Goal: Information Seeking & Learning: Learn about a topic

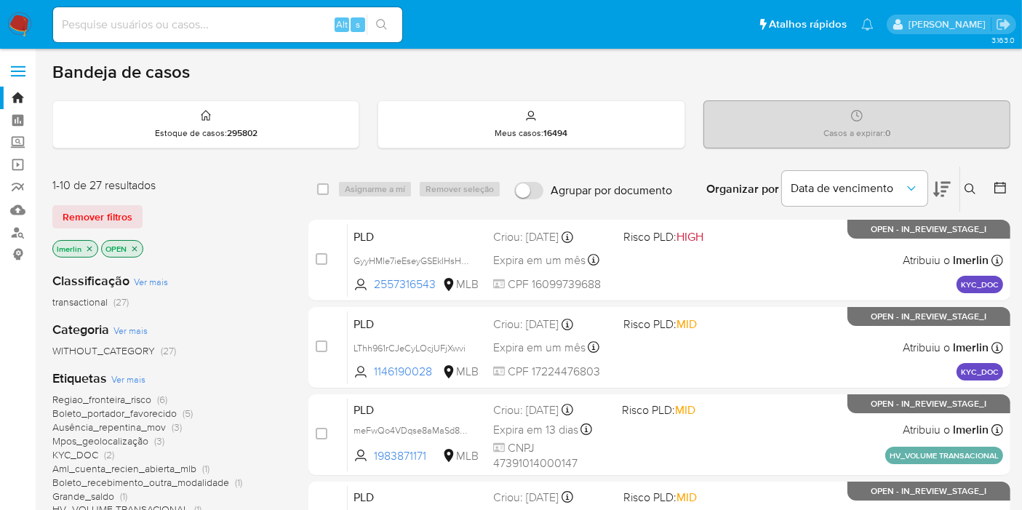
click at [90, 248] on icon "close-filter" at bounding box center [89, 248] width 5 height 5
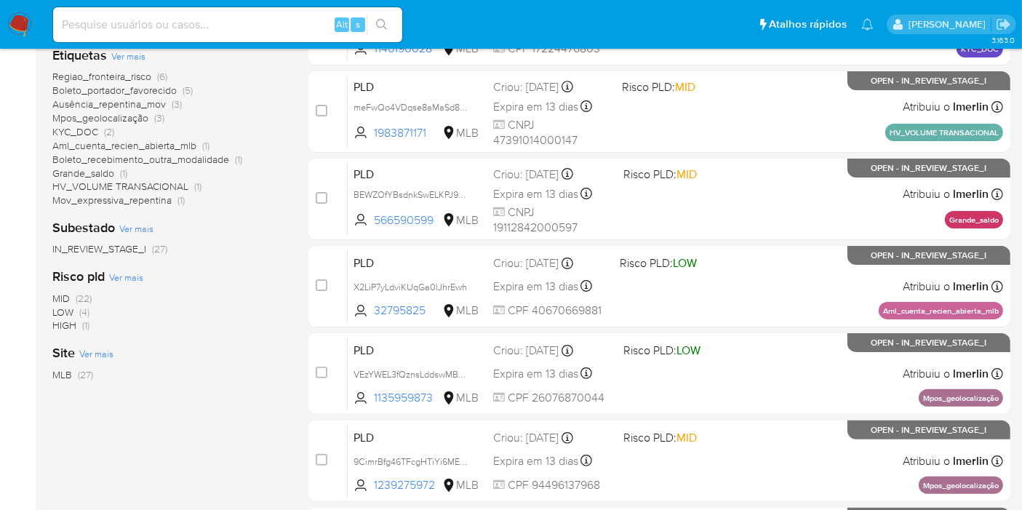
scroll to position [242, 0]
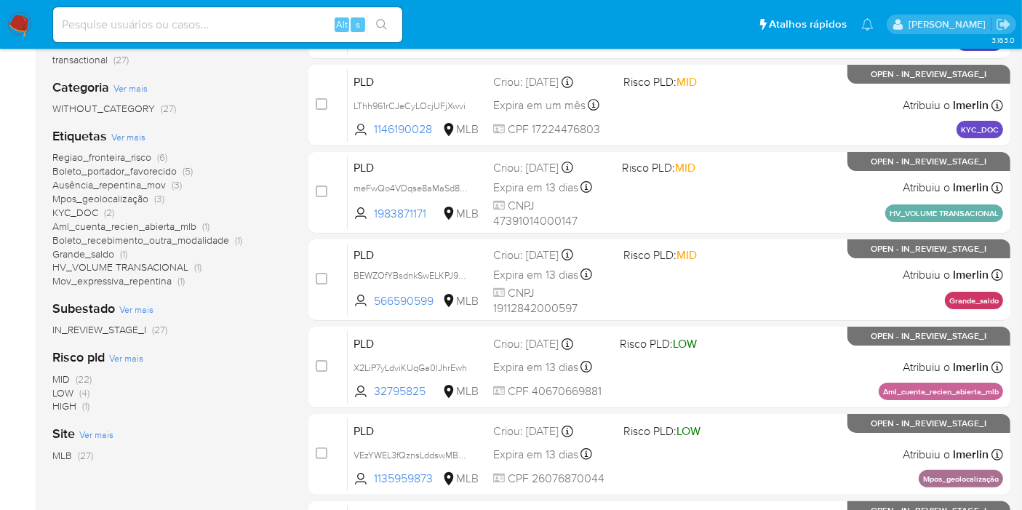
click at [103, 169] on span "Boleto_portador_favorecido" at bounding box center [114, 171] width 124 height 15
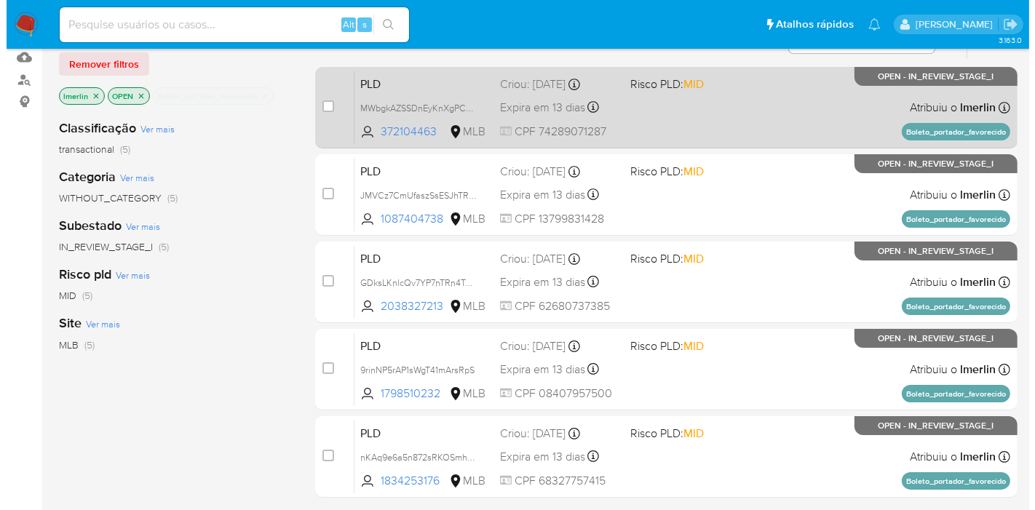
scroll to position [81, 0]
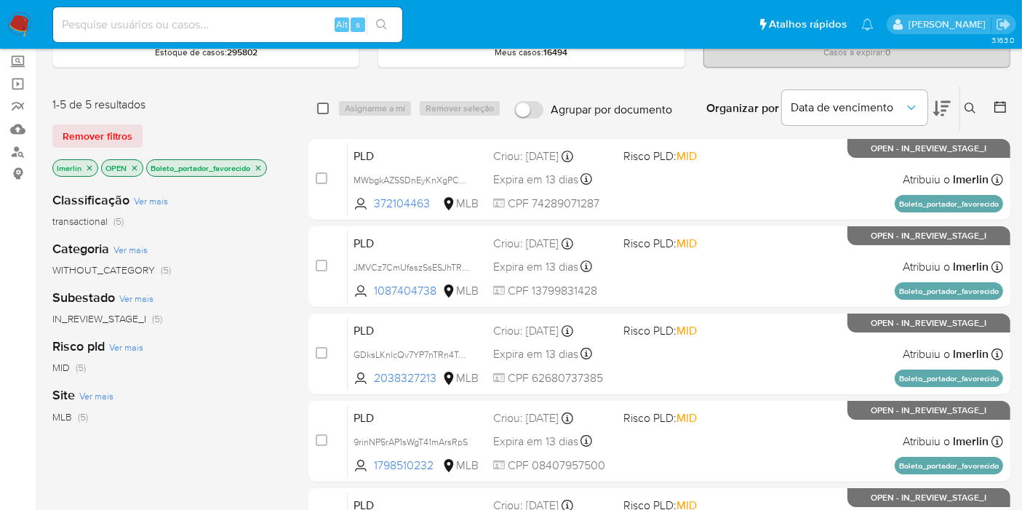
click at [326, 103] on input "checkbox" at bounding box center [323, 109] width 12 height 12
checkbox input "true"
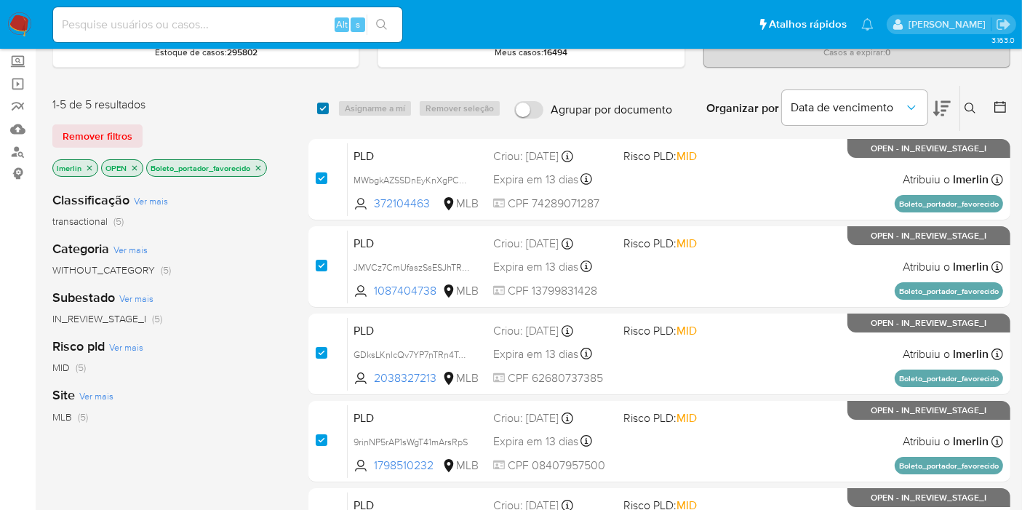
checkbox input "true"
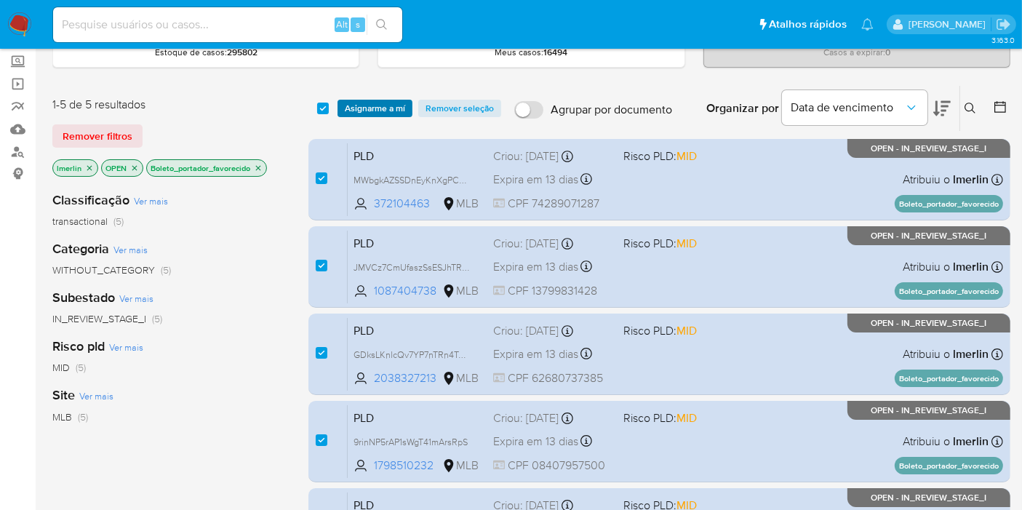
click at [370, 103] on span "Asignarme a mí" at bounding box center [375, 108] width 60 height 15
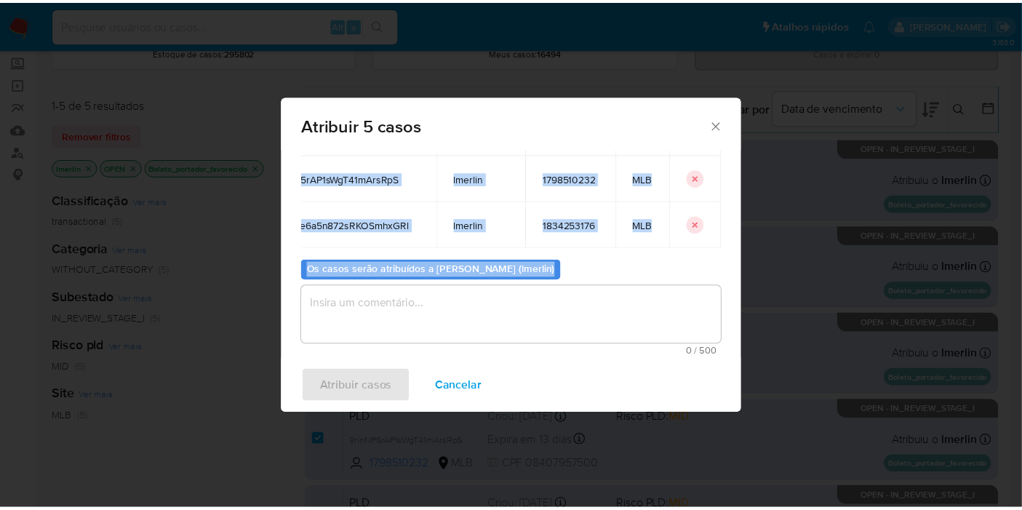
scroll to position [235, 7]
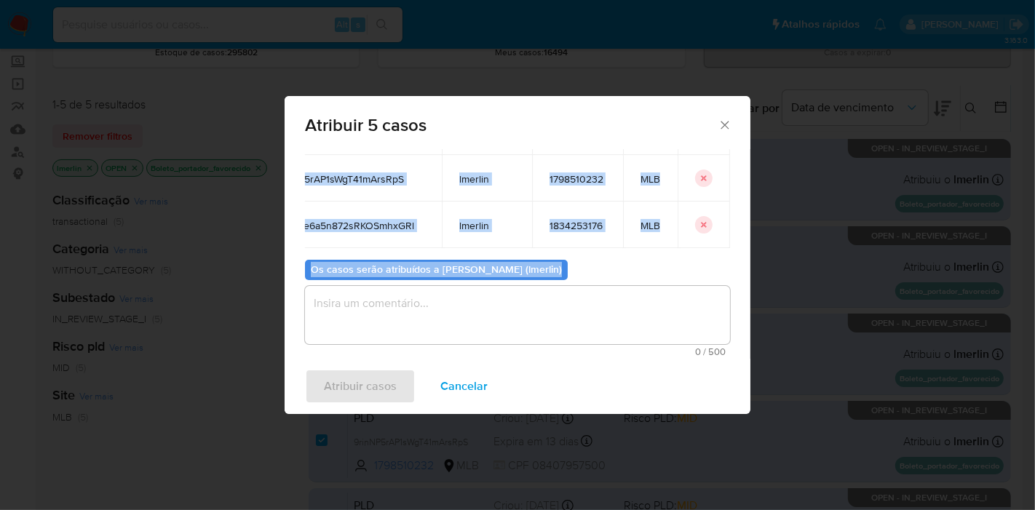
drag, startPoint x: 320, startPoint y: 250, endPoint x: 748, endPoint y: 250, distance: 427.9
click at [748, 250] on div "Casos para atribuir: ID Proprietário ID do usuário Site MWbgkAZSSDnEyKnXgPCAnwD…" at bounding box center [518, 254] width 466 height 210
copy div "MWbgkAZSSDnEyKnXgPCAnwDF lmerlin 372104463 MLB JMVCz7CmUfaszSsESJhTR02x lmerlin…"
click at [476, 378] on span "Cancelar" at bounding box center [463, 386] width 47 height 32
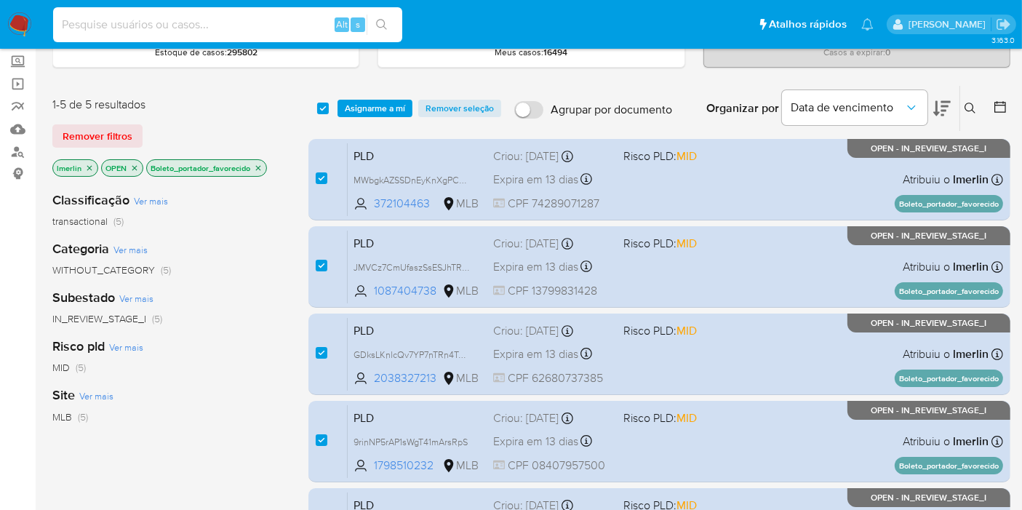
click at [260, 32] on input at bounding box center [227, 24] width 349 height 19
paste input "MWbgkAZSSDnEyKnXgPCAnwDF"
type input "MWbgkAZSSDnEyKnXgPCAnwDF"
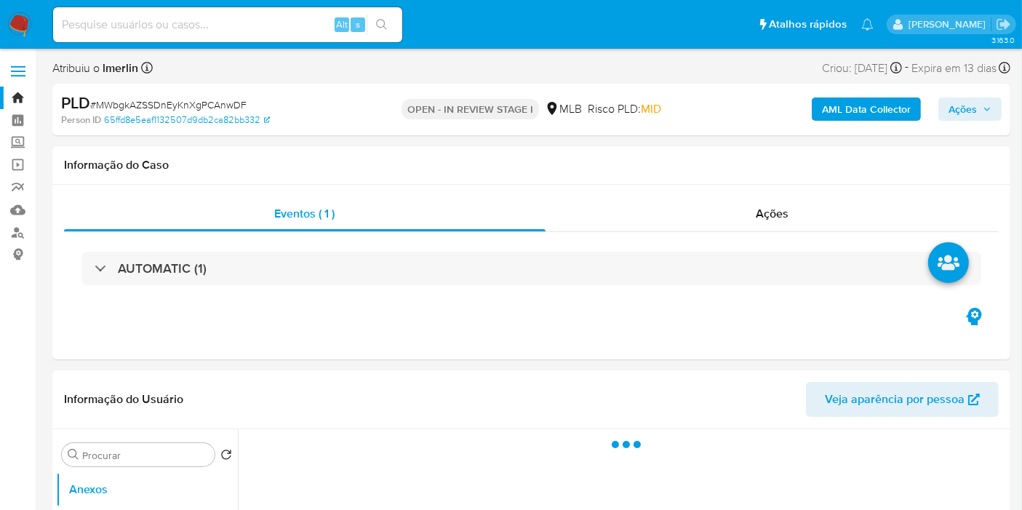
select select "10"
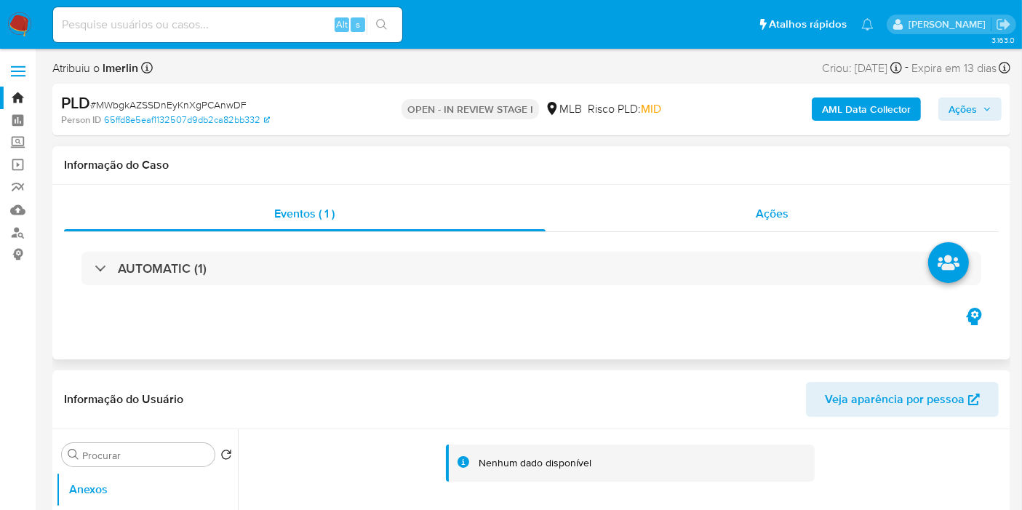
click at [755, 225] on div "Ações" at bounding box center [773, 213] width 454 height 35
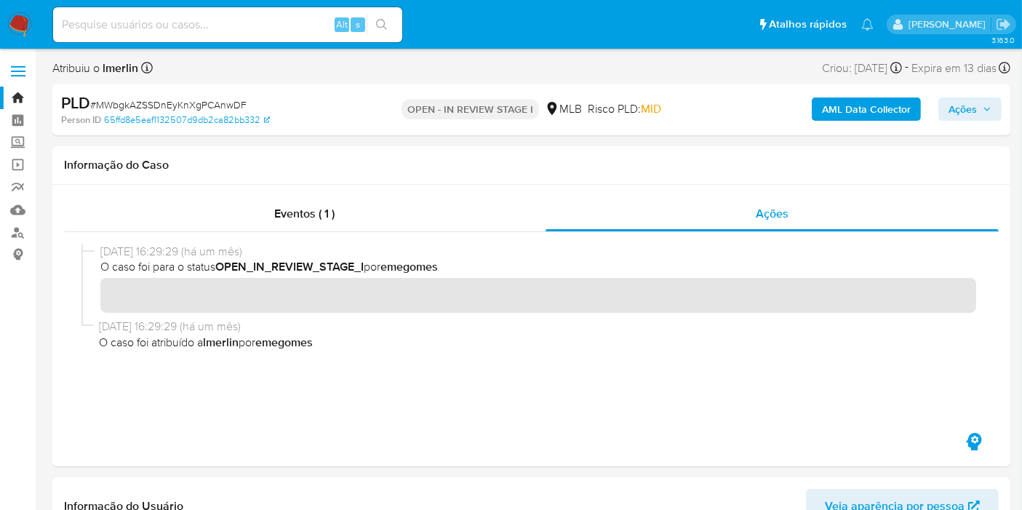
click at [848, 108] on b "AML Data Collector" at bounding box center [866, 109] width 89 height 23
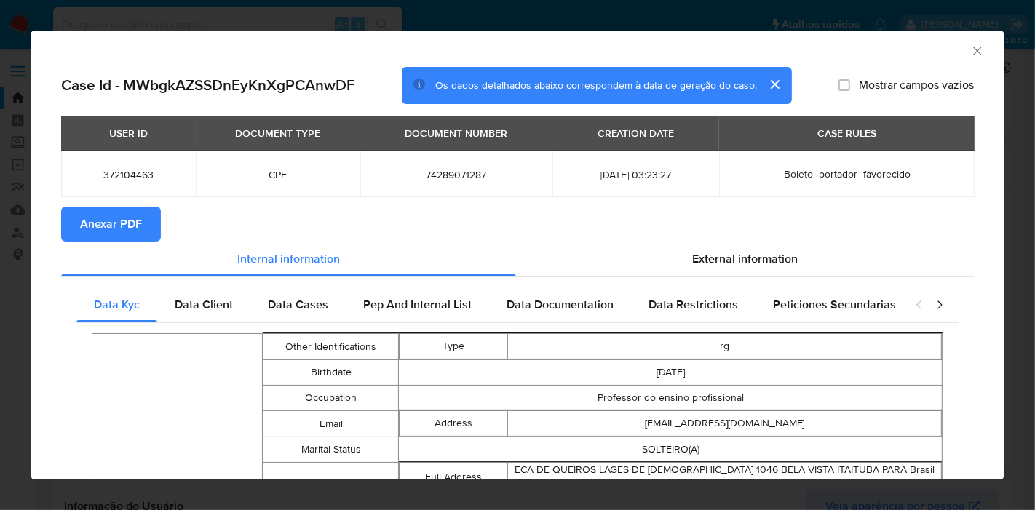
click at [122, 215] on span "Anexar PDF" at bounding box center [111, 224] width 62 height 32
click at [970, 49] on icon "Fechar a janela" at bounding box center [977, 51] width 15 height 15
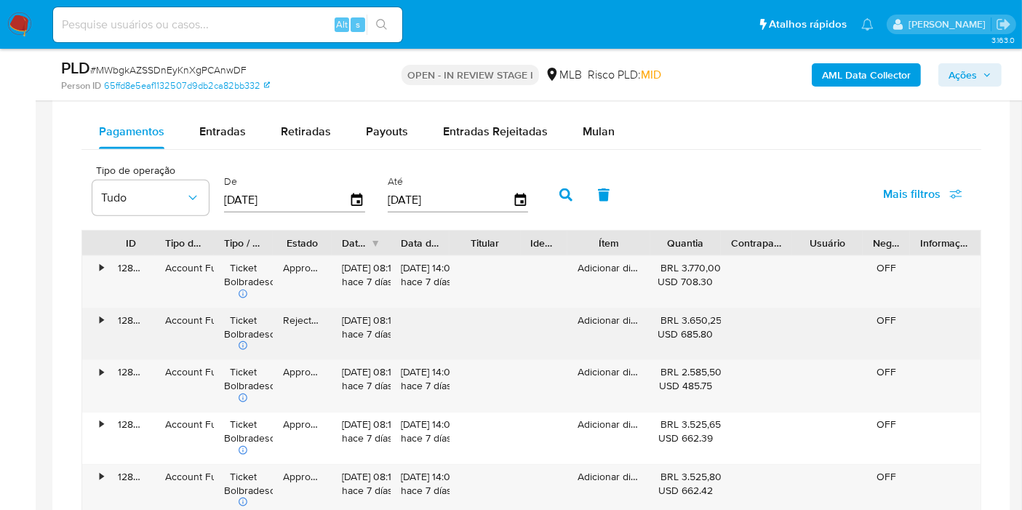
scroll to position [1293, 0]
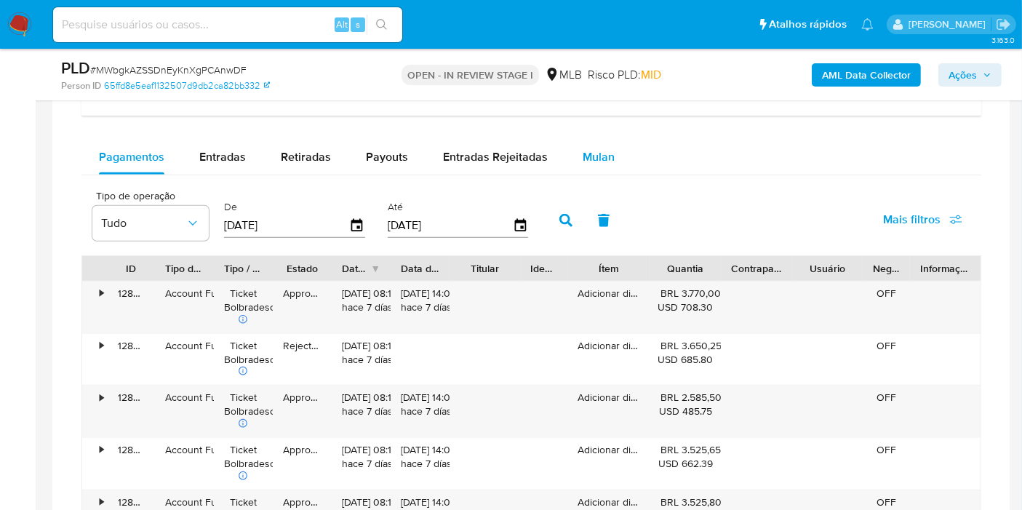
click at [583, 162] on div "Mulan" at bounding box center [599, 157] width 32 height 35
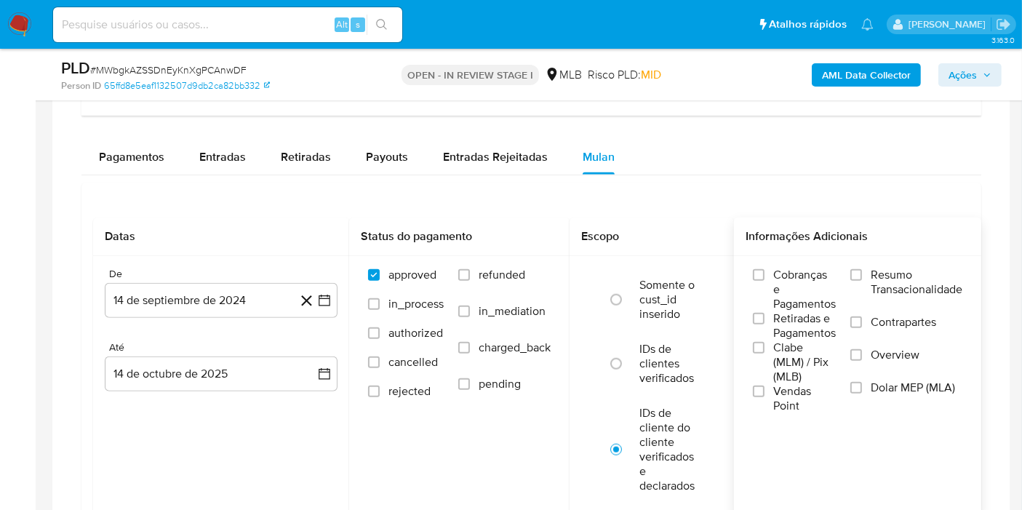
click at [902, 273] on span "Resumo Transacionalidade" at bounding box center [917, 282] width 92 height 29
click at [862, 273] on input "Resumo Transacionalidade" at bounding box center [857, 275] width 12 height 12
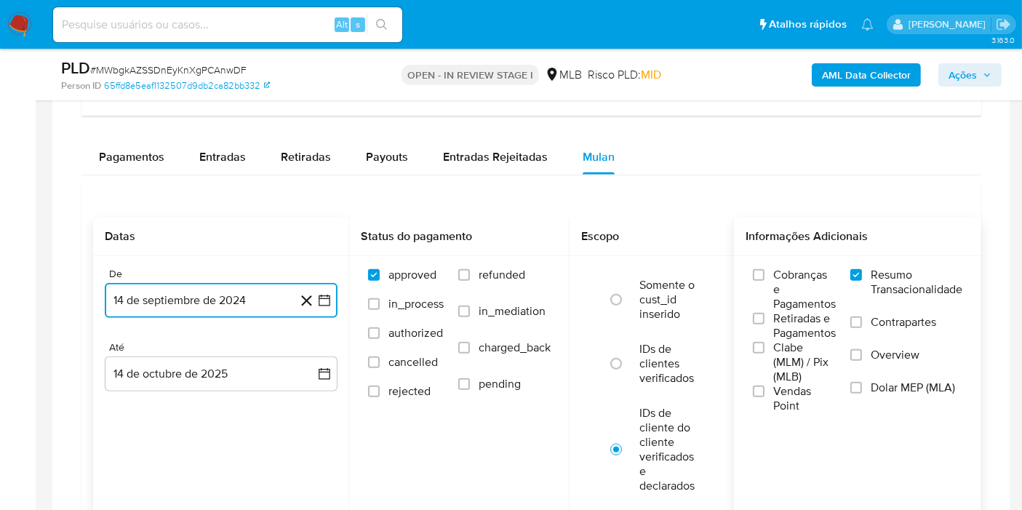
click at [322, 296] on icon "button" at bounding box center [324, 300] width 15 height 15
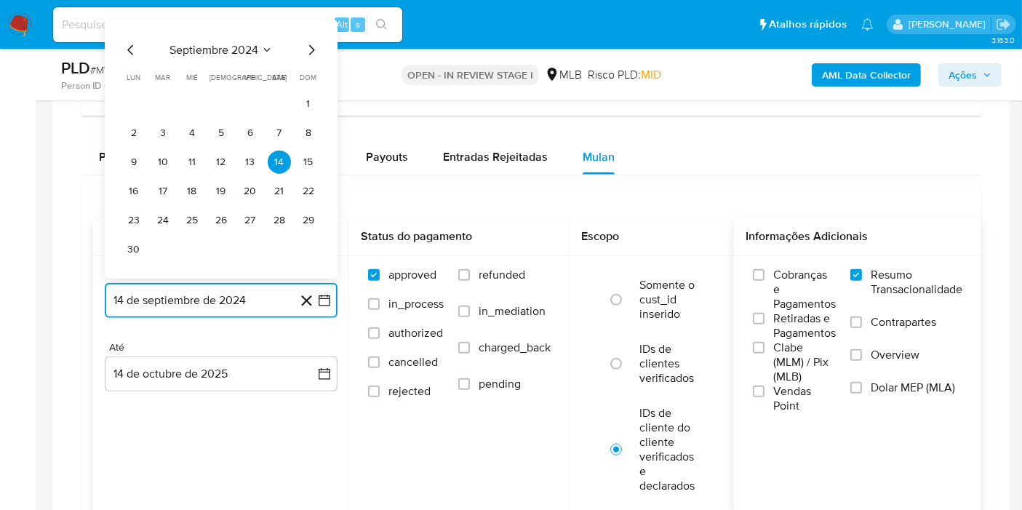
click at [222, 49] on span "septiembre 2024" at bounding box center [214, 50] width 89 height 15
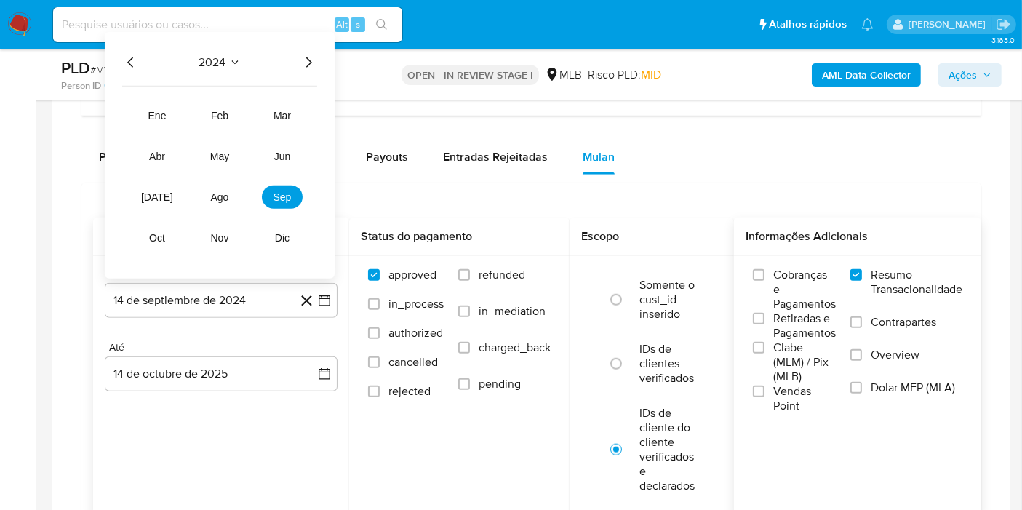
click at [307, 63] on icon "Año siguiente" at bounding box center [309, 62] width 6 height 10
click at [234, 188] on button "ago" at bounding box center [219, 197] width 41 height 23
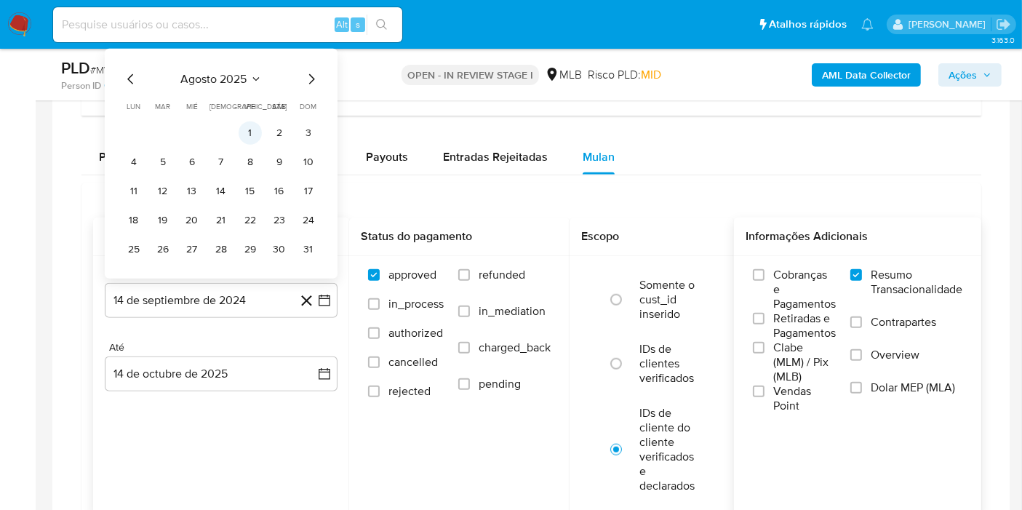
click at [250, 133] on button "1" at bounding box center [250, 133] width 23 height 23
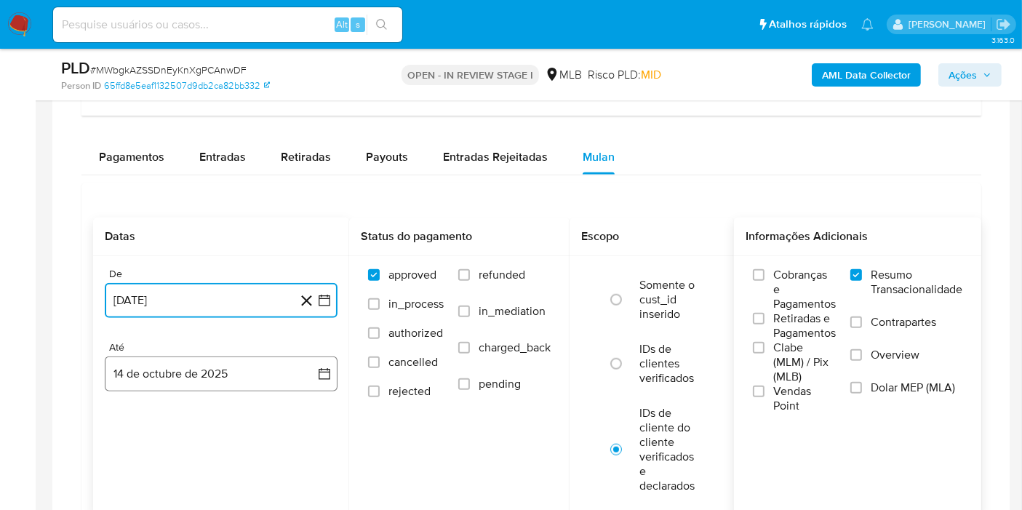
click at [307, 374] on button "14 de octubre de 2025" at bounding box center [221, 374] width 233 height 35
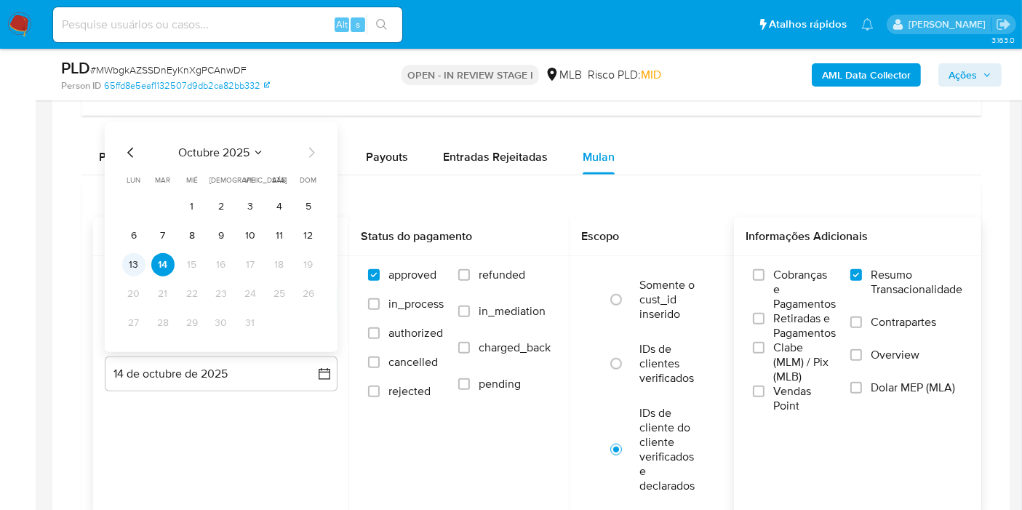
click at [138, 261] on button "13" at bounding box center [133, 264] width 23 height 23
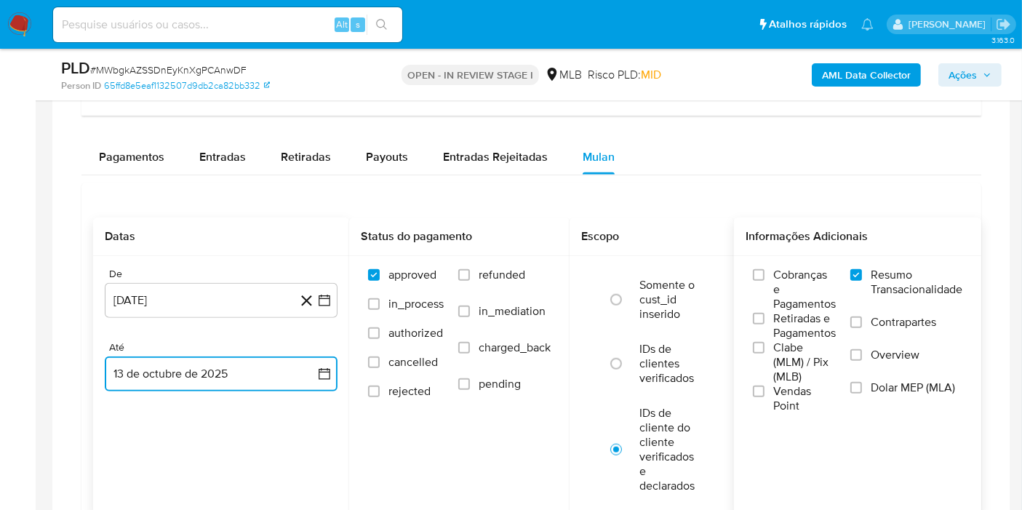
scroll to position [1455, 0]
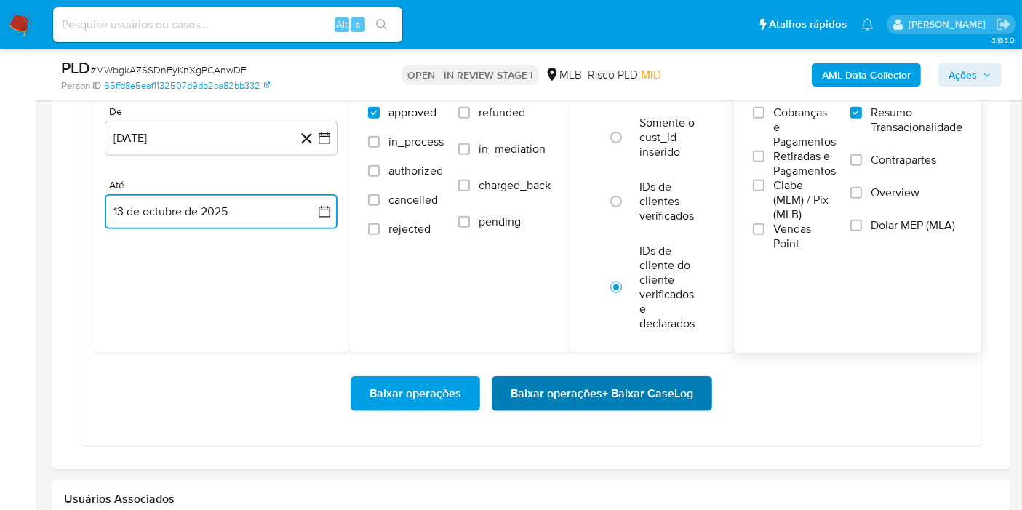
click at [581, 391] on span "Baixar operações + Baixar CaseLog" at bounding box center [602, 394] width 183 height 32
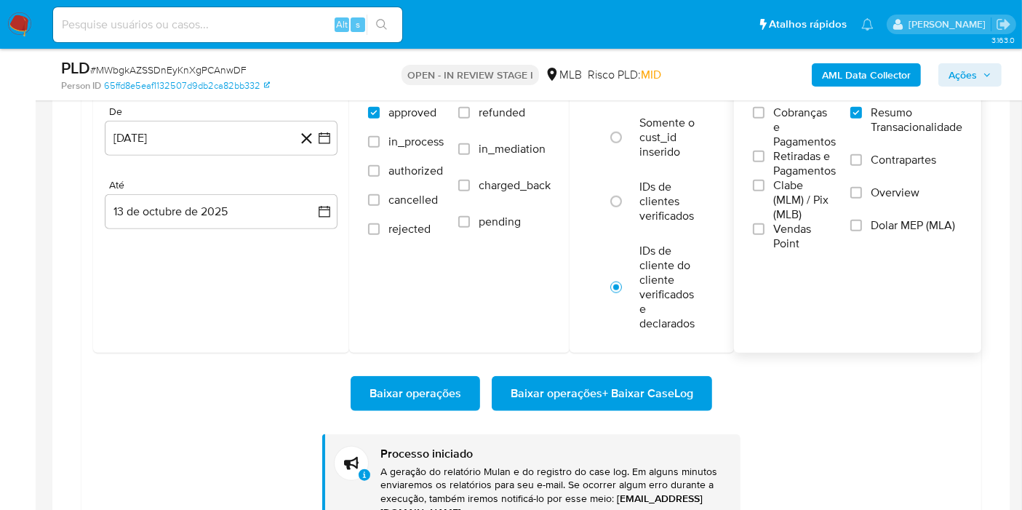
click at [243, 29] on input at bounding box center [227, 24] width 349 height 19
paste input "JMVCz7CmUfaszSsESJhTR02x"
type input "JMVCz7CmUfaszSsESJhTR02x"
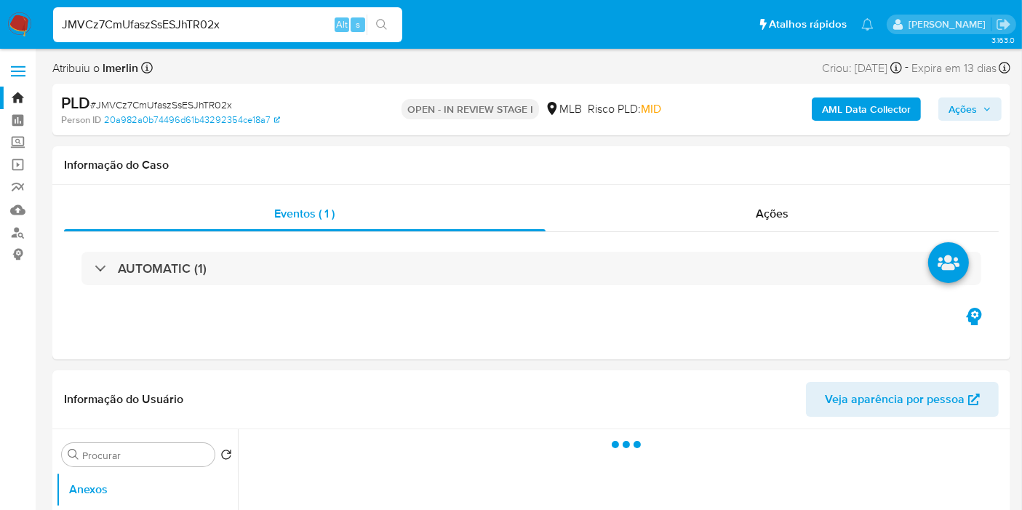
select select "10"
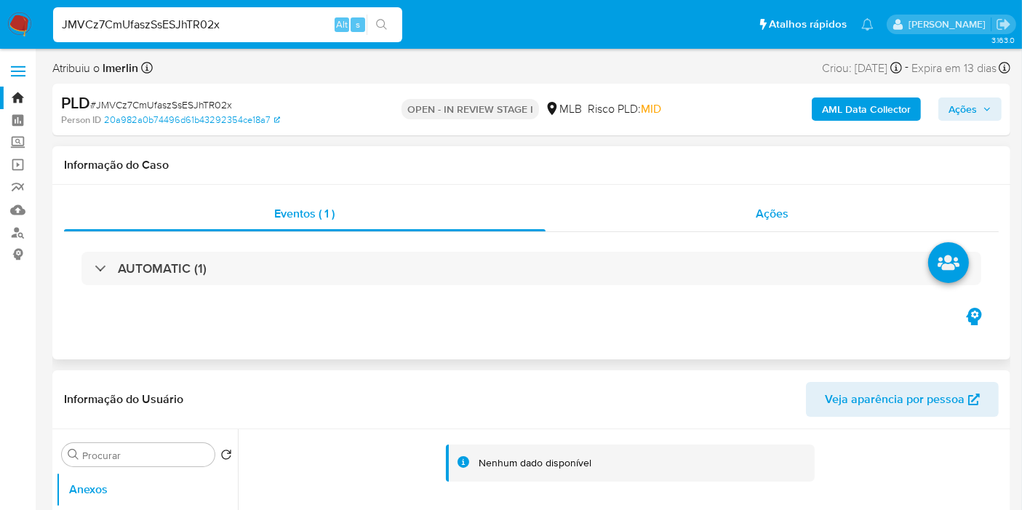
click at [782, 215] on span "Ações" at bounding box center [772, 213] width 33 height 17
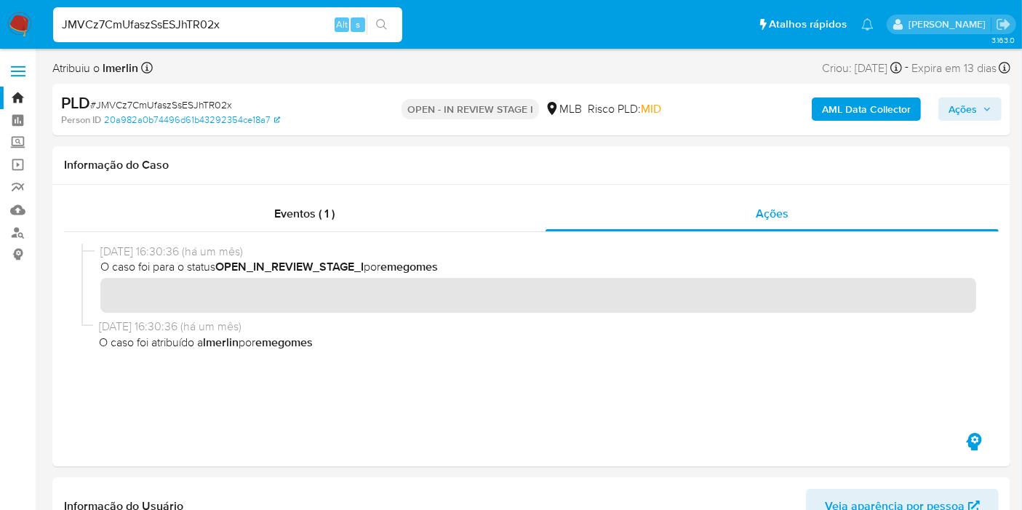
click at [838, 119] on b "AML Data Collector" at bounding box center [866, 109] width 89 height 23
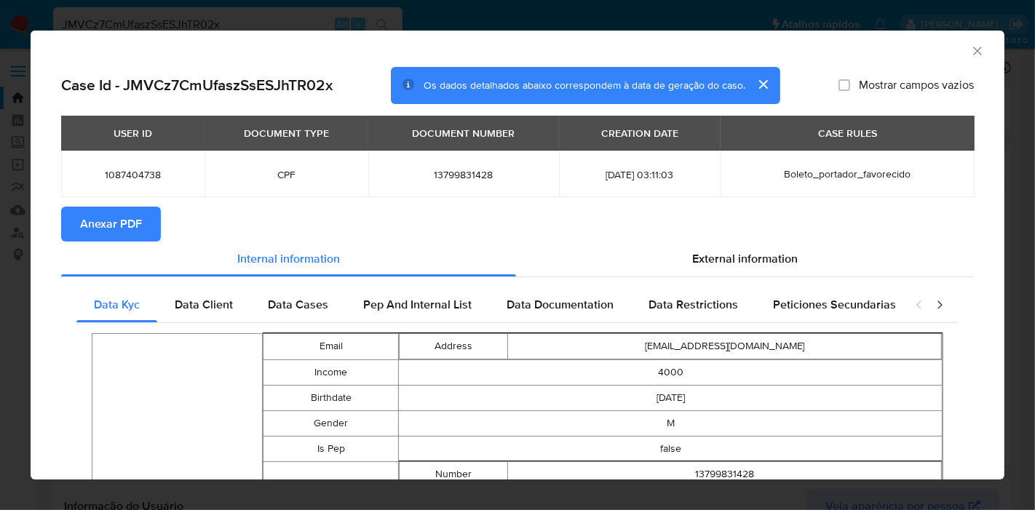
click at [95, 216] on span "Anexar PDF" at bounding box center [111, 224] width 62 height 32
click at [953, 47] on div "AML Data Collector" at bounding box center [505, 49] width 929 height 16
click at [970, 49] on icon "Fechar a janela" at bounding box center [977, 51] width 15 height 15
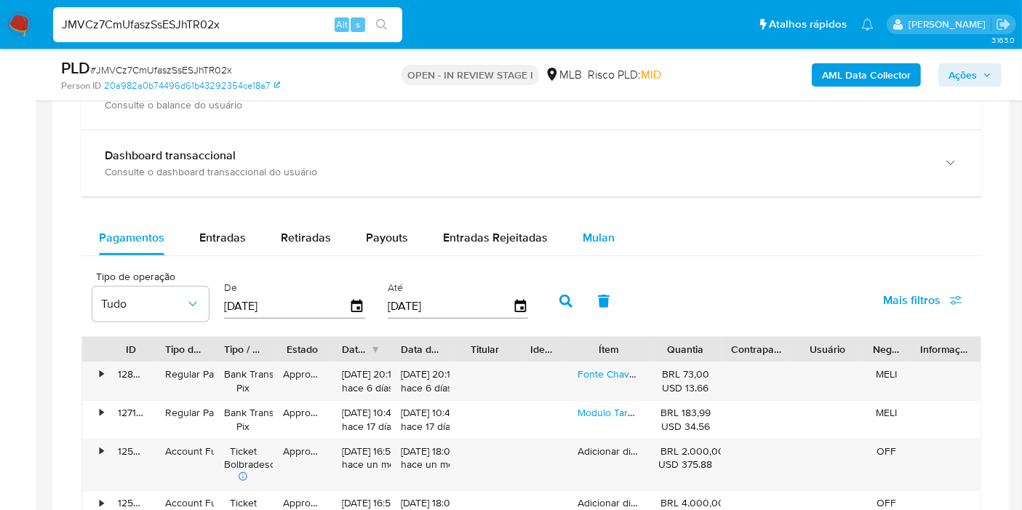
click at [607, 244] on div "Mulan" at bounding box center [599, 237] width 32 height 35
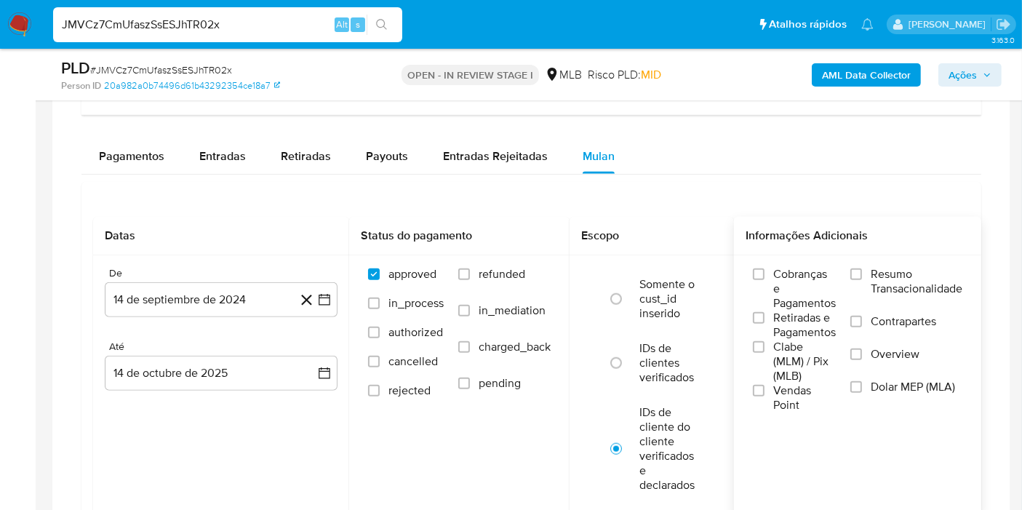
scroll to position [1374, 0]
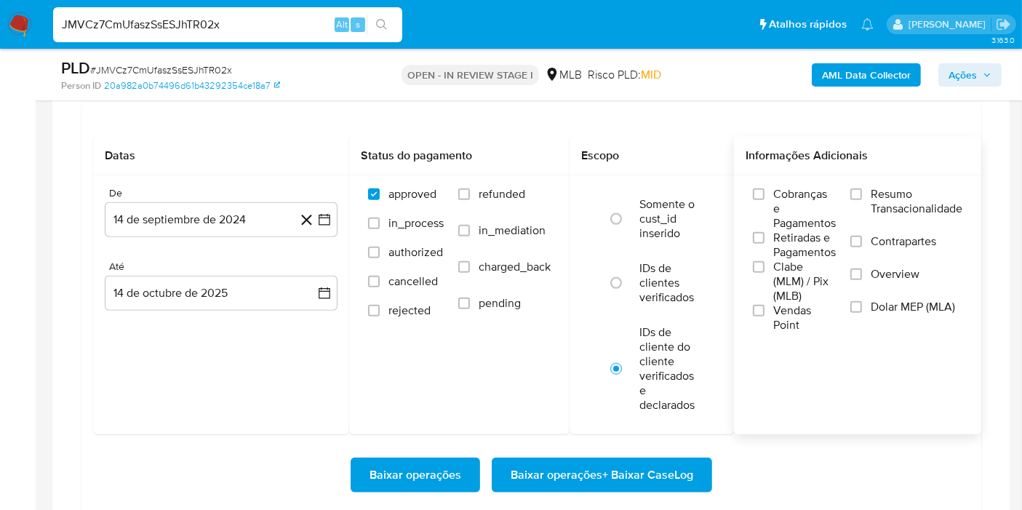
click at [910, 207] on span "Resumo Transacionalidade" at bounding box center [917, 201] width 92 height 29
click at [862, 200] on input "Resumo Transacionalidade" at bounding box center [857, 194] width 12 height 12
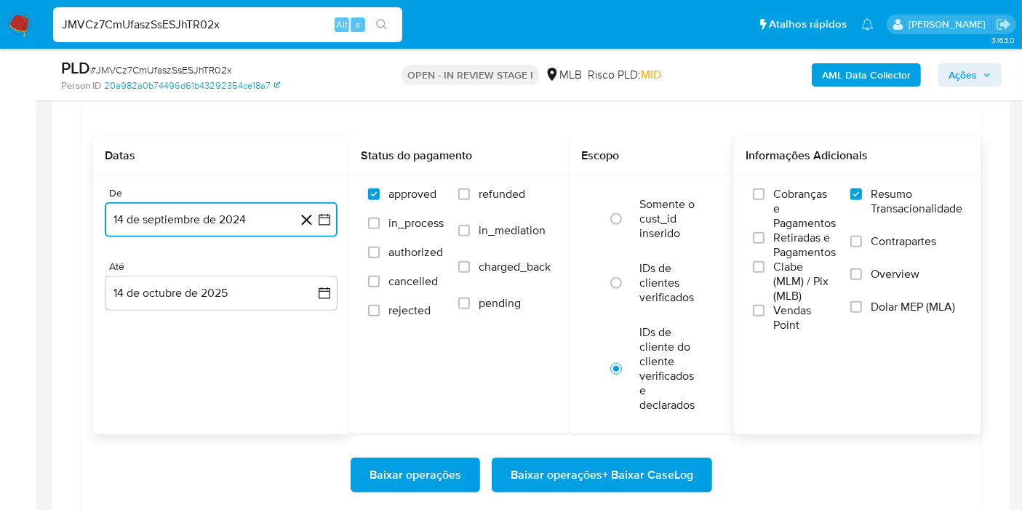
click at [322, 217] on icon "button" at bounding box center [324, 219] width 15 height 15
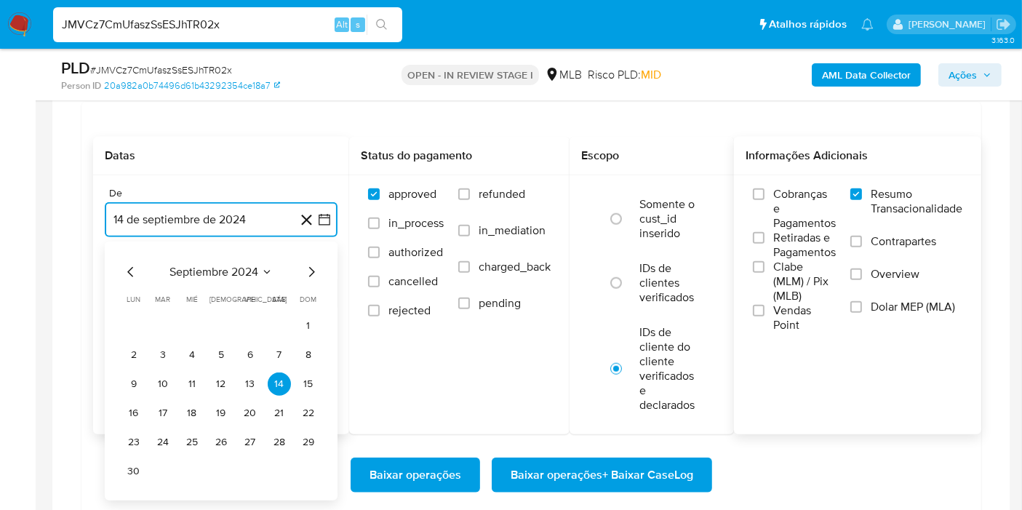
click at [206, 270] on span "septiembre 2024" at bounding box center [214, 272] width 89 height 15
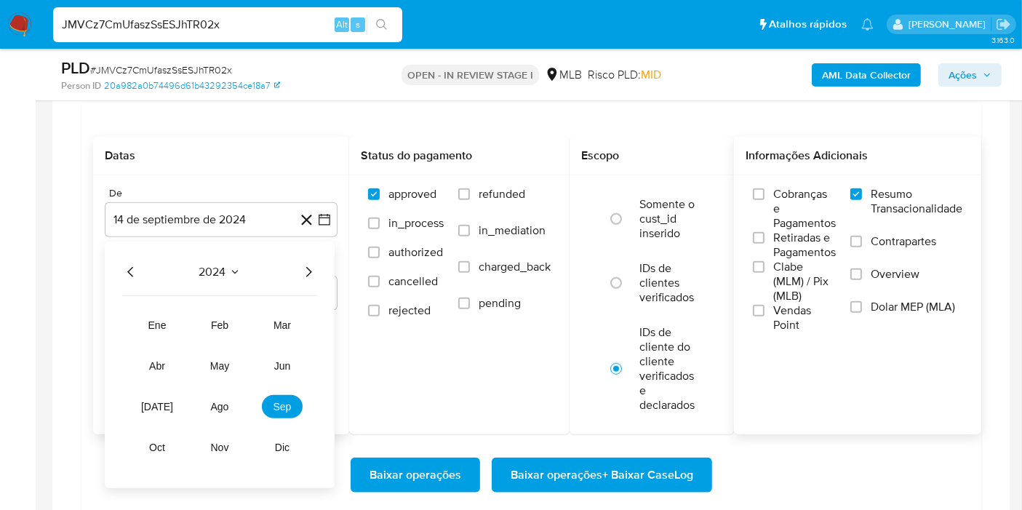
click at [311, 269] on icon "Año siguiente" at bounding box center [308, 271] width 17 height 17
click at [220, 396] on button "ago" at bounding box center [219, 406] width 41 height 23
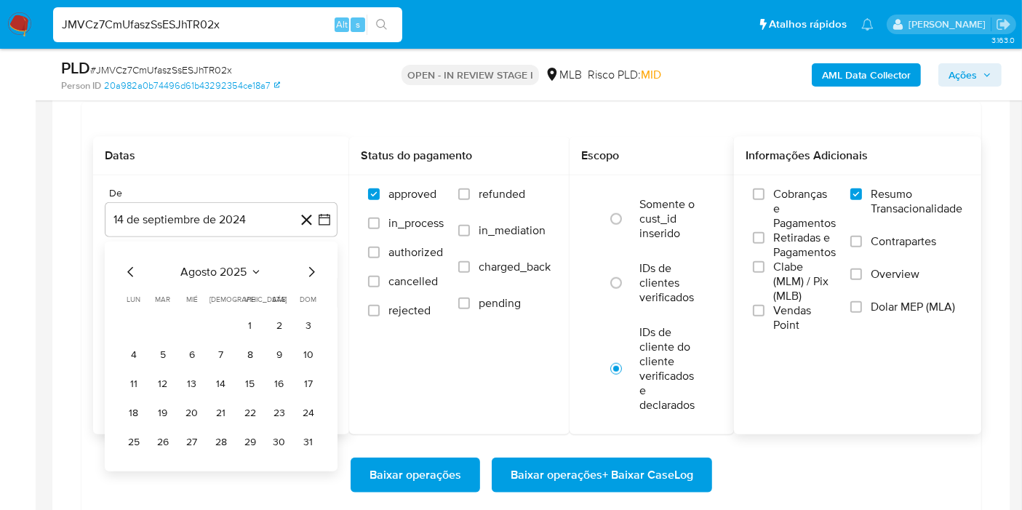
drag, startPoint x: 249, startPoint y: 311, endPoint x: 280, endPoint y: 290, distance: 38.2
click at [250, 314] on button "1" at bounding box center [250, 325] width 23 height 23
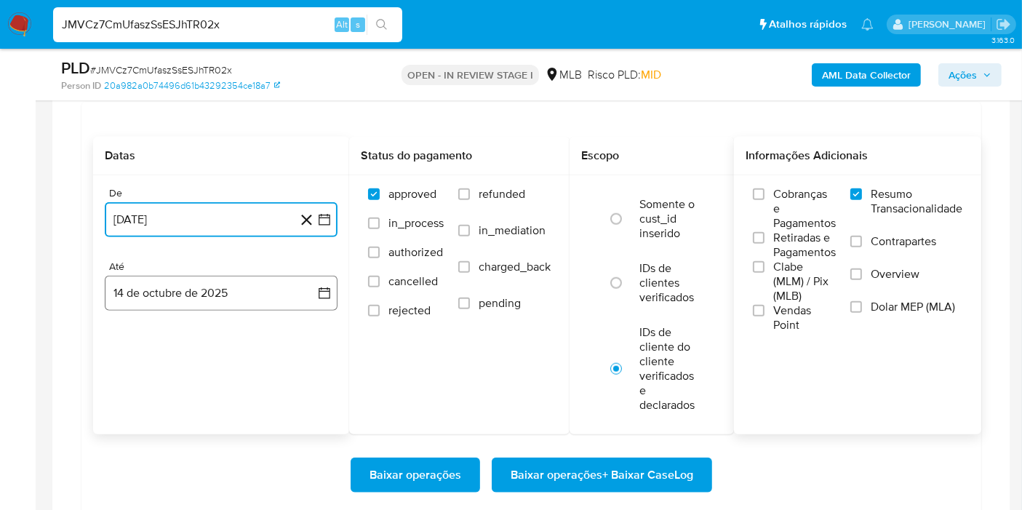
click at [306, 277] on button "14 de octubre de 2025" at bounding box center [221, 293] width 233 height 35
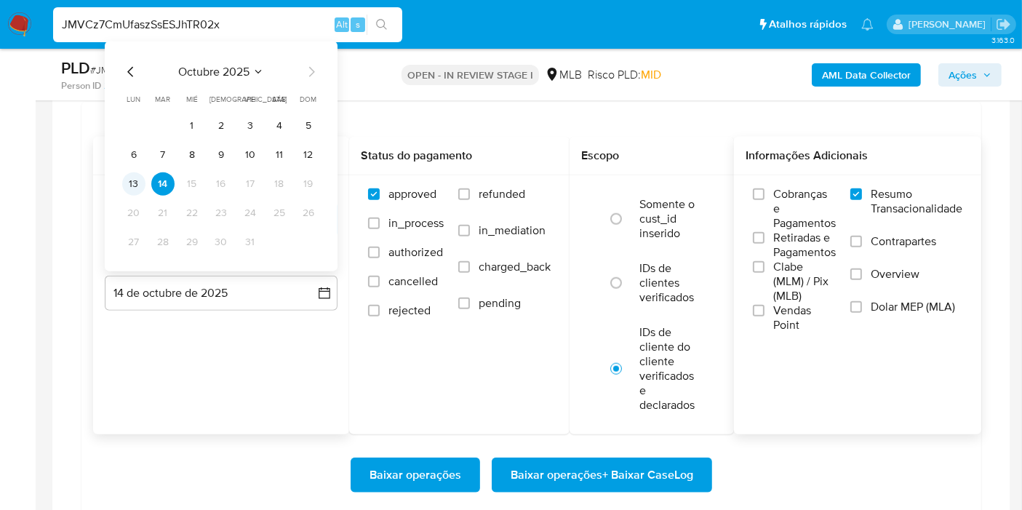
click at [137, 189] on button "13" at bounding box center [133, 183] width 23 height 23
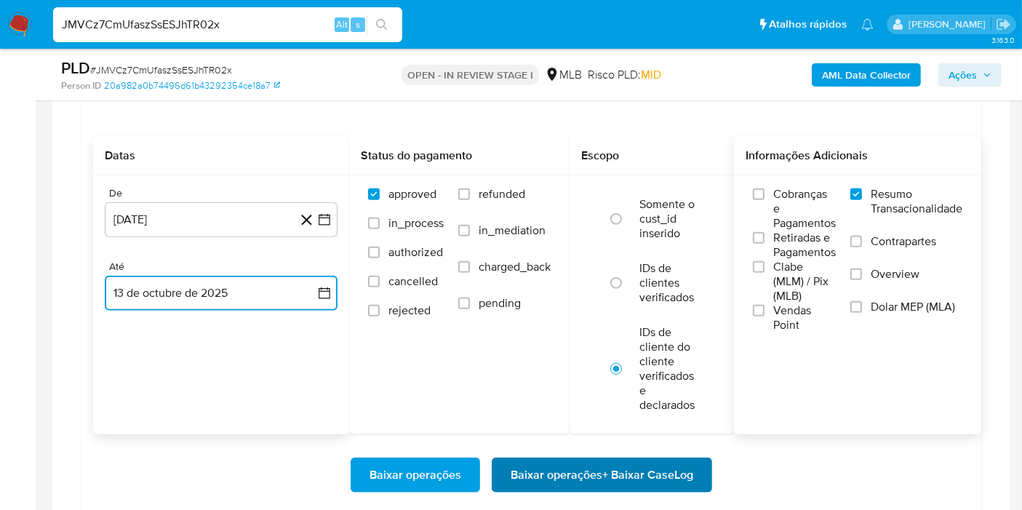
click at [564, 473] on span "Baixar operações + Baixar CaseLog" at bounding box center [602, 475] width 183 height 32
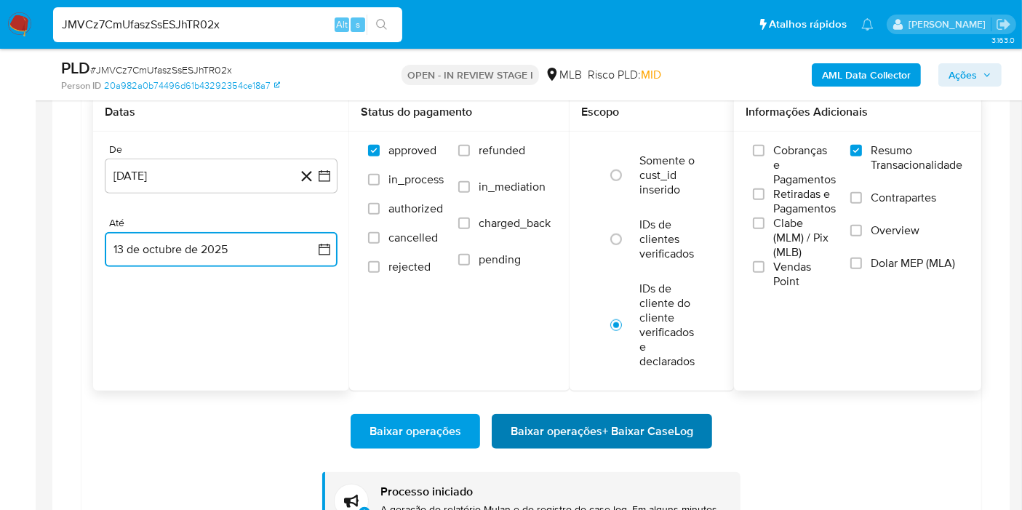
scroll to position [1455, 0]
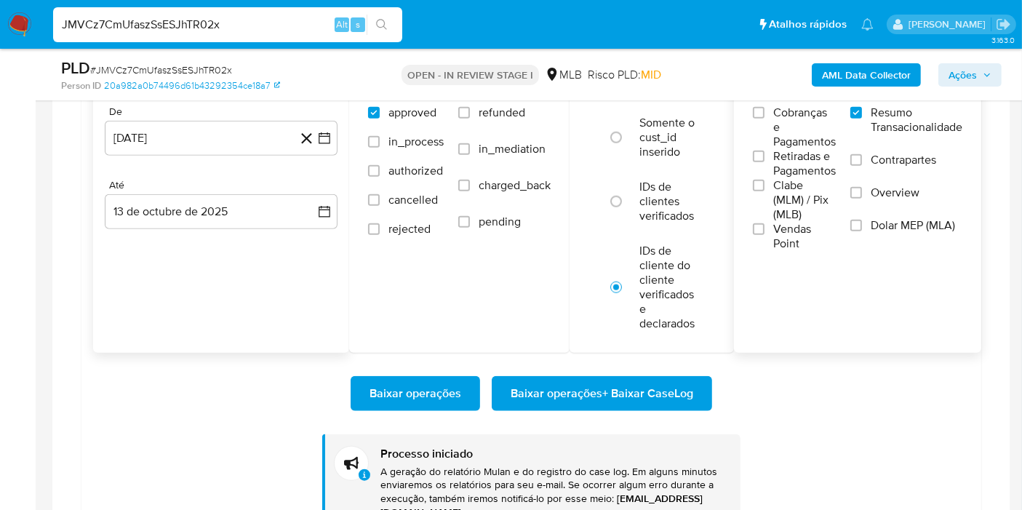
click at [270, 18] on input "JMVCz7CmUfaszSsESJhTR02x" at bounding box center [227, 24] width 349 height 19
paste input "bBJ98kTEG0DwMhO2WlMDHjnb"
type input "bBJ98kTEG0DwMhO2WlMDHjnb"
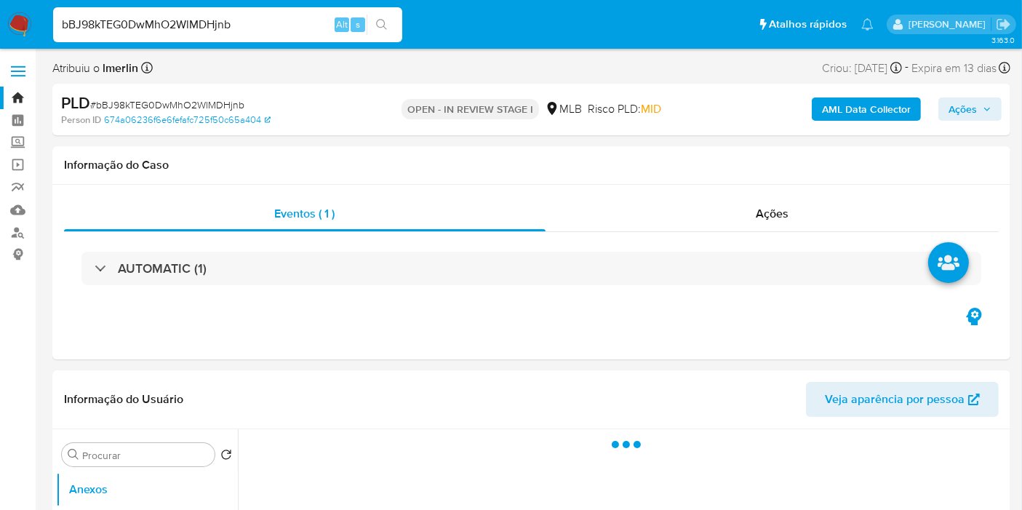
select select "10"
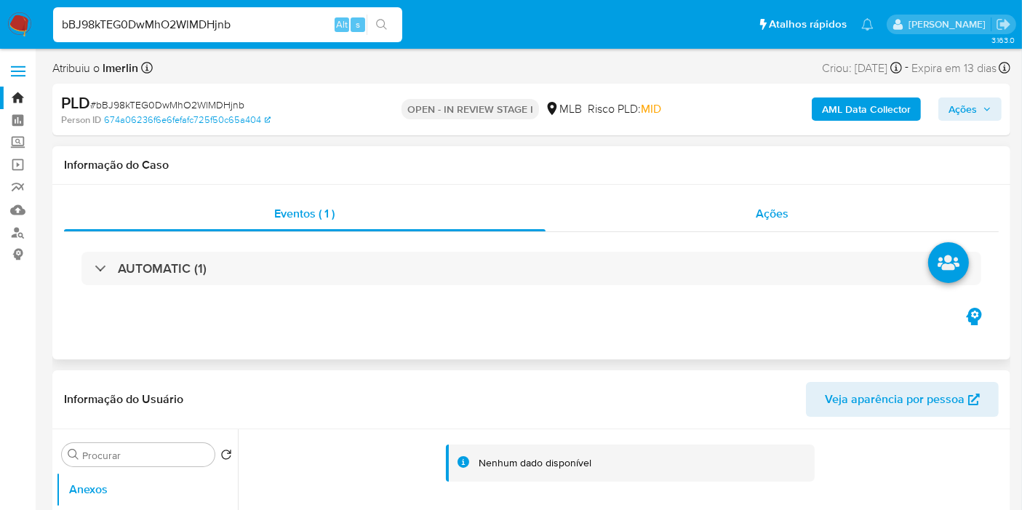
click at [786, 205] on span "Ações" at bounding box center [772, 213] width 33 height 17
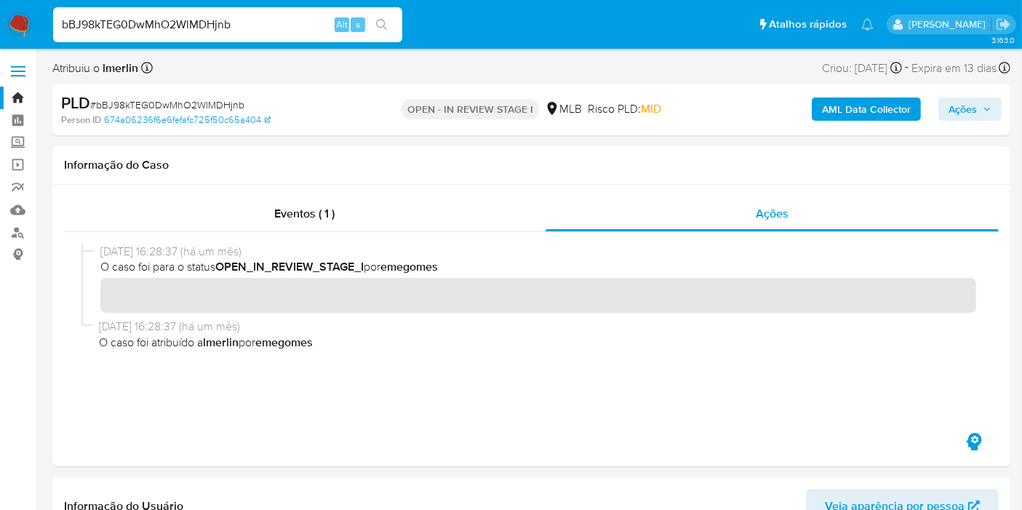
click at [870, 108] on b "AML Data Collector" at bounding box center [866, 109] width 89 height 23
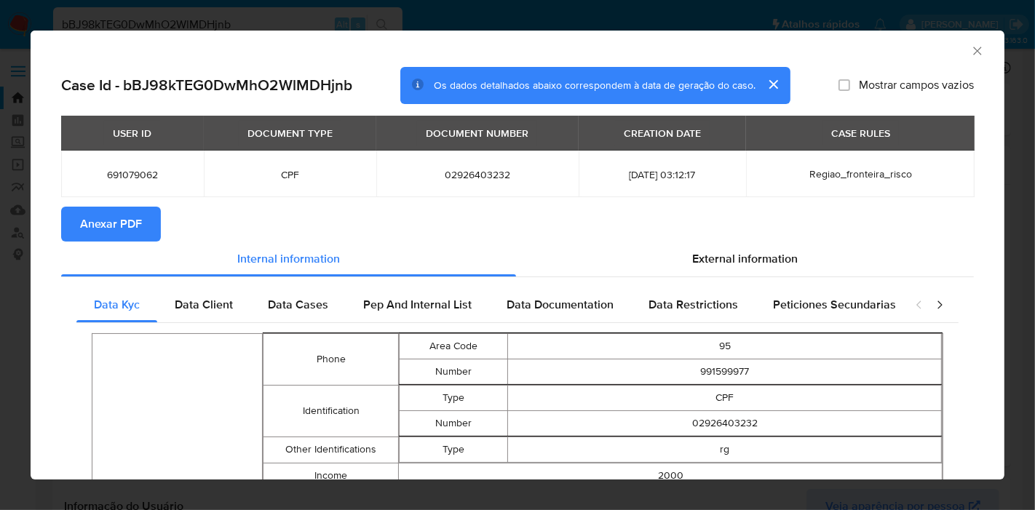
click at [124, 219] on span "Anexar PDF" at bounding box center [111, 224] width 62 height 32
click at [970, 49] on icon "Fechar a janela" at bounding box center [977, 51] width 15 height 15
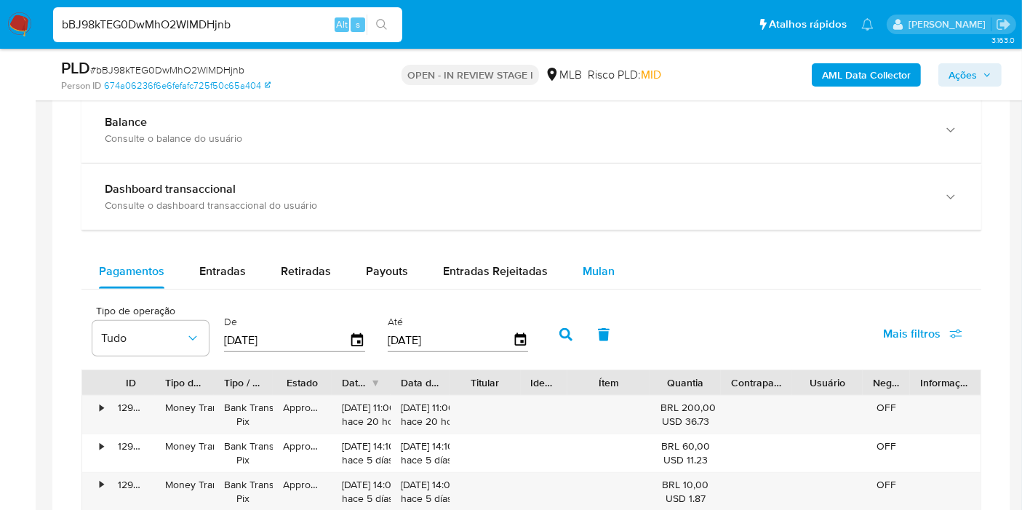
scroll to position [1132, 0]
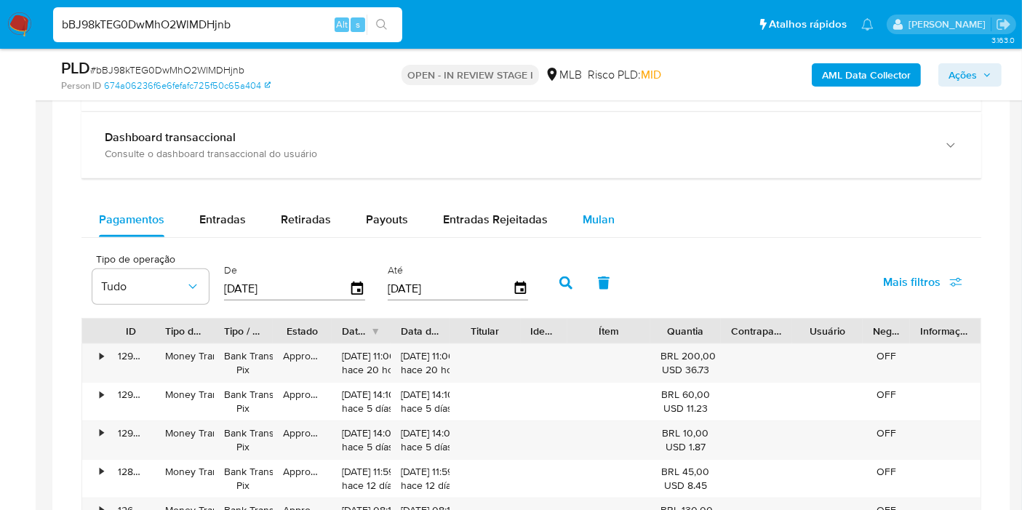
click at [583, 211] on span "Mulan" at bounding box center [599, 219] width 32 height 17
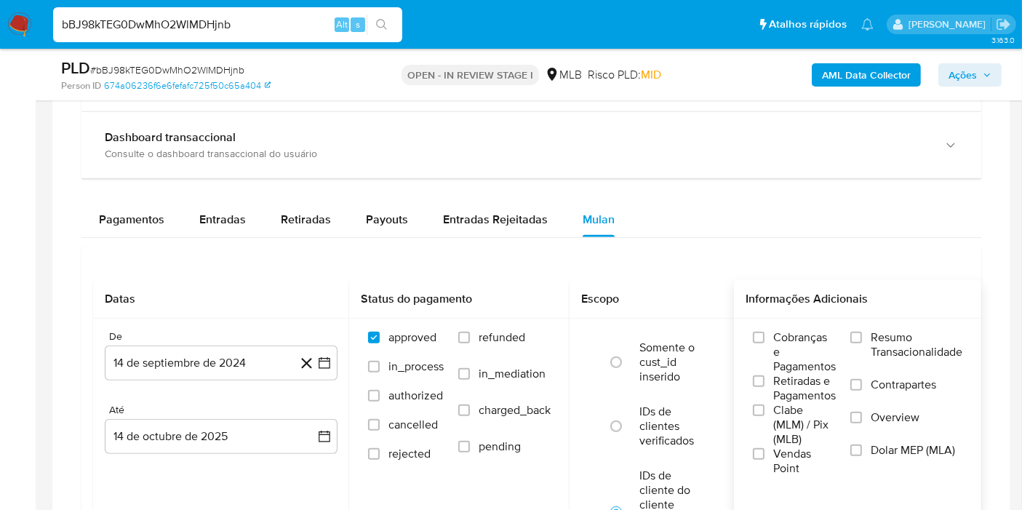
click at [870, 330] on label "Resumo Transacionalidade" at bounding box center [907, 353] width 112 height 47
click at [862, 332] on input "Resumo Transacionalidade" at bounding box center [857, 338] width 12 height 12
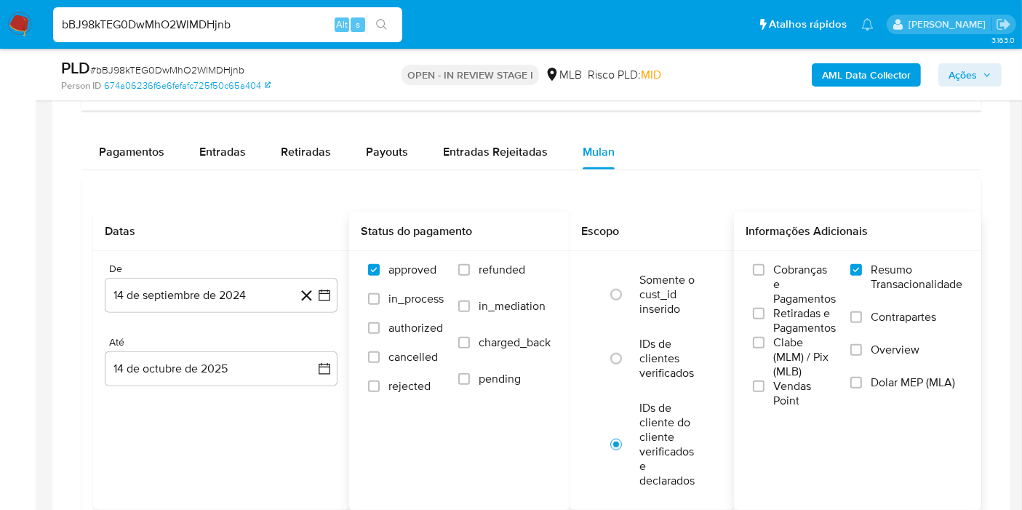
scroll to position [1293, 0]
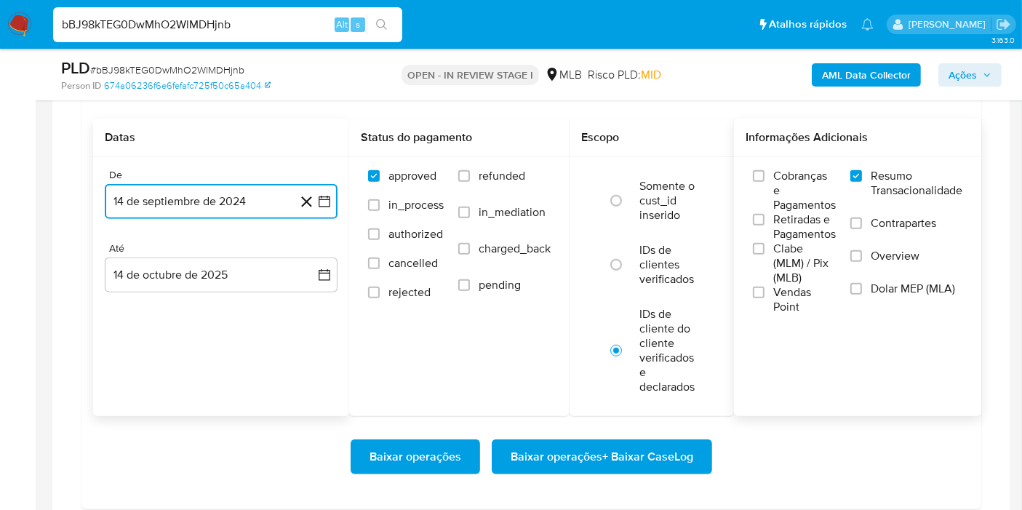
click at [323, 196] on icon "button" at bounding box center [325, 202] width 12 height 12
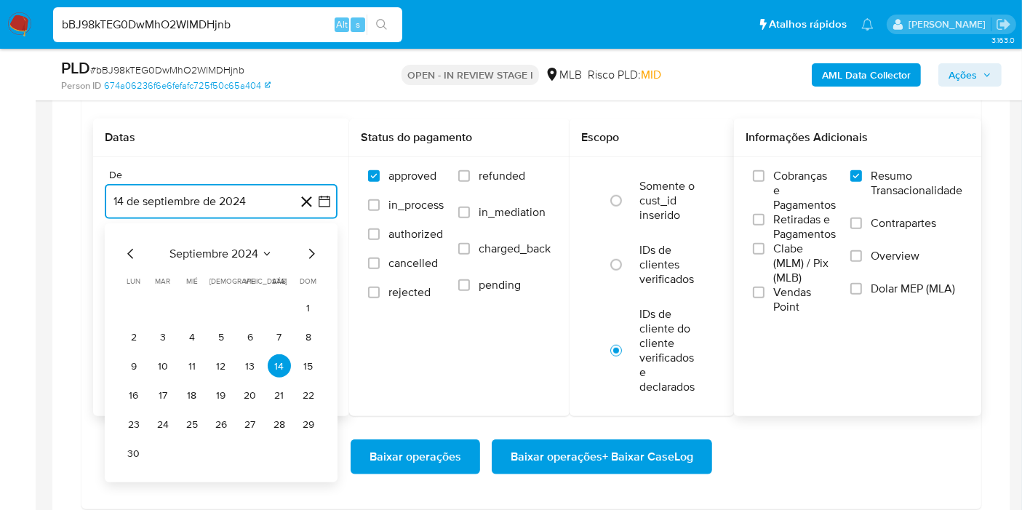
click at [180, 255] on span "septiembre 2024" at bounding box center [214, 254] width 89 height 15
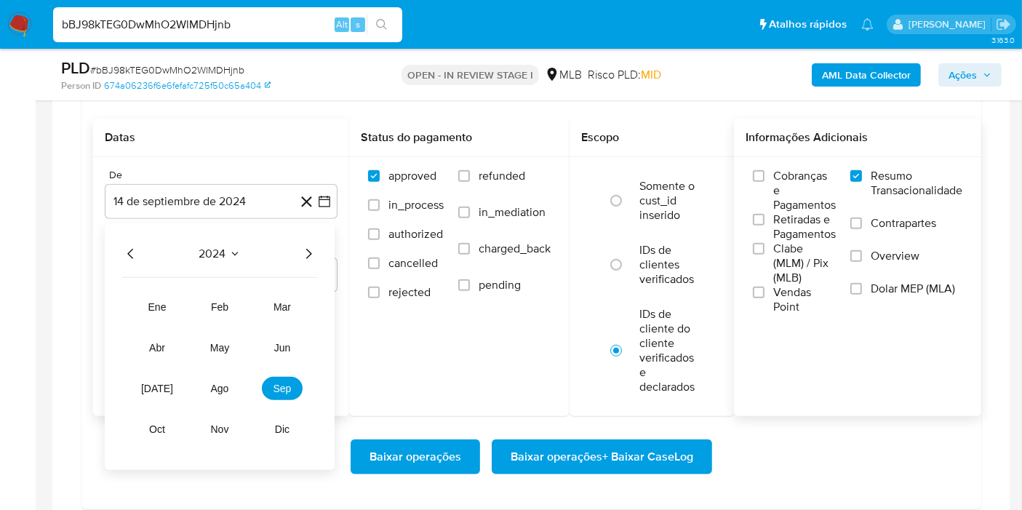
click at [310, 253] on icon "Año siguiente" at bounding box center [308, 253] width 17 height 17
click at [225, 383] on span "ago" at bounding box center [220, 389] width 18 height 12
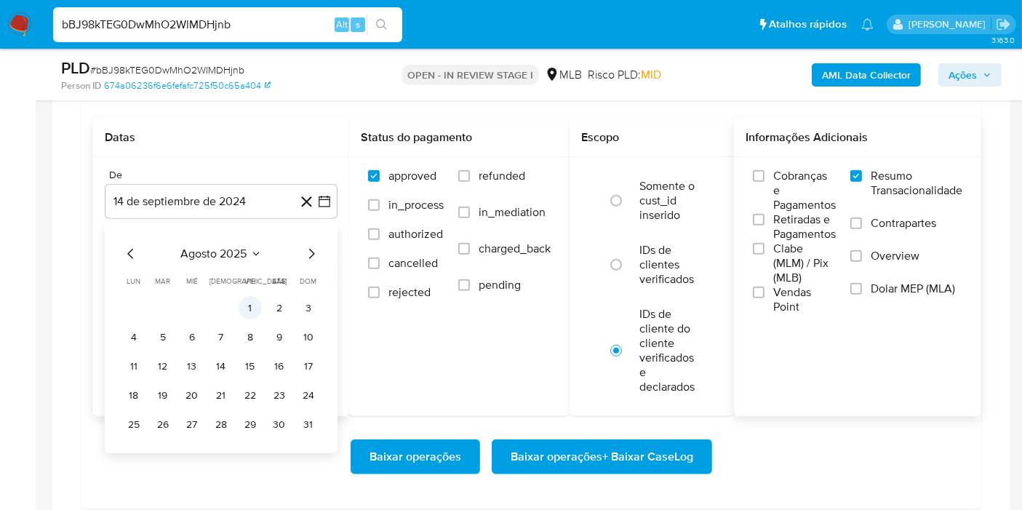
click at [244, 304] on button "1" at bounding box center [250, 307] width 23 height 23
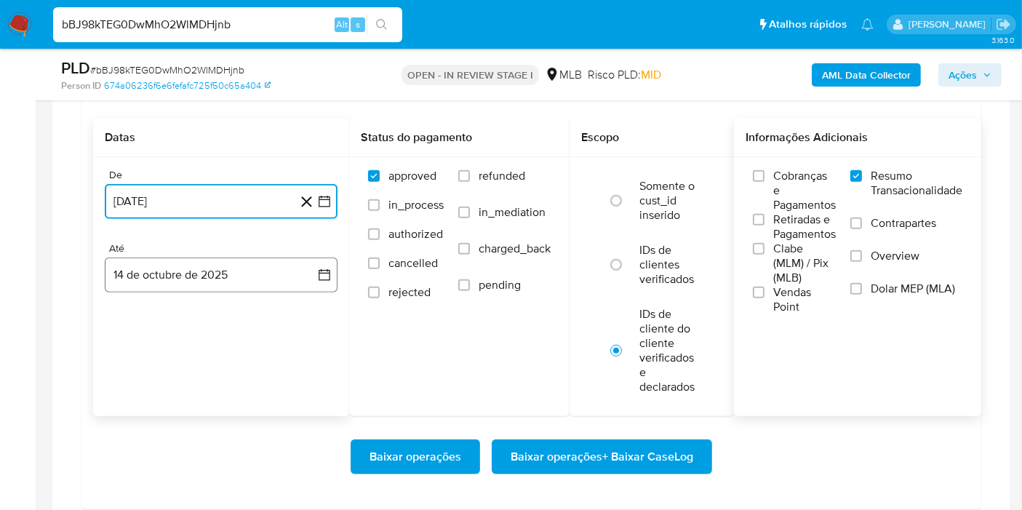
click at [289, 277] on button "14 de octubre de 2025" at bounding box center [221, 275] width 233 height 35
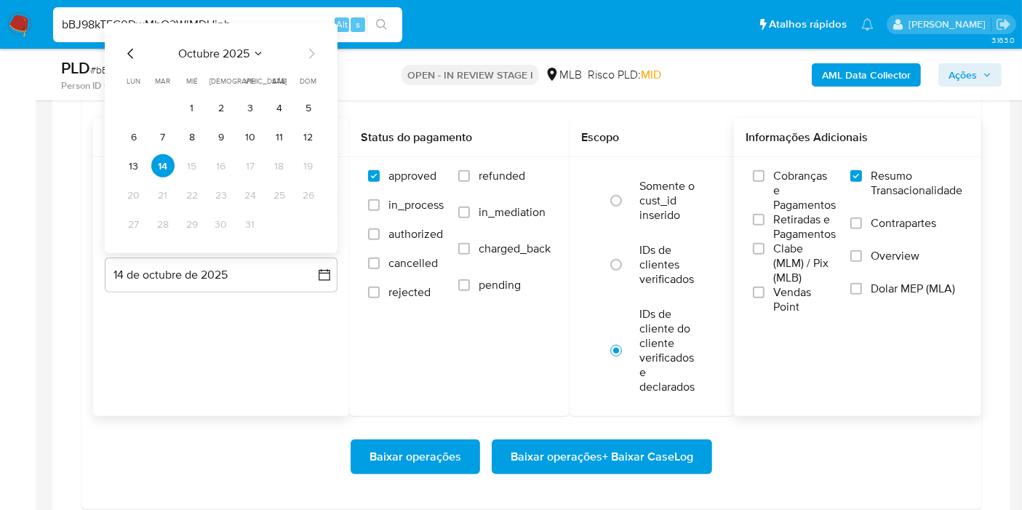
click at [123, 172] on td "13" at bounding box center [133, 165] width 23 height 23
click at [137, 164] on button "13" at bounding box center [133, 165] width 23 height 23
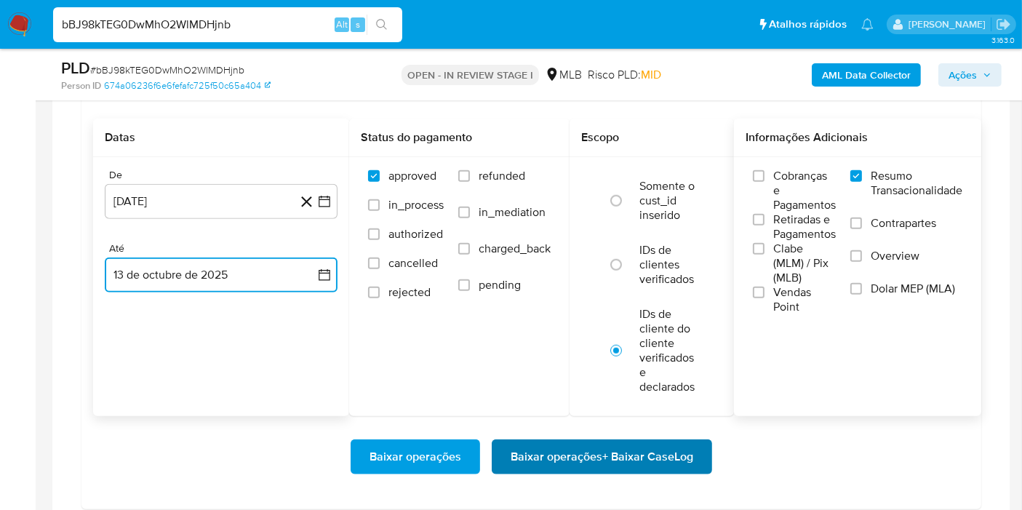
click at [555, 456] on span "Baixar operações + Baixar CaseLog" at bounding box center [602, 457] width 183 height 32
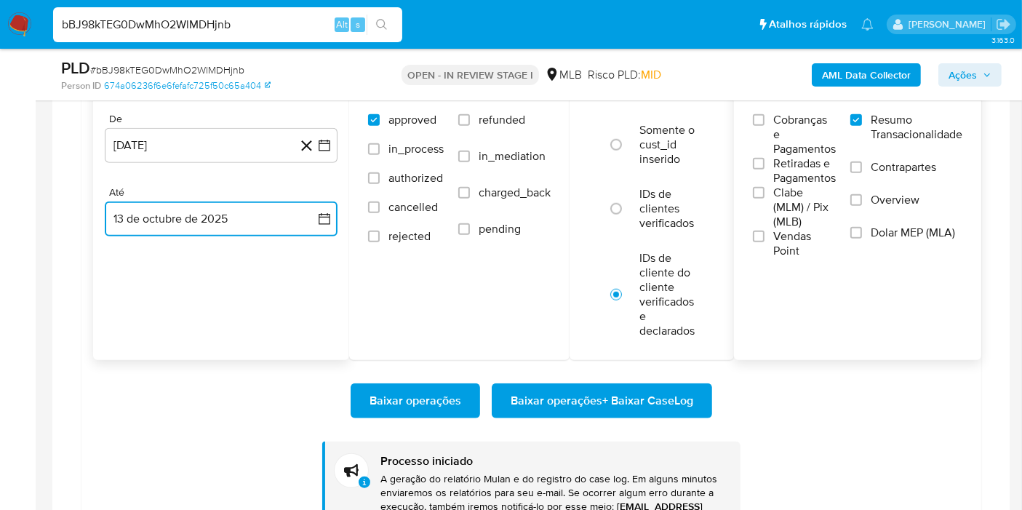
scroll to position [1374, 0]
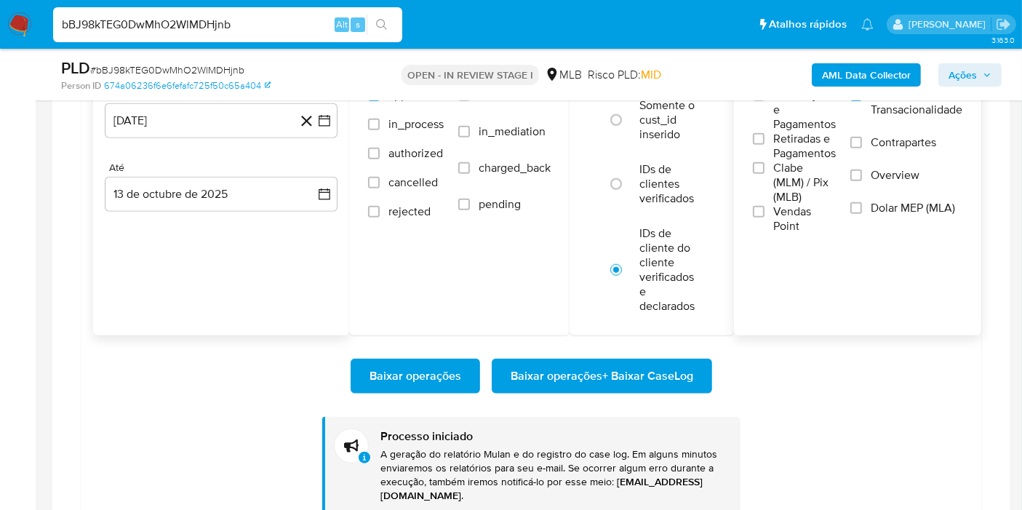
click at [255, 25] on input "bBJ98kTEG0DwMhO2WlMDHjnb" at bounding box center [227, 24] width 349 height 19
paste input "VcC8obFutIY0MCsJXYQOtGLR"
type input "VcC8obFutIY0MCsJXYQOtGLR"
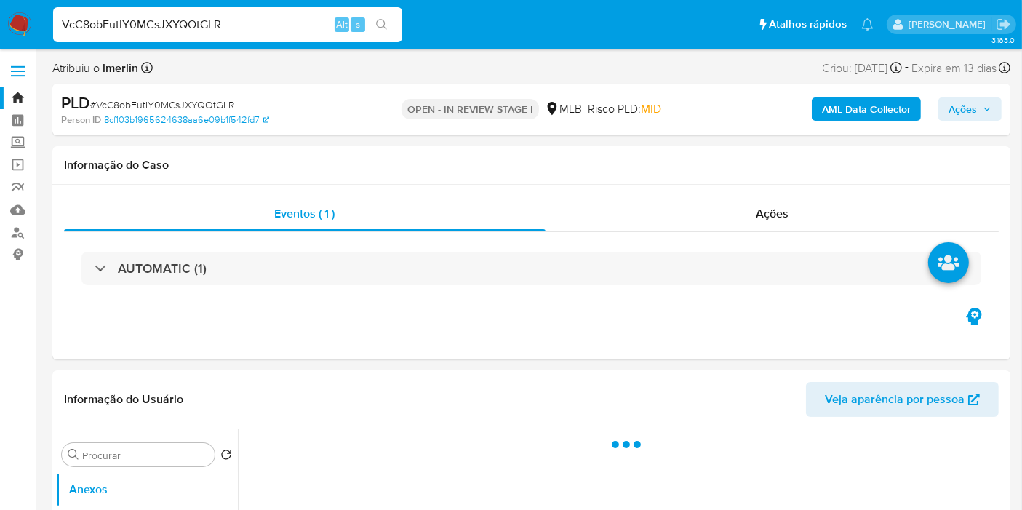
select select "10"
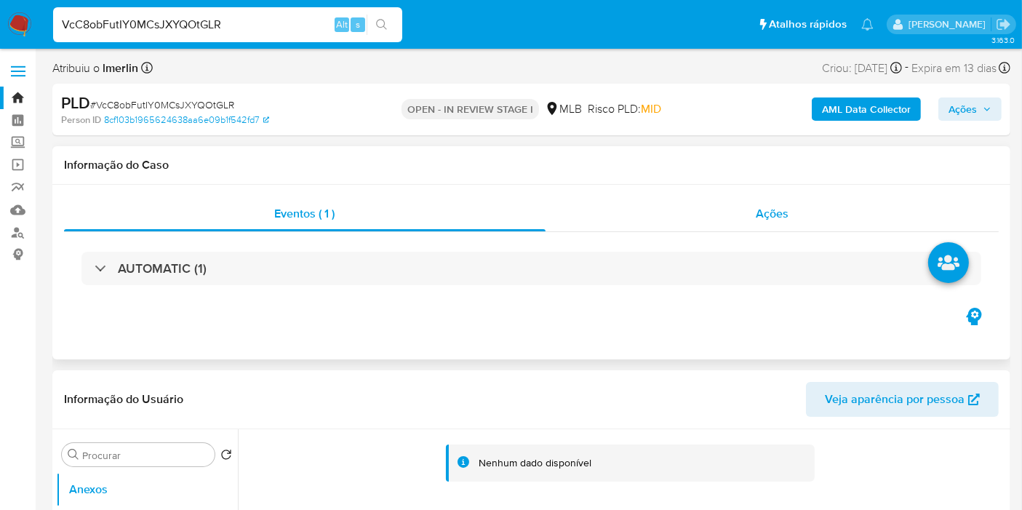
click at [782, 217] on span "Ações" at bounding box center [772, 213] width 33 height 17
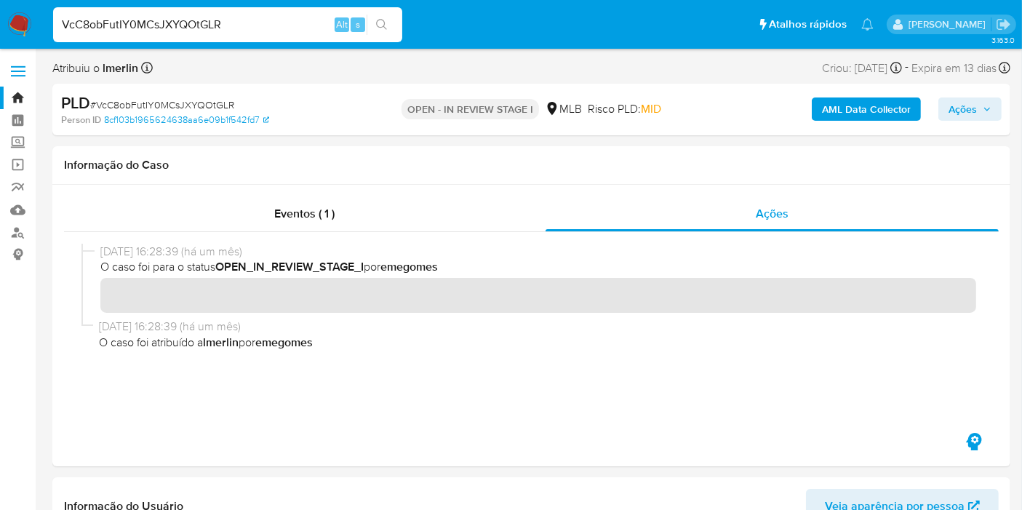
click at [856, 96] on div "AML Data Collector Ações" at bounding box center [847, 109] width 310 height 34
click at [850, 107] on b "AML Data Collector" at bounding box center [866, 109] width 89 height 23
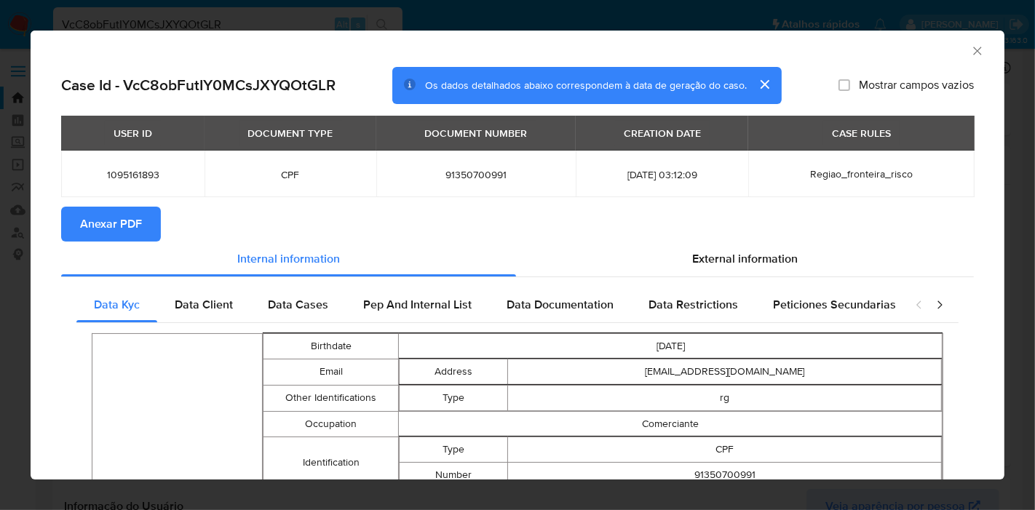
click at [99, 209] on span "Anexar PDF" at bounding box center [111, 224] width 62 height 32
click at [970, 51] on icon "Fechar a janela" at bounding box center [977, 51] width 15 height 15
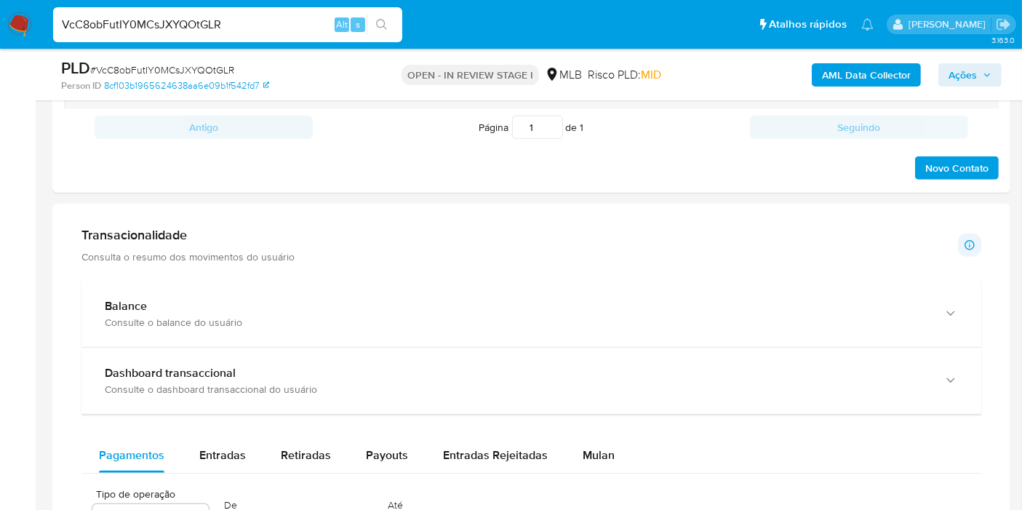
scroll to position [1132, 0]
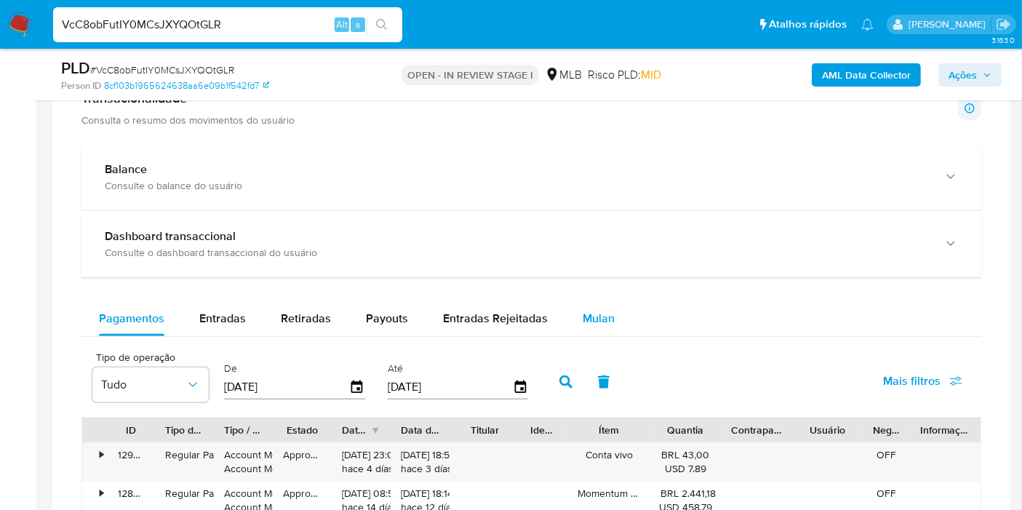
click at [607, 311] on span "Mulan" at bounding box center [599, 318] width 32 height 17
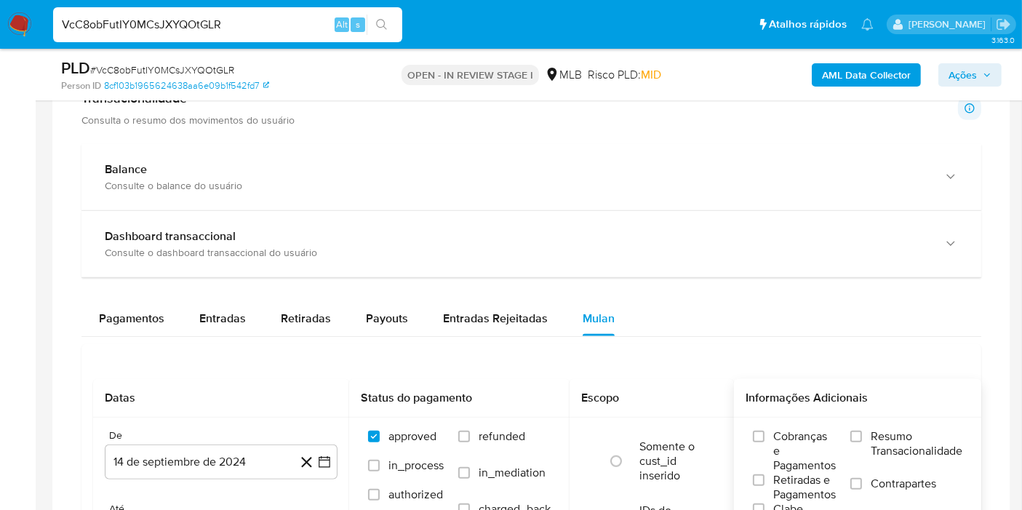
click at [884, 434] on span "Resumo Transacionalidade" at bounding box center [917, 443] width 92 height 29
click at [862, 434] on input "Resumo Transacionalidade" at bounding box center [857, 437] width 12 height 12
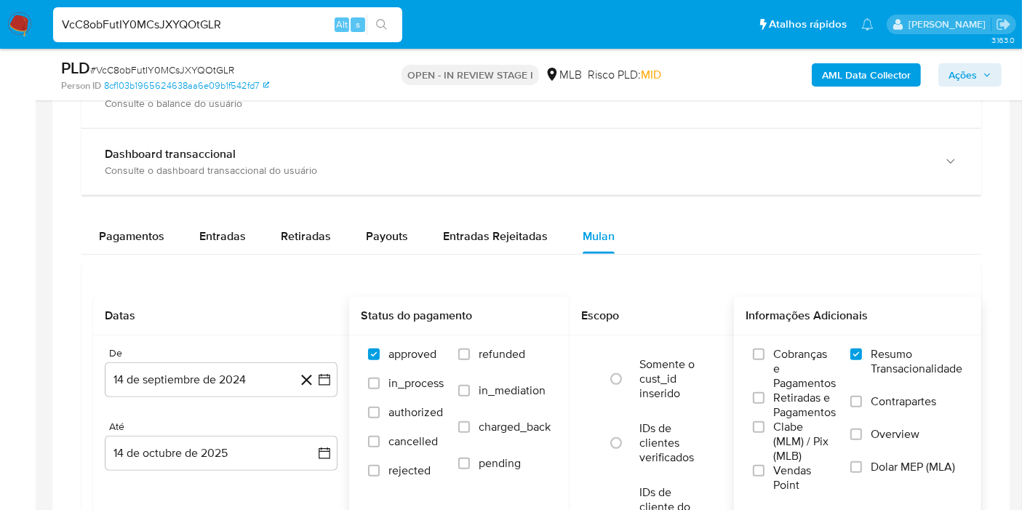
scroll to position [1293, 0]
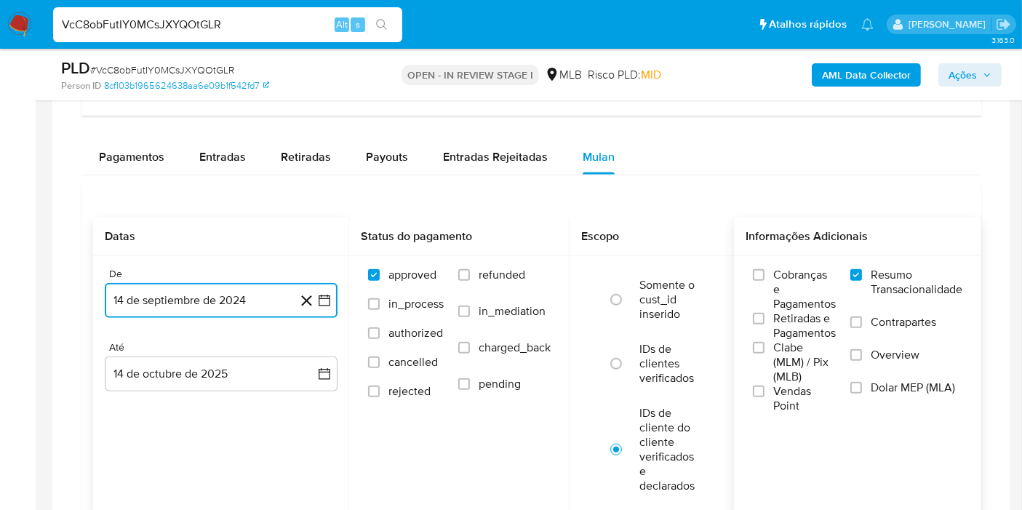
click at [325, 293] on icon "button" at bounding box center [324, 300] width 15 height 15
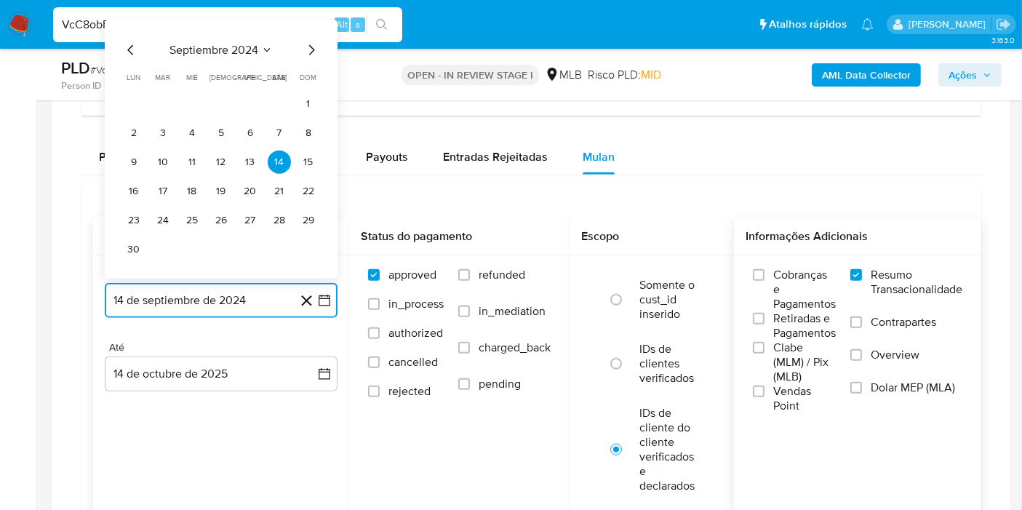
click at [239, 44] on span "septiembre 2024" at bounding box center [214, 50] width 89 height 15
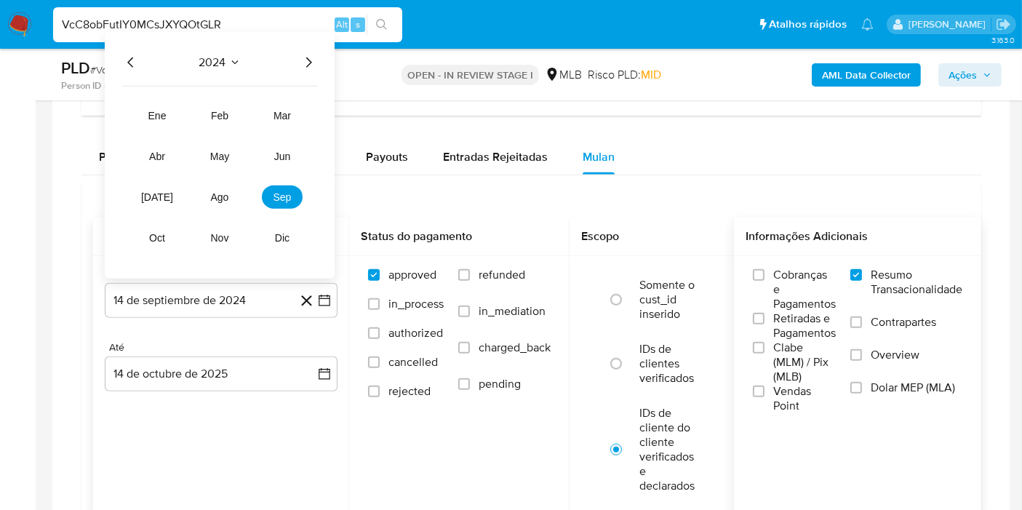
click at [300, 65] on icon "Año siguiente" at bounding box center [308, 62] width 17 height 17
click at [214, 191] on span "ago" at bounding box center [220, 197] width 18 height 12
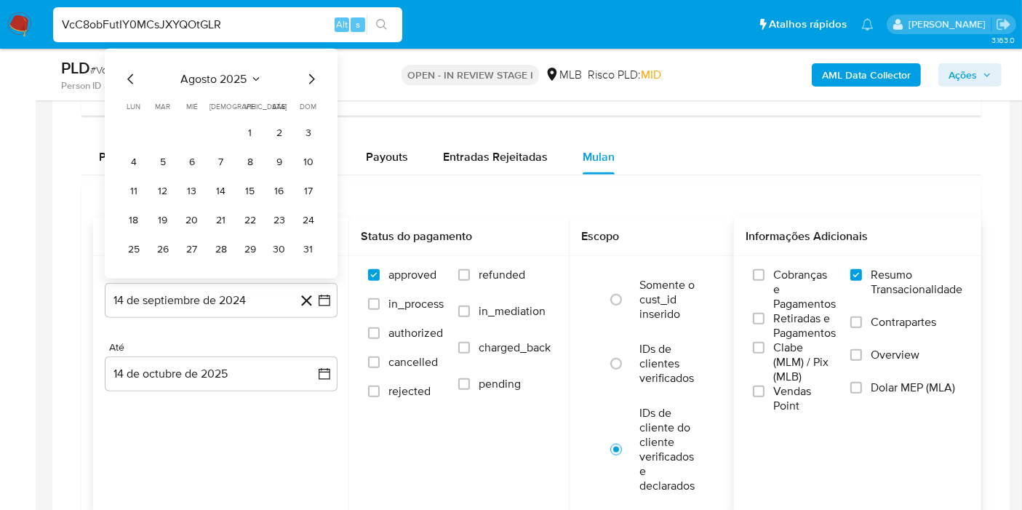
click at [236, 127] on tr "1 2 3" at bounding box center [221, 133] width 198 height 23
click at [240, 127] on button "1" at bounding box center [250, 133] width 23 height 23
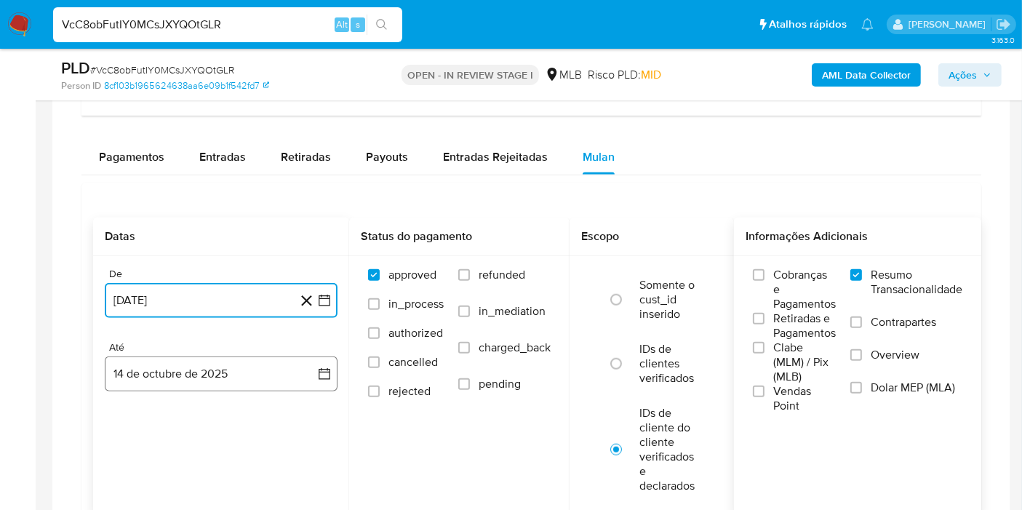
click at [315, 365] on button "14 de octubre de 2025" at bounding box center [221, 374] width 233 height 35
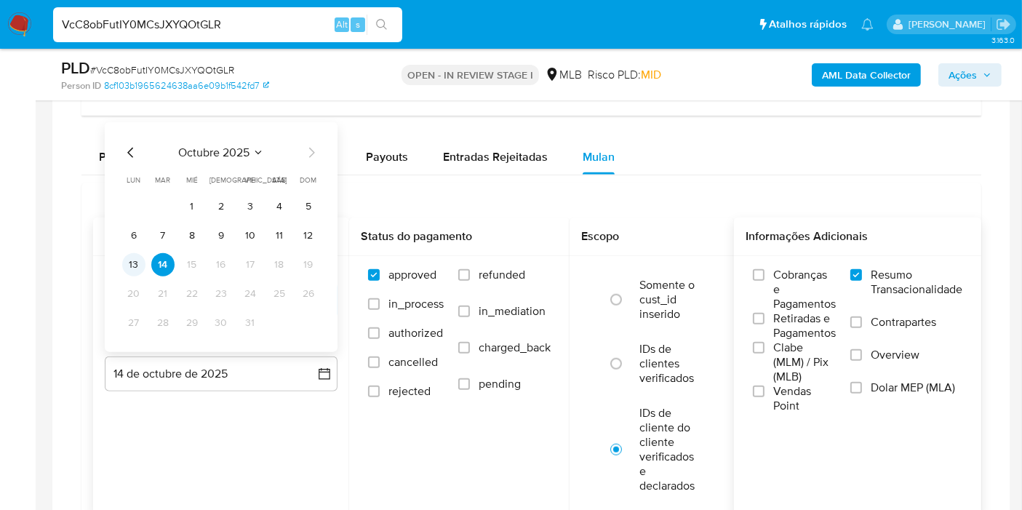
click at [127, 262] on button "13" at bounding box center [133, 264] width 23 height 23
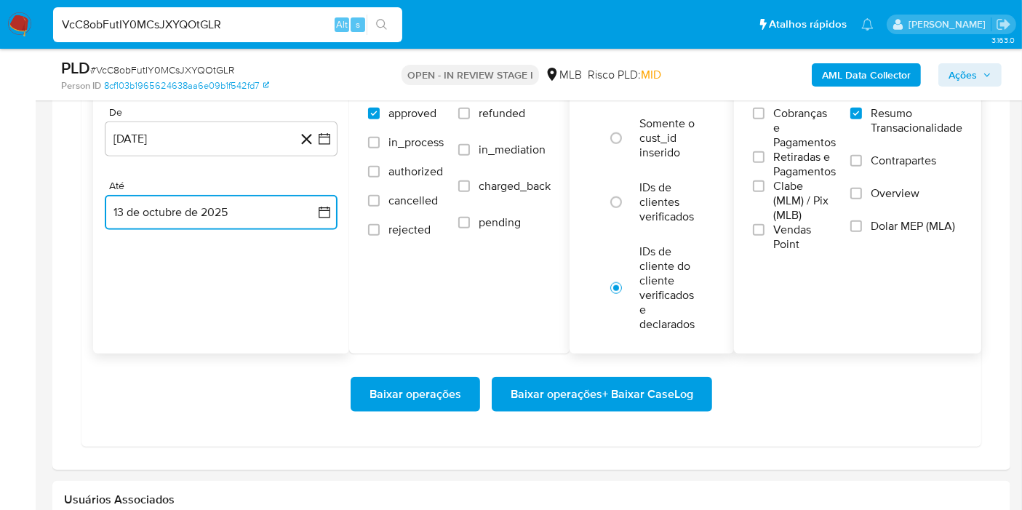
scroll to position [1455, 0]
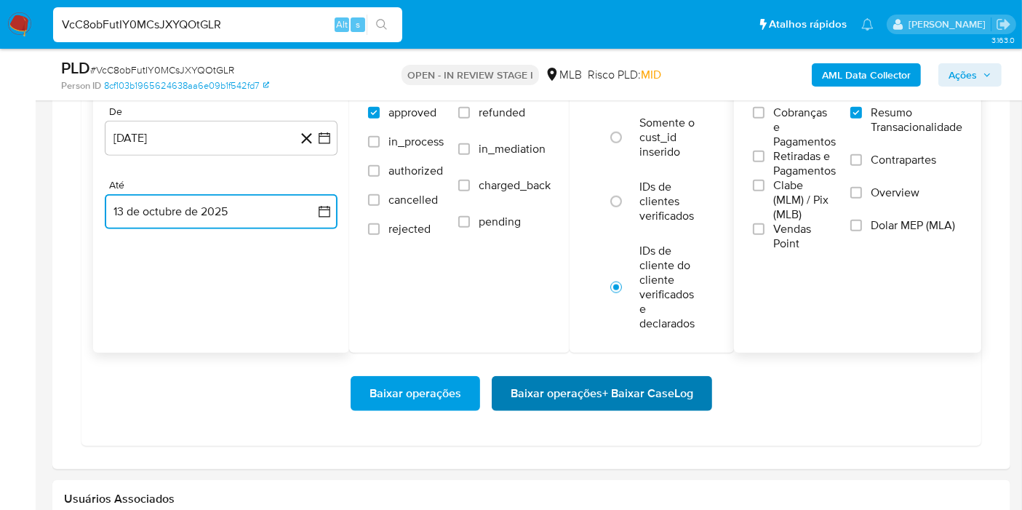
click at [631, 389] on span "Baixar operações + Baixar CaseLog" at bounding box center [602, 394] width 183 height 32
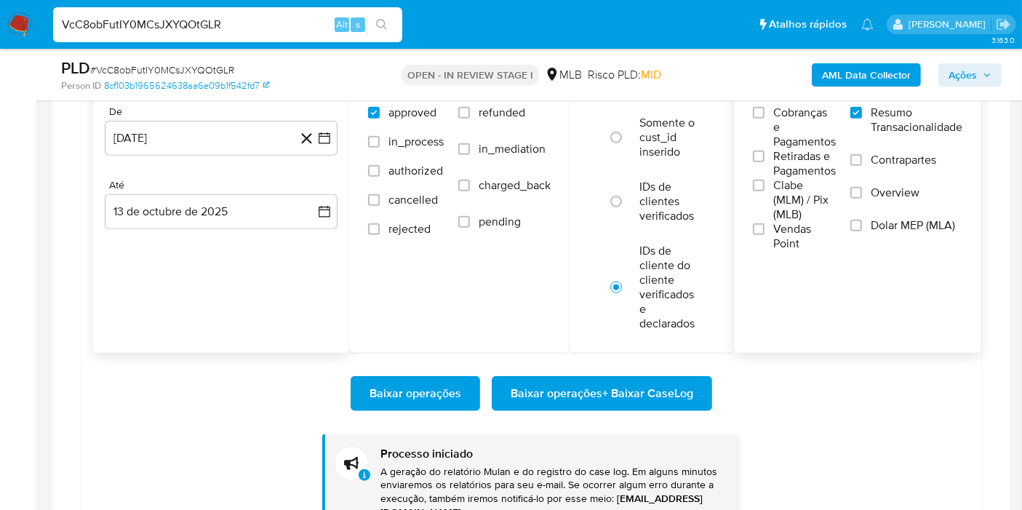
click at [290, 18] on input "VcC8obFutIY0MCsJXYQOtGLR" at bounding box center [227, 24] width 349 height 19
paste input "GDksLKnlcQv7YP7nTRn4TzdX"
type input "GDksLKnlcQv7YP7nTRn4TzdX"
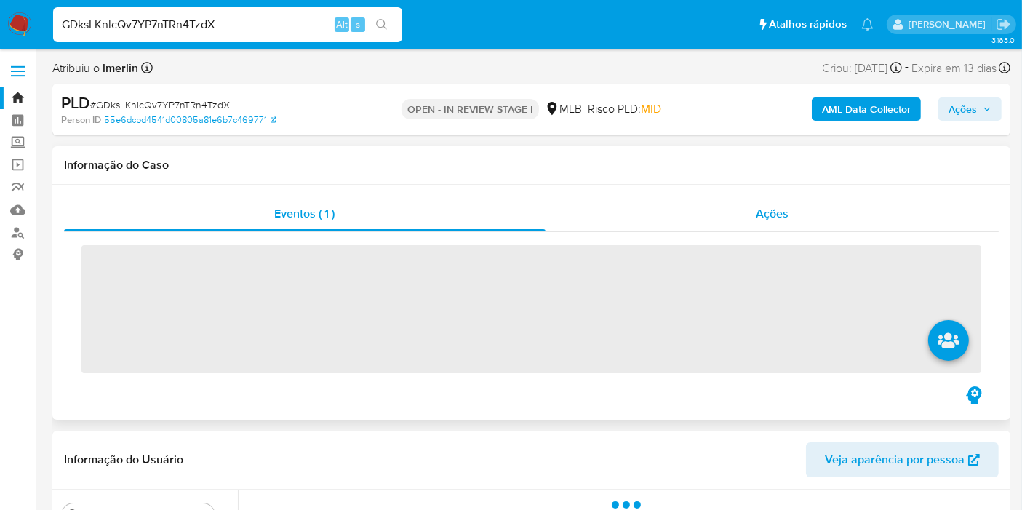
click at [773, 200] on div "Ações" at bounding box center [773, 213] width 454 height 35
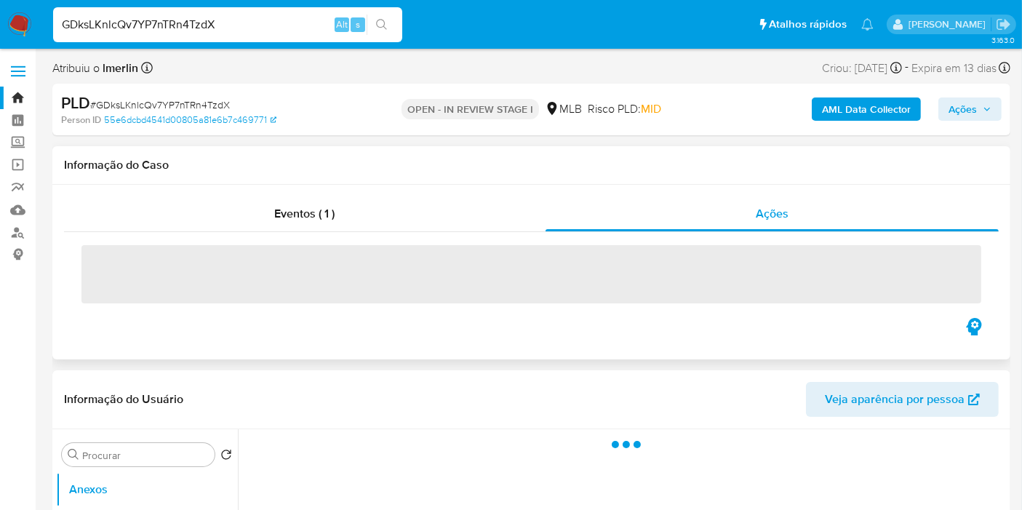
select select "10"
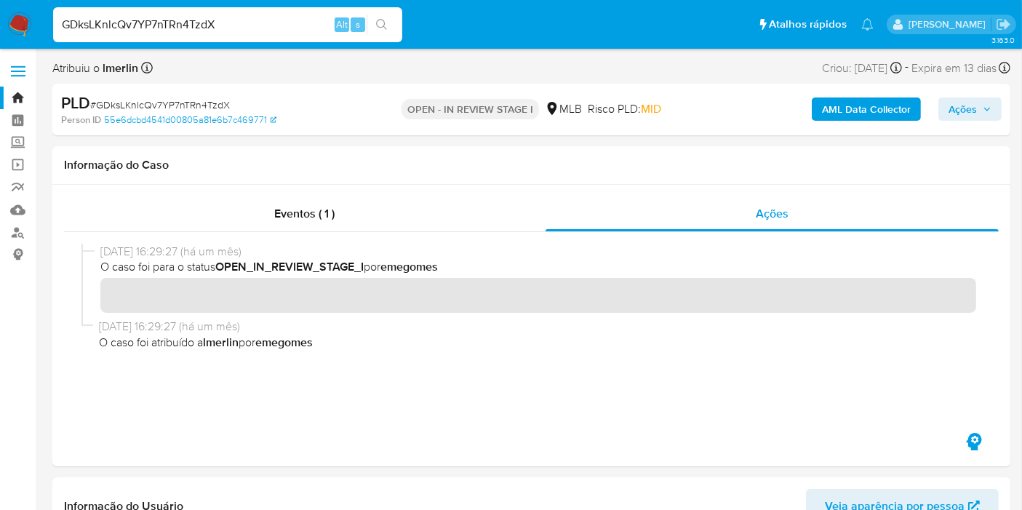
click at [848, 109] on b "AML Data Collector" at bounding box center [866, 109] width 89 height 23
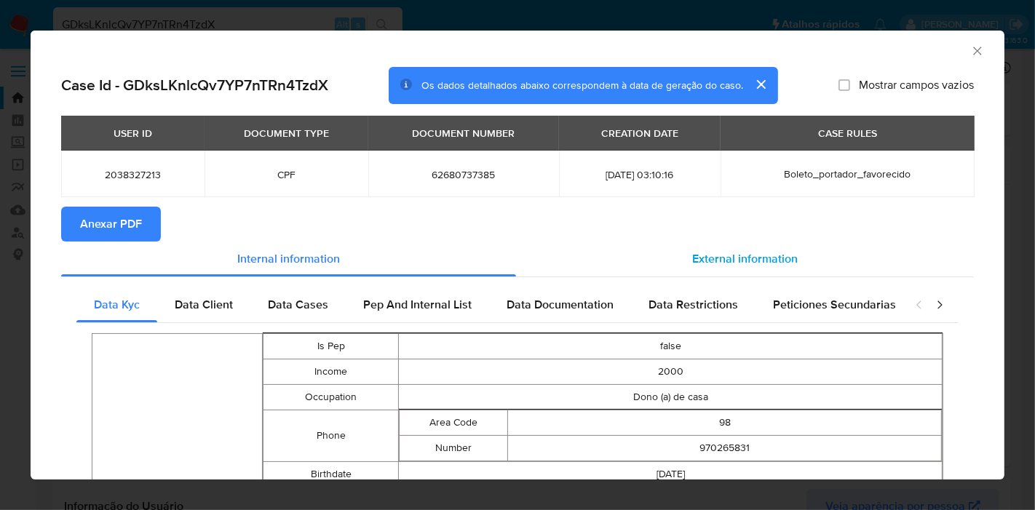
click at [740, 262] on span "External information" at bounding box center [745, 258] width 106 height 17
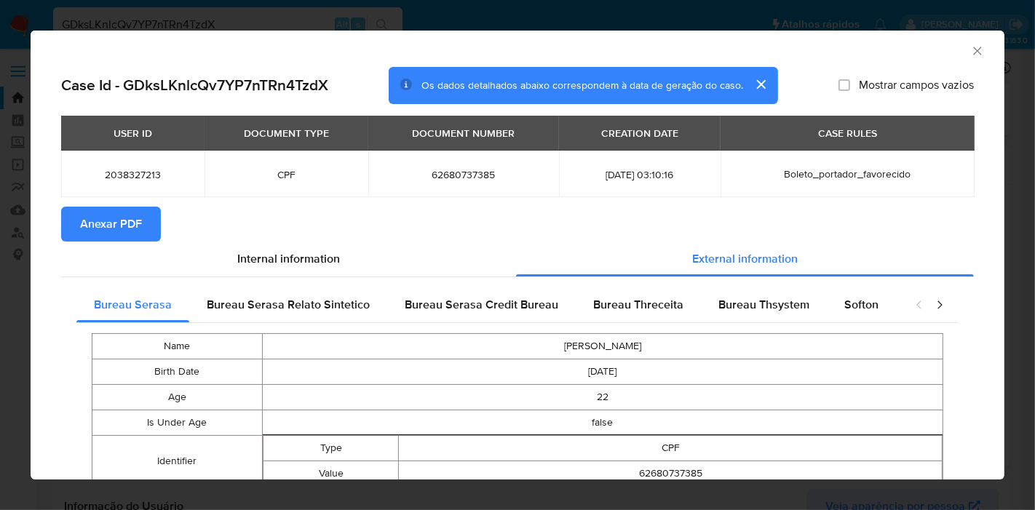
click at [109, 223] on span "Anexar PDF" at bounding box center [111, 224] width 62 height 32
click at [956, 48] on div "AML Data Collector" at bounding box center [505, 49] width 929 height 16
click at [970, 53] on icon "Fechar a janela" at bounding box center [977, 51] width 15 height 15
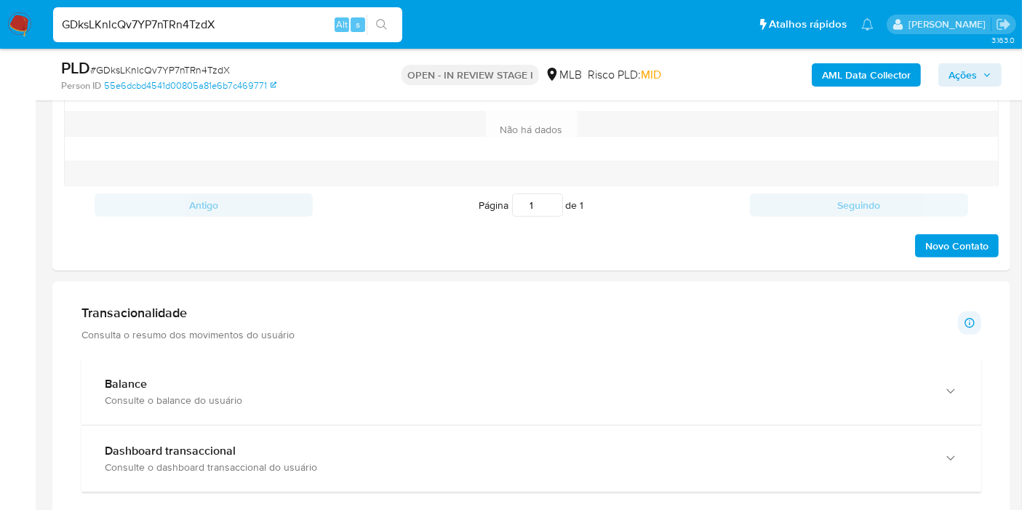
scroll to position [1051, 0]
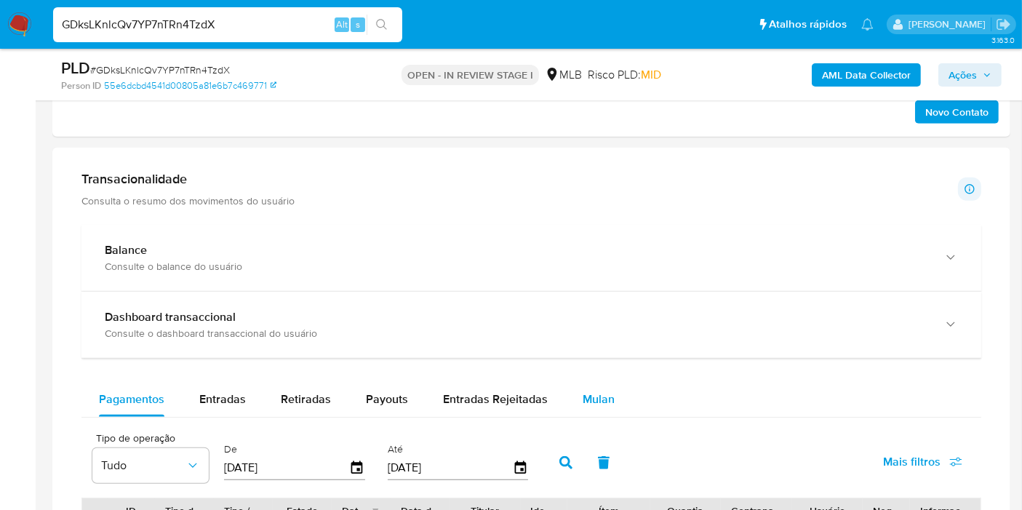
click at [575, 394] on button "Mulan" at bounding box center [598, 399] width 67 height 35
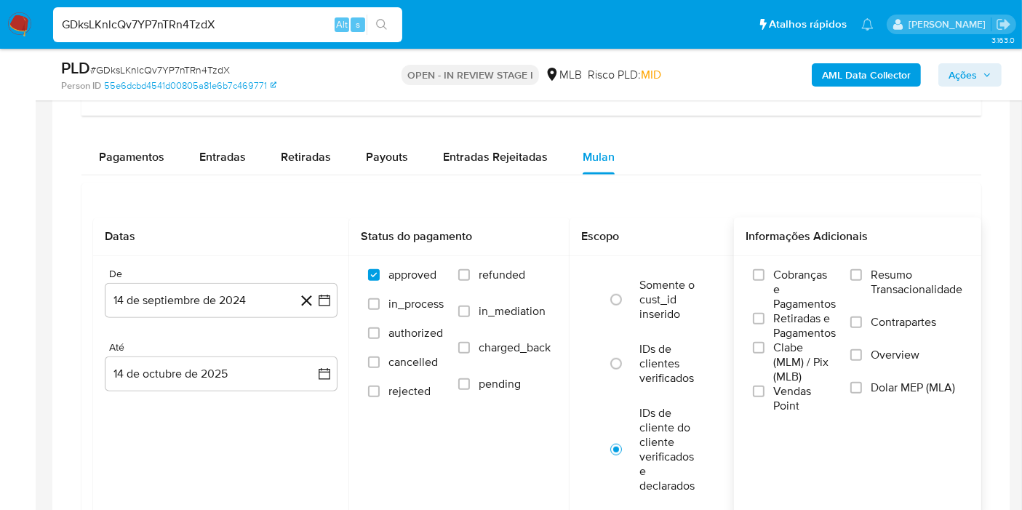
drag, startPoint x: 923, startPoint y: 282, endPoint x: 840, endPoint y: 277, distance: 83.8
click at [923, 282] on span "Resumo Transacionalidade" at bounding box center [917, 282] width 92 height 29
click at [862, 281] on input "Resumo Transacionalidade" at bounding box center [857, 275] width 12 height 12
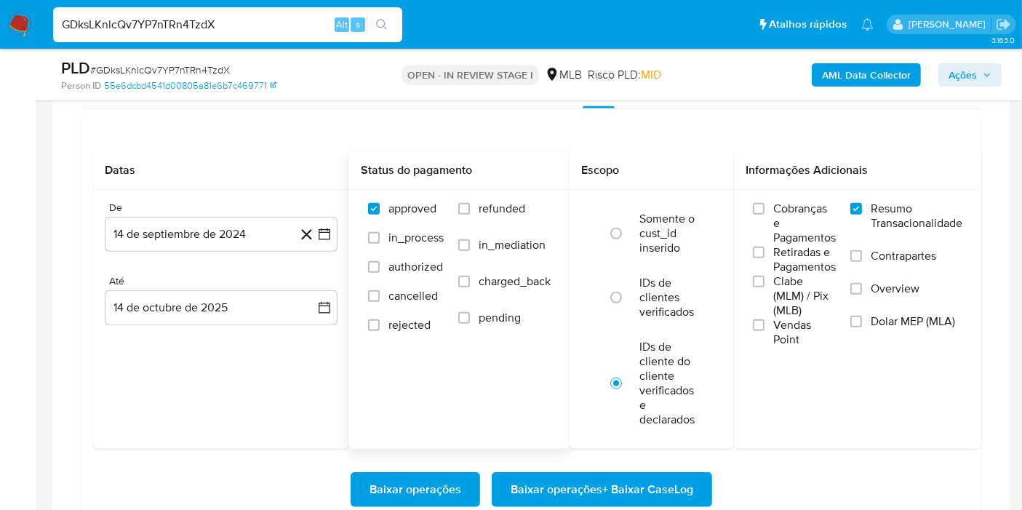
scroll to position [1374, 0]
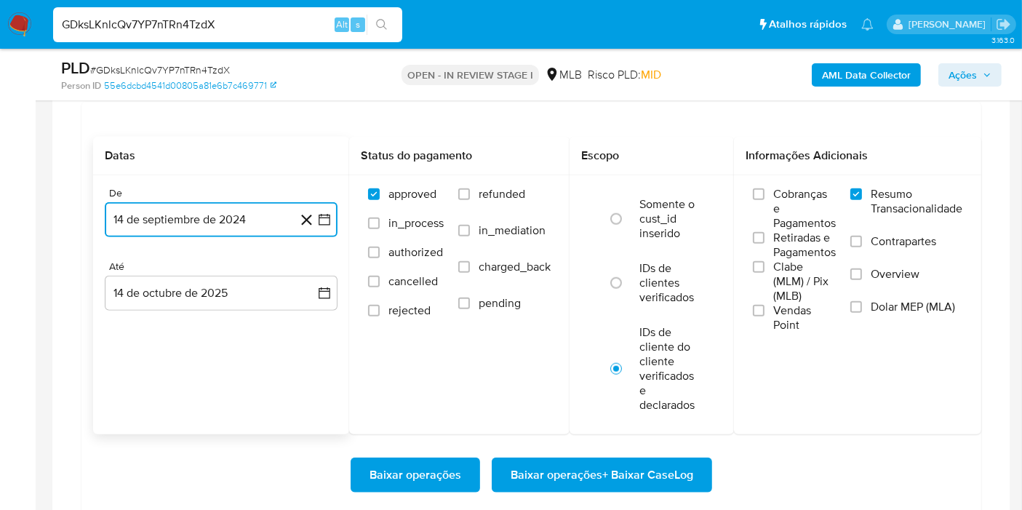
click at [330, 222] on icon "button" at bounding box center [324, 219] width 15 height 15
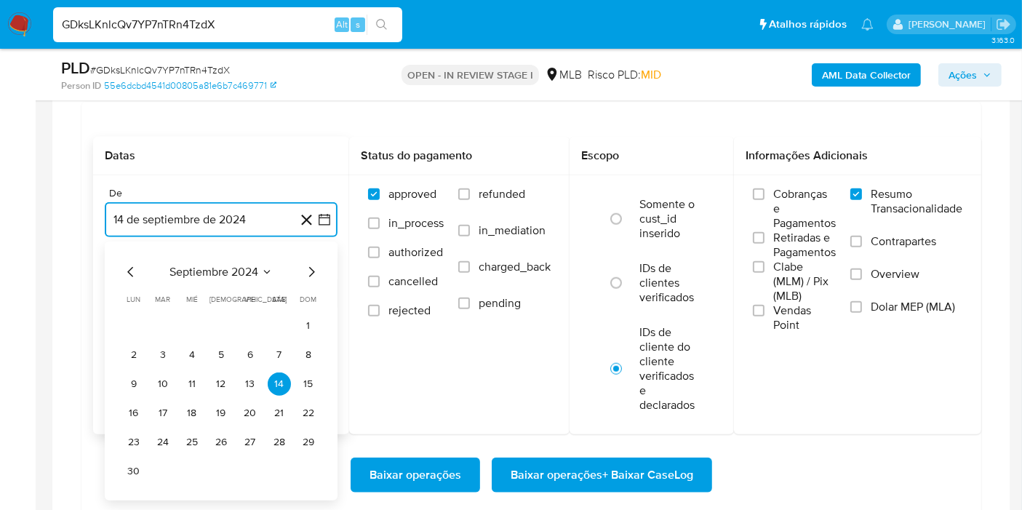
click at [231, 275] on span "septiembre 2024" at bounding box center [214, 272] width 89 height 15
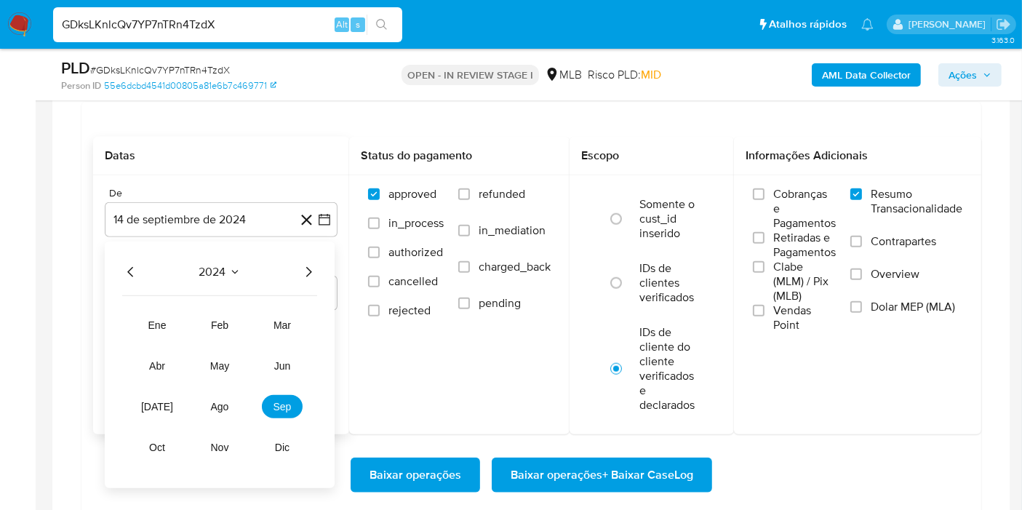
click at [313, 271] on icon "Año siguiente" at bounding box center [308, 271] width 17 height 17
click at [220, 401] on span "ago" at bounding box center [220, 407] width 18 height 12
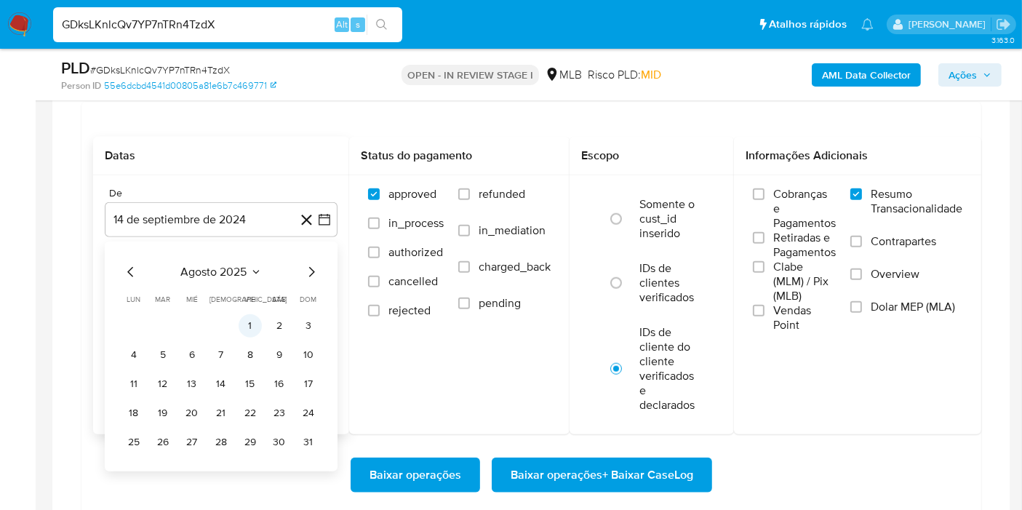
click at [241, 321] on button "1" at bounding box center [250, 325] width 23 height 23
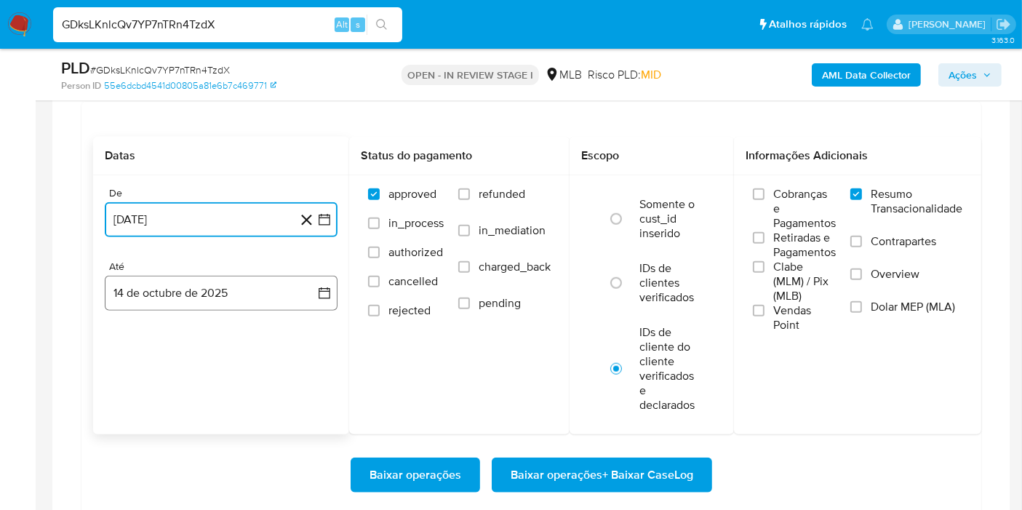
click at [279, 298] on button "14 de octubre de 2025" at bounding box center [221, 293] width 233 height 35
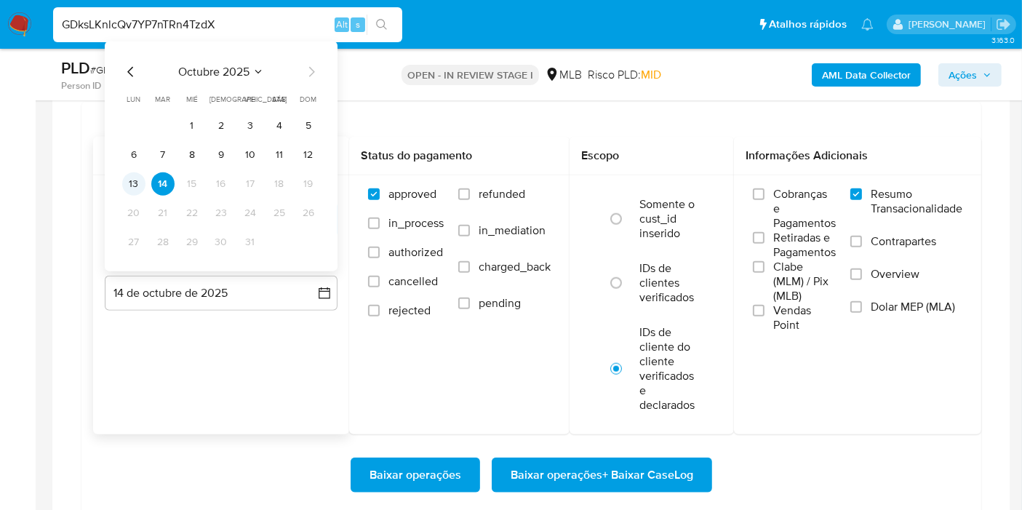
click at [127, 175] on button "13" at bounding box center [133, 183] width 23 height 23
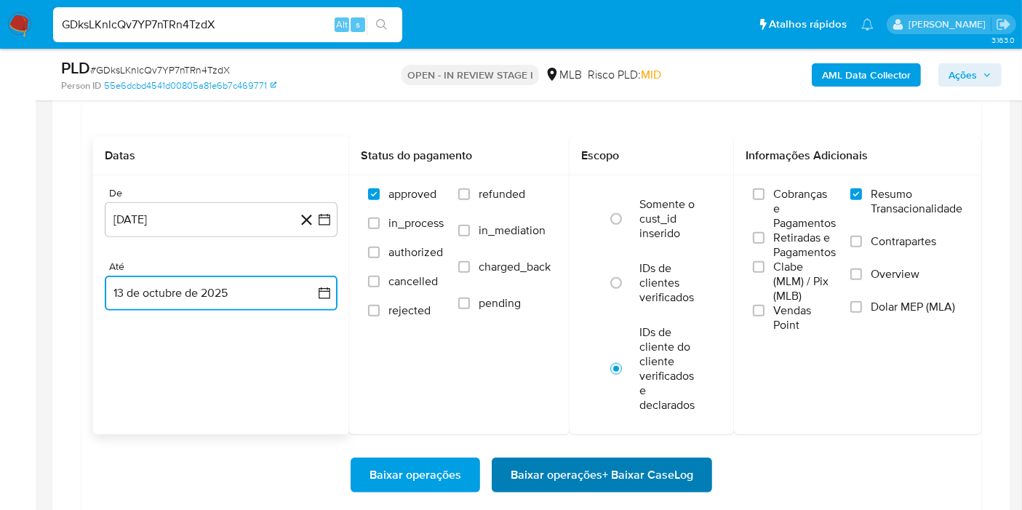
click at [552, 465] on span "Baixar operações + Baixar CaseLog" at bounding box center [602, 475] width 183 height 32
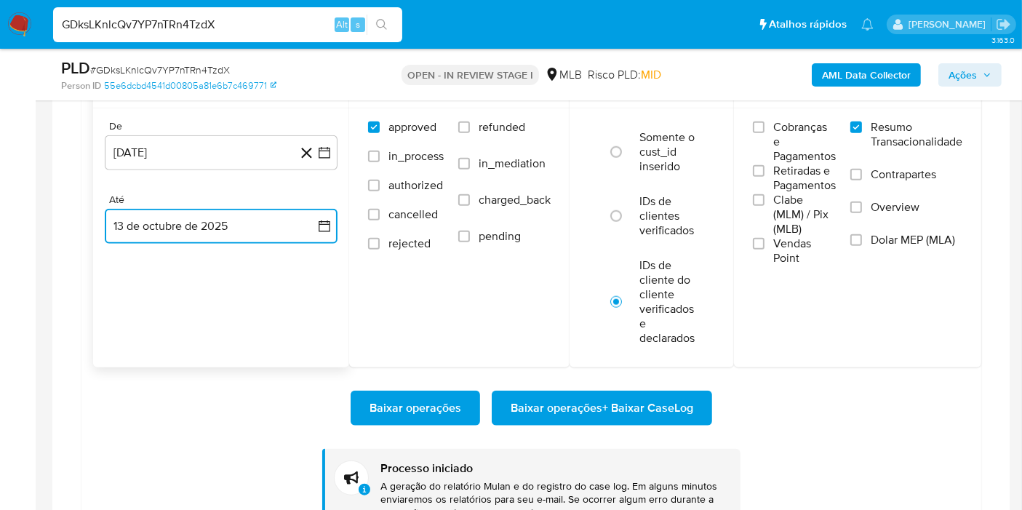
scroll to position [1455, 0]
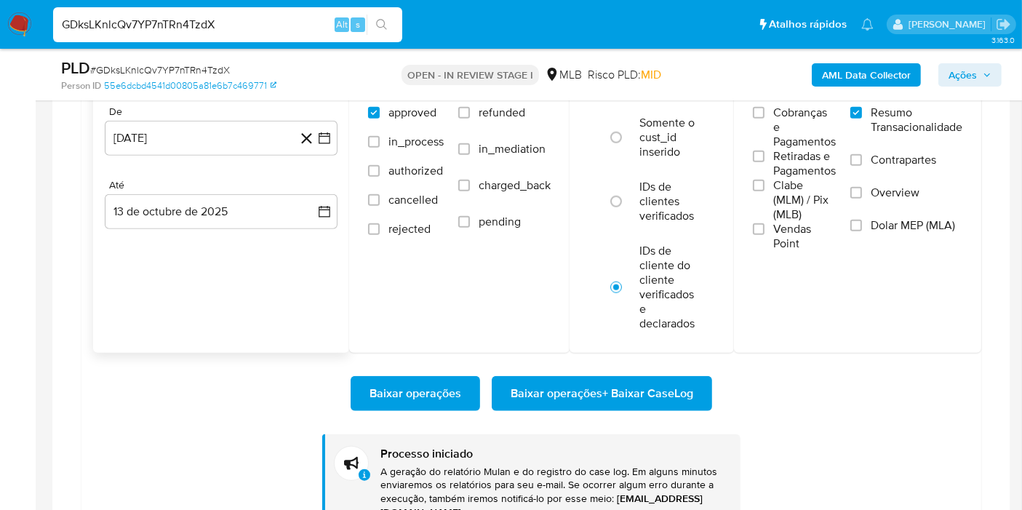
click at [308, 22] on input "GDksLKnlcQv7YP7nTRn4TzdX" at bounding box center [227, 24] width 349 height 19
paste input "9rinNP5rAP1sWgT41mArsRpS"
type input "9rinNP5rAP1sWgT41mArsRpS"
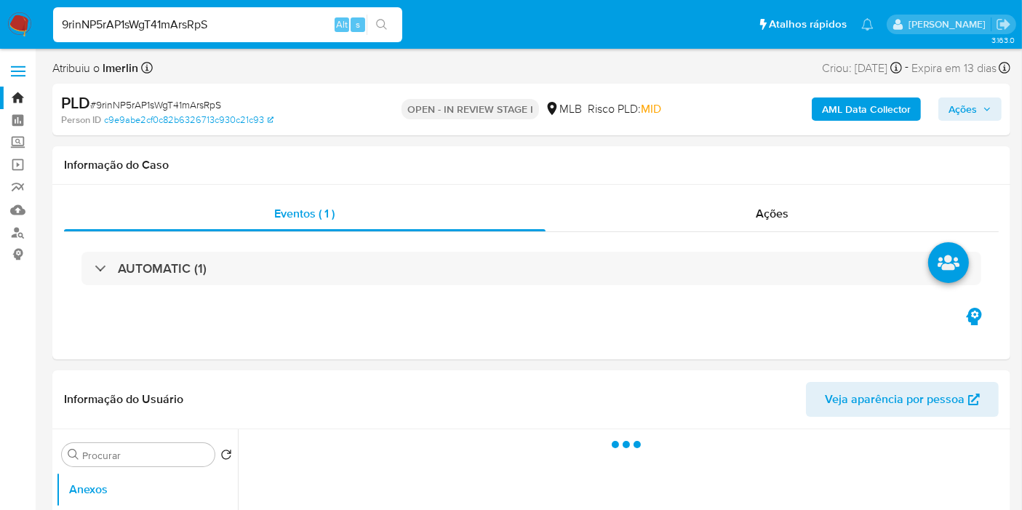
select select "10"
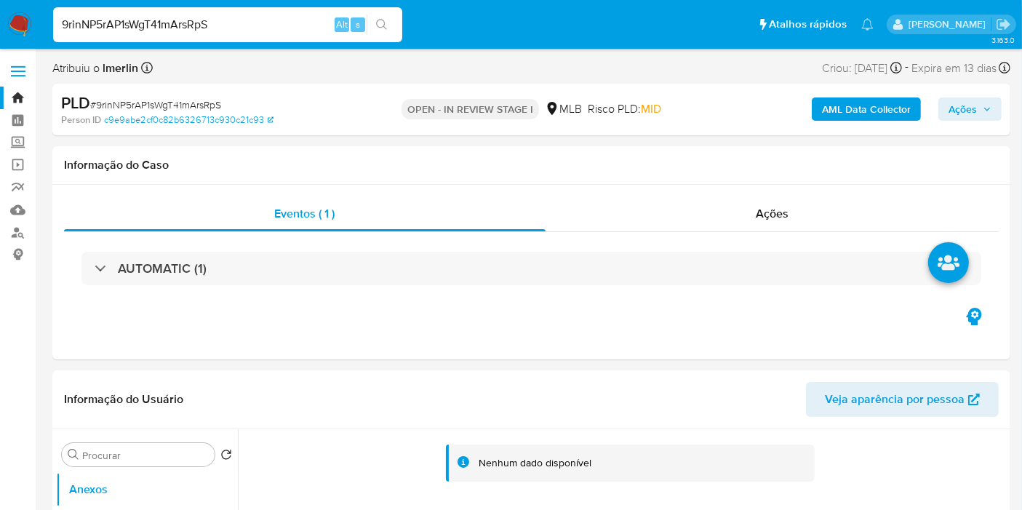
click at [859, 103] on b "AML Data Collector" at bounding box center [866, 109] width 89 height 23
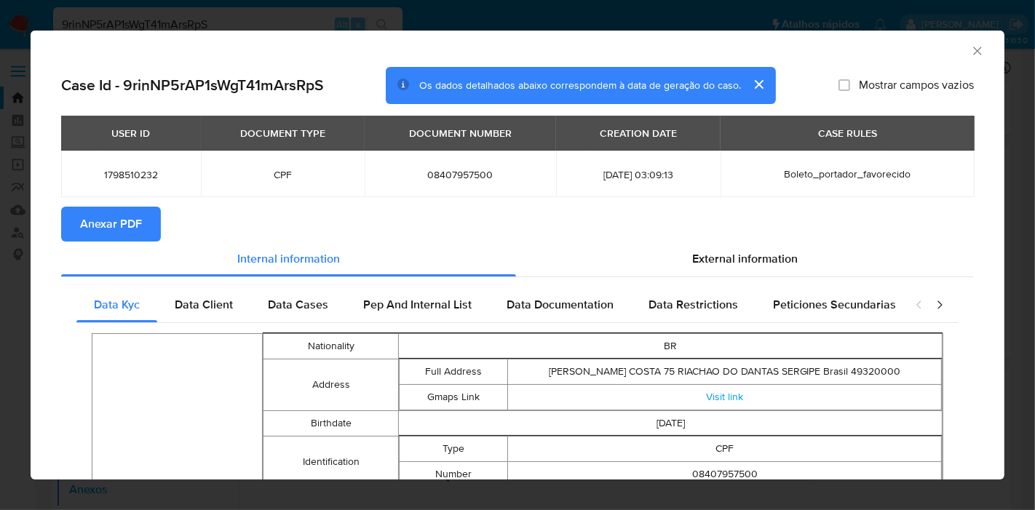
click at [81, 229] on span "Anexar PDF" at bounding box center [111, 224] width 62 height 32
click at [970, 49] on icon "Fechar a janela" at bounding box center [977, 51] width 15 height 15
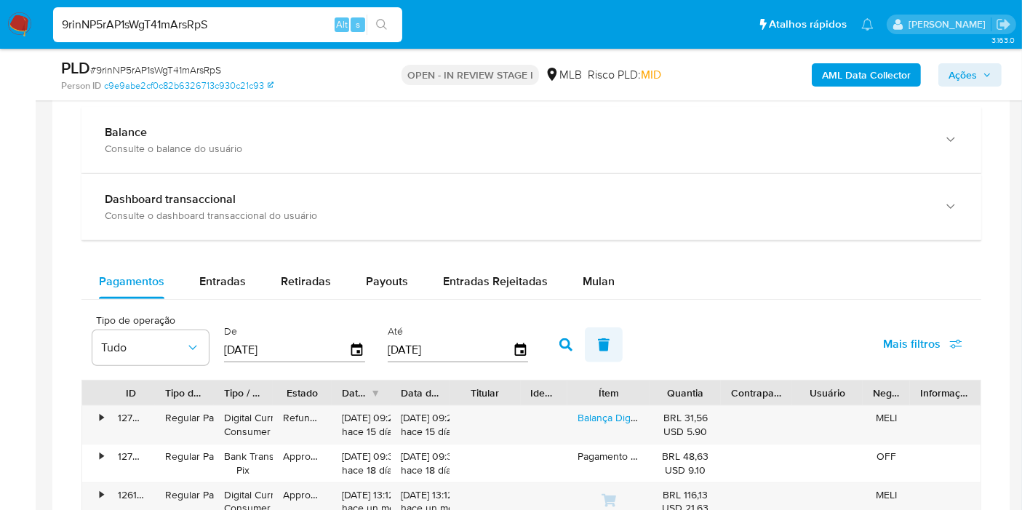
scroll to position [1132, 0]
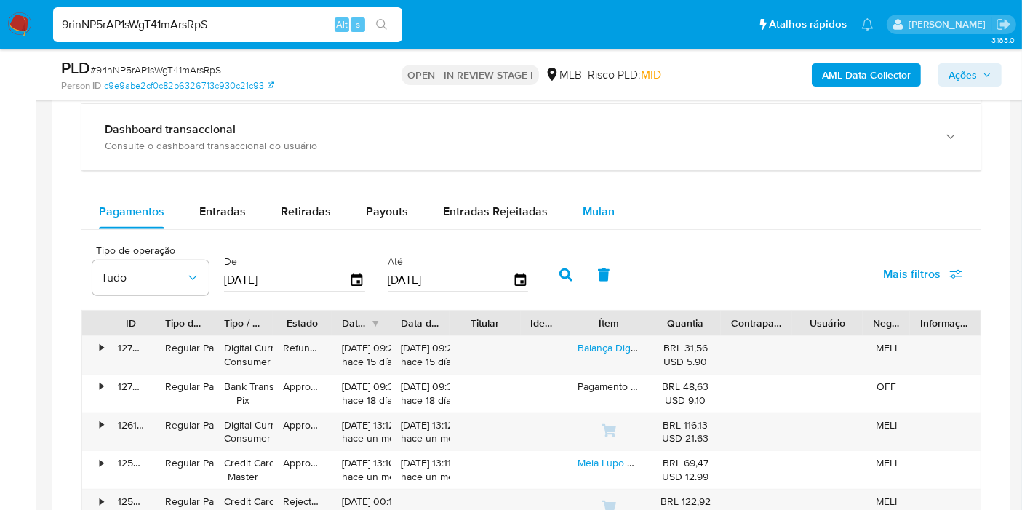
drag, startPoint x: 587, startPoint y: 196, endPoint x: 600, endPoint y: 207, distance: 17.0
click at [587, 196] on div "Mulan" at bounding box center [599, 211] width 32 height 35
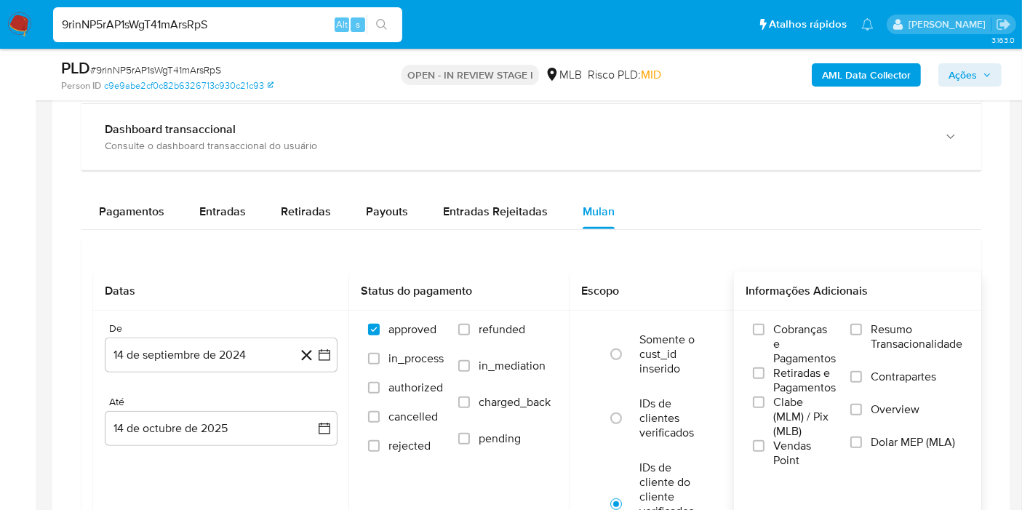
click at [890, 322] on span "Resumo Transacionalidade" at bounding box center [917, 336] width 92 height 29
click at [862, 324] on input "Resumo Transacionalidade" at bounding box center [857, 330] width 12 height 12
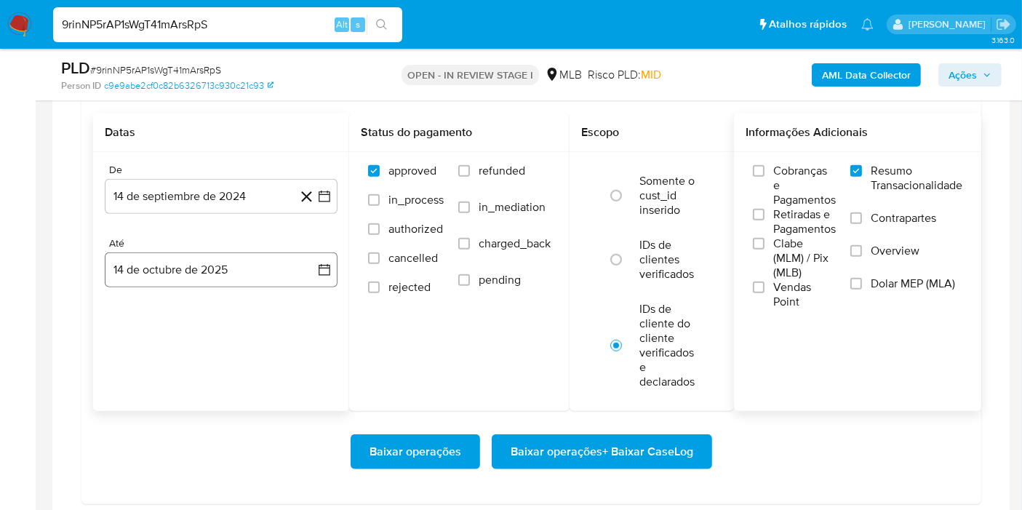
scroll to position [1293, 0]
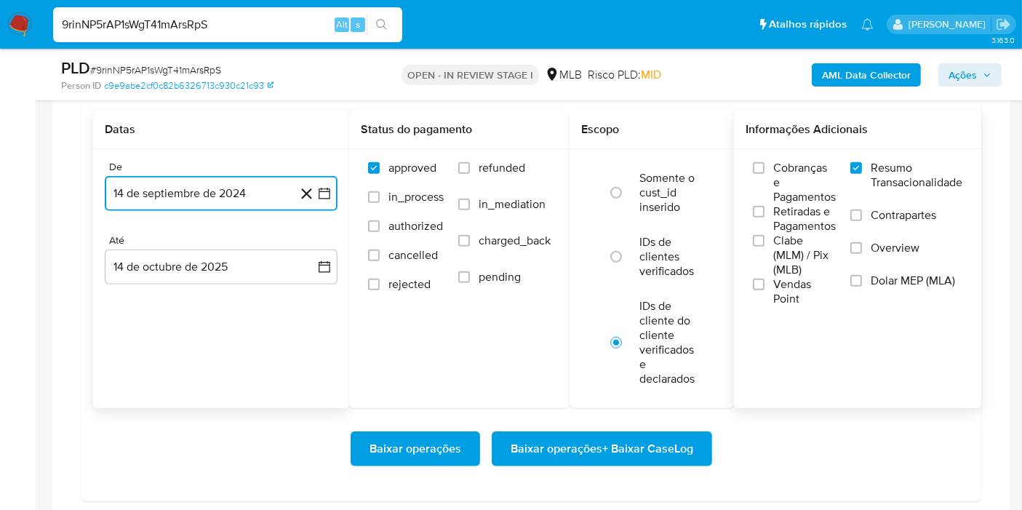
click at [330, 192] on icon "button" at bounding box center [324, 193] width 15 height 15
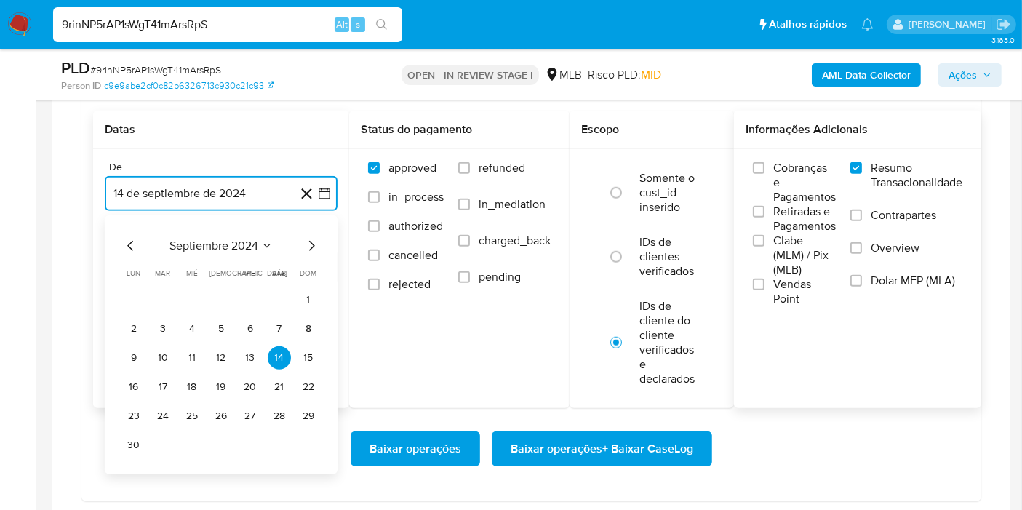
click at [234, 242] on span "septiembre 2024" at bounding box center [214, 246] width 89 height 15
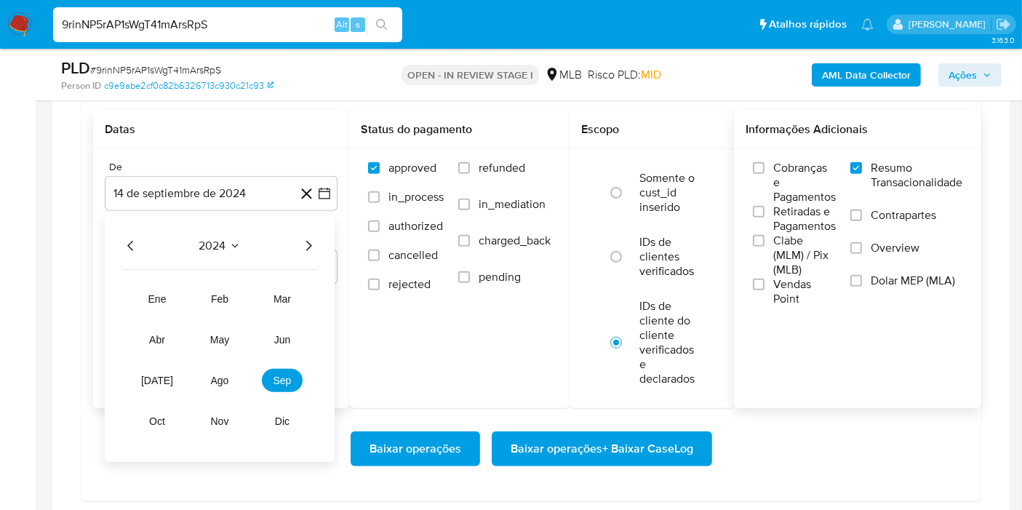
drag, startPoint x: 314, startPoint y: 239, endPoint x: 301, endPoint y: 253, distance: 19.0
click at [314, 240] on icon "Año siguiente" at bounding box center [308, 245] width 17 height 17
click at [210, 381] on button "ago" at bounding box center [219, 380] width 41 height 23
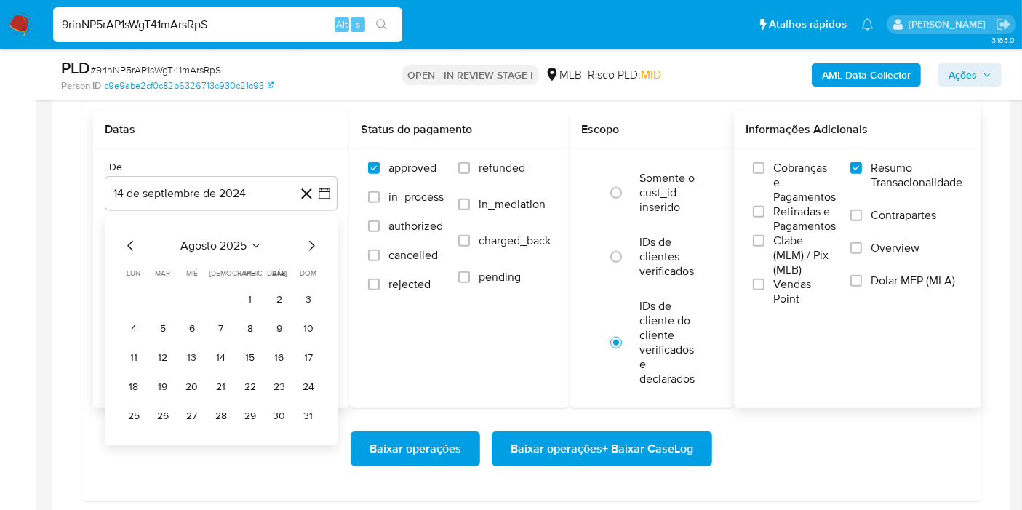
click at [257, 306] on td "1" at bounding box center [250, 299] width 23 height 23
drag, startPoint x: 244, startPoint y: 304, endPoint x: 286, endPoint y: 262, distance: 59.7
click at [244, 303] on button "1" at bounding box center [250, 299] width 23 height 23
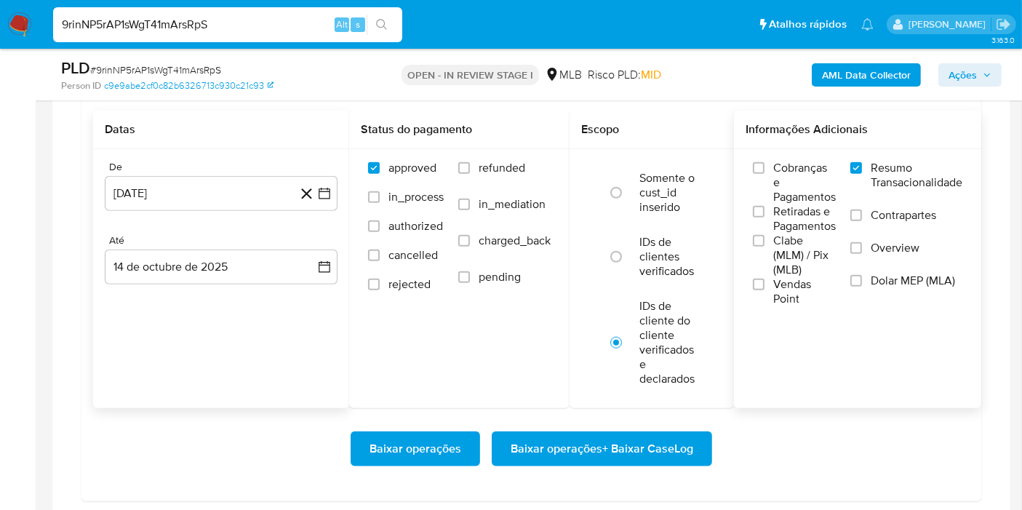
click at [320, 240] on div "Até" at bounding box center [221, 240] width 233 height 13
click at [317, 250] on button "14 de octubre de 2025" at bounding box center [221, 267] width 233 height 35
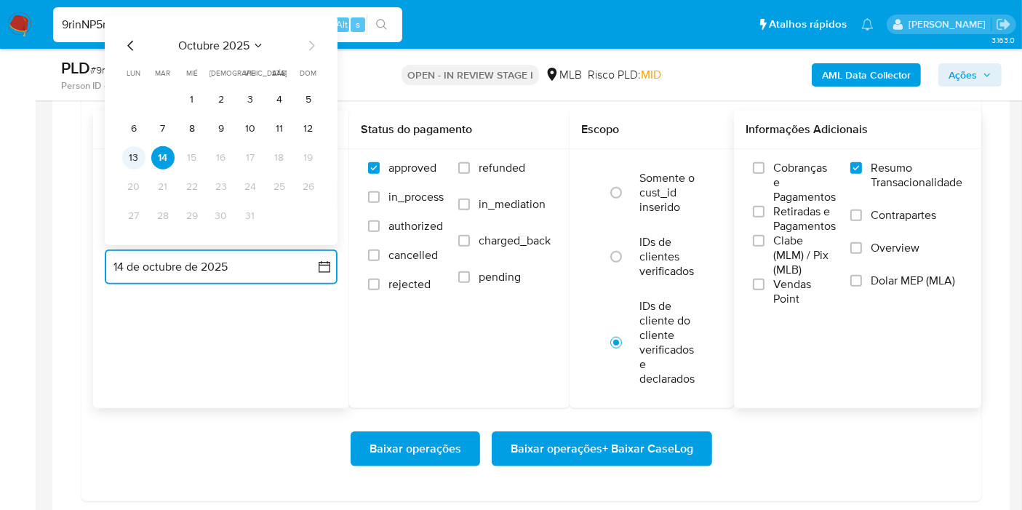
click at [135, 161] on button "13" at bounding box center [133, 157] width 23 height 23
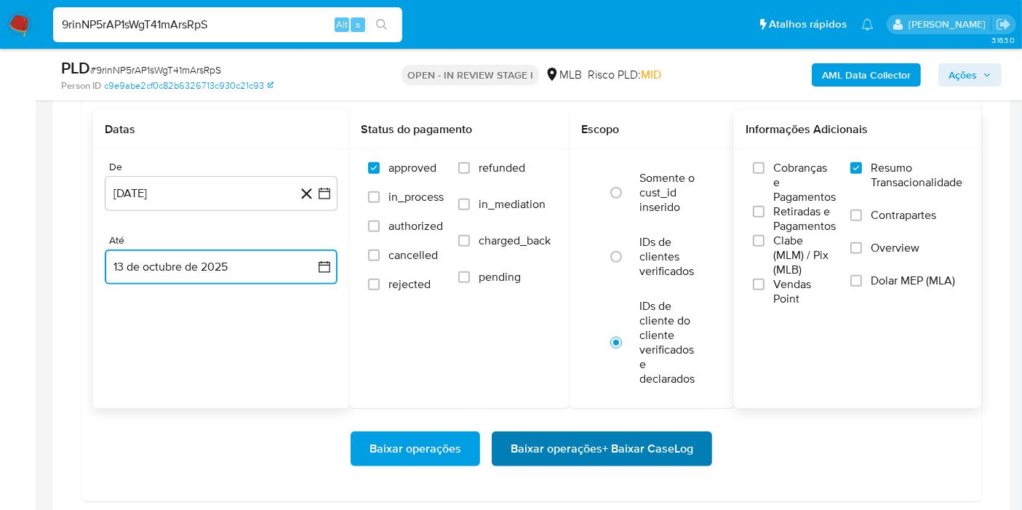
click at [554, 433] on span "Baixar operações + Baixar CaseLog" at bounding box center [602, 449] width 183 height 32
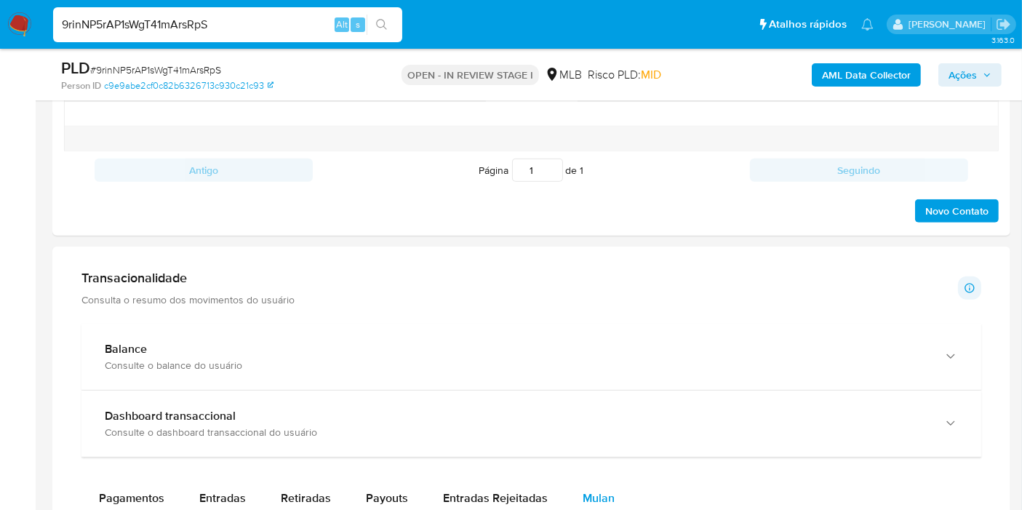
scroll to position [808, 0]
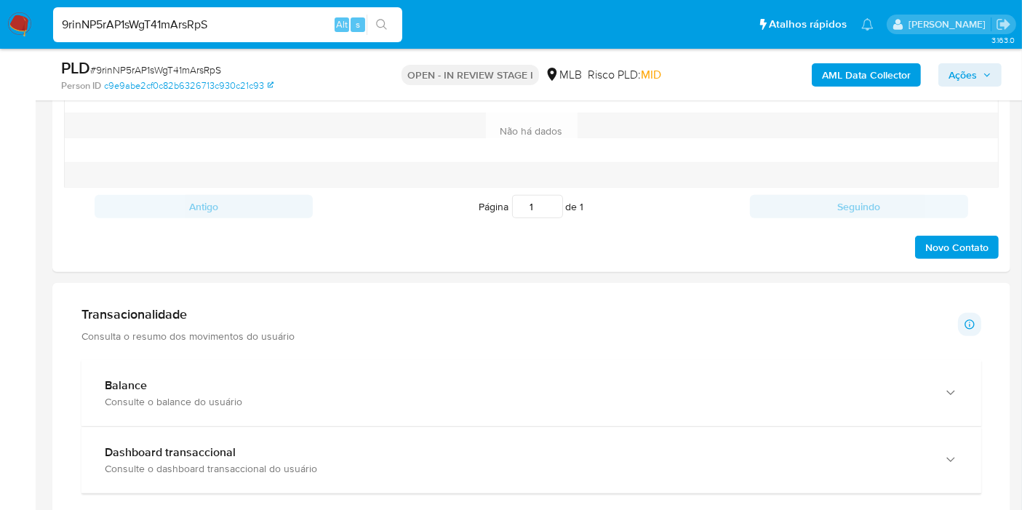
click at [266, 28] on input "9rinNP5rAP1sWgT41mArsRpS" at bounding box center [227, 24] width 349 height 19
paste input "0aYW8hrBpAY95S6kQKoxwS7t"
type input "0aYW8hrBpAY95S6kQKoxwS7t"
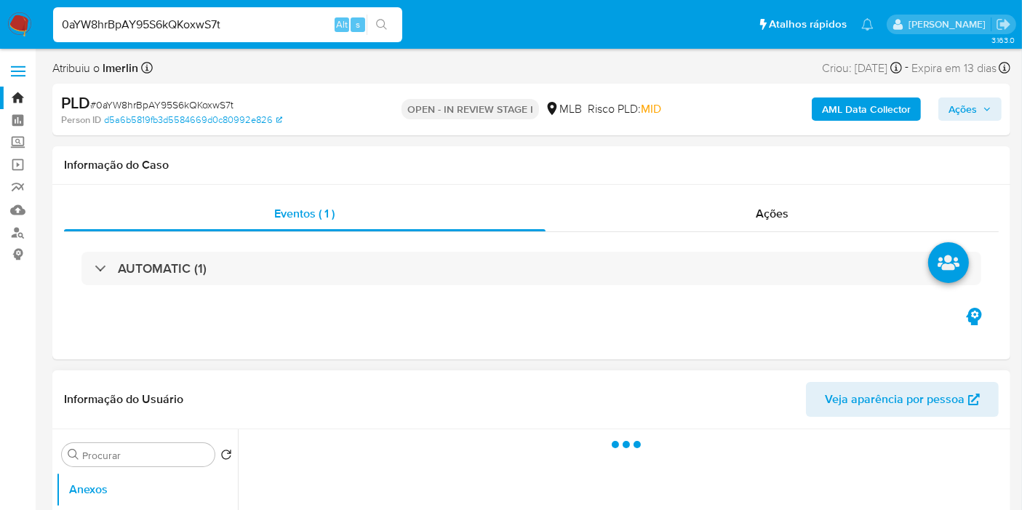
select select "10"
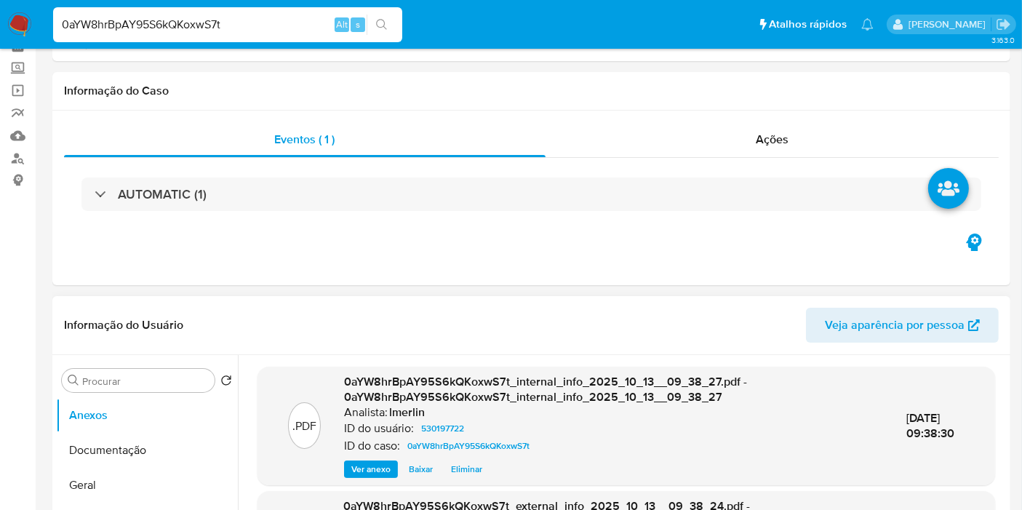
scroll to position [162, 0]
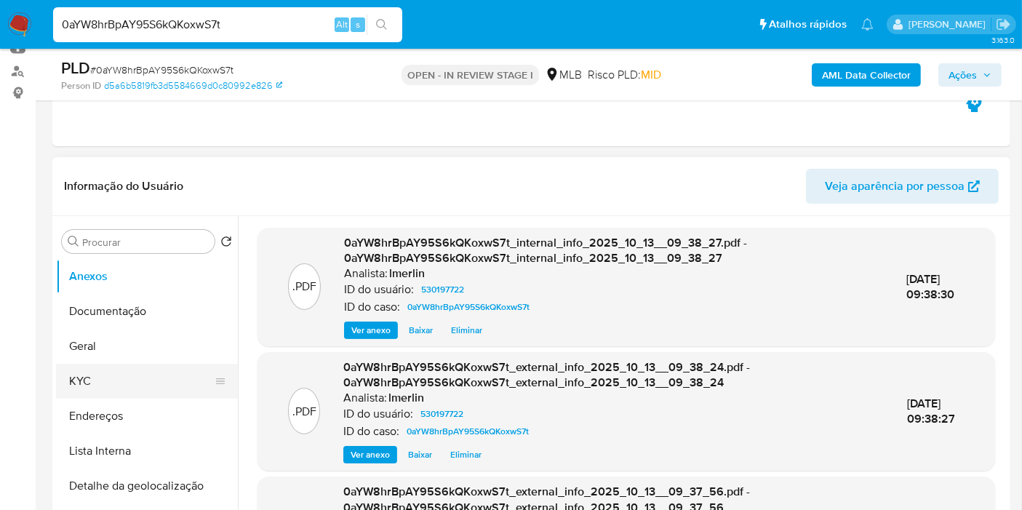
click at [94, 385] on button "KYC" at bounding box center [141, 381] width 170 height 35
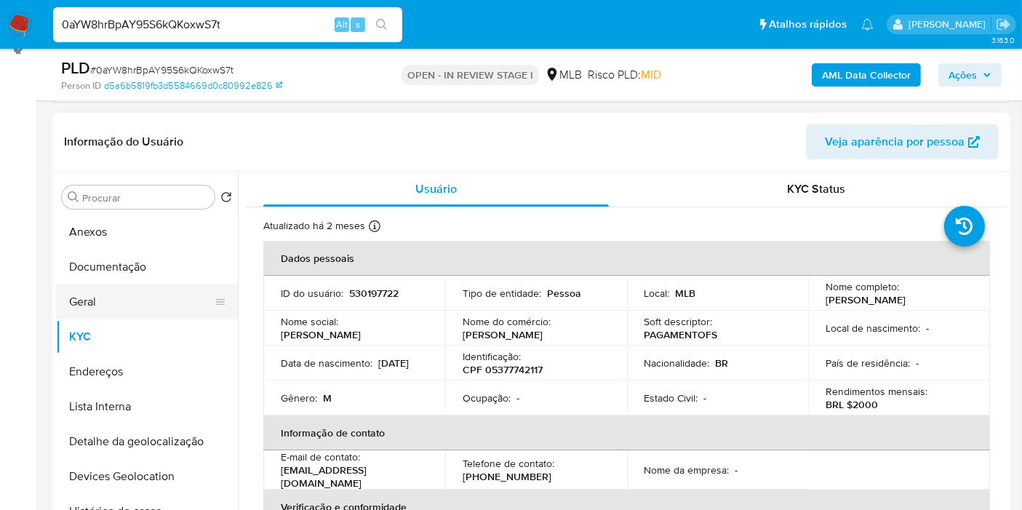
scroll to position [242, 0]
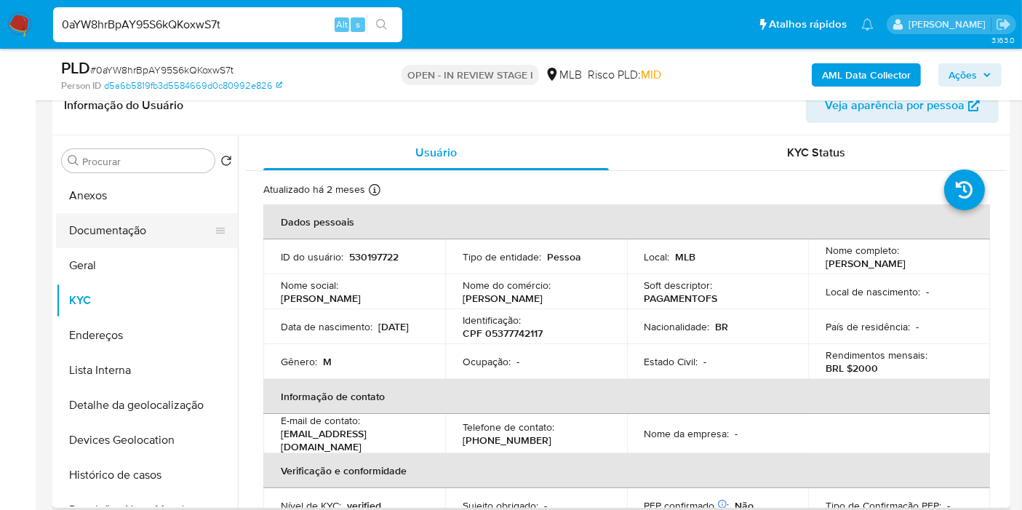
click at [160, 237] on button "Documentação" at bounding box center [141, 230] width 170 height 35
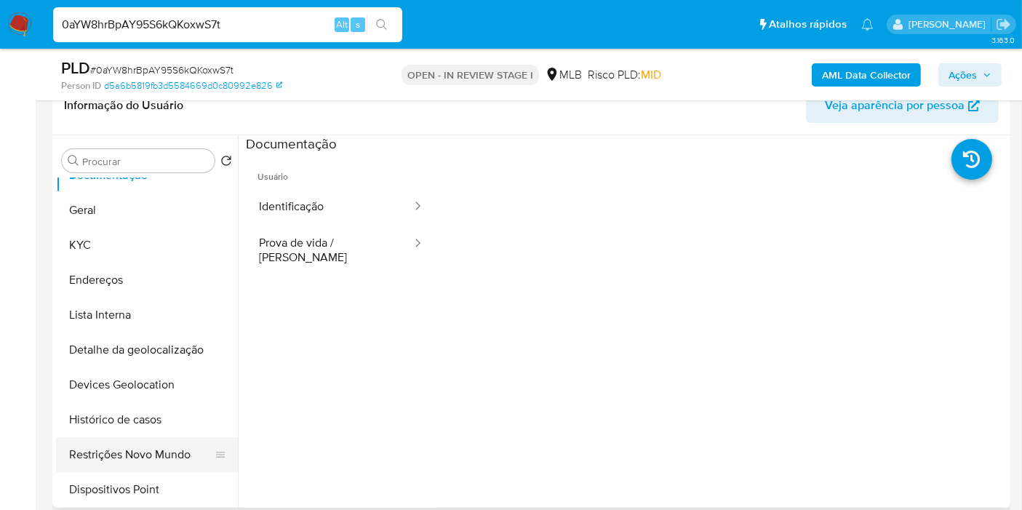
scroll to position [81, 0]
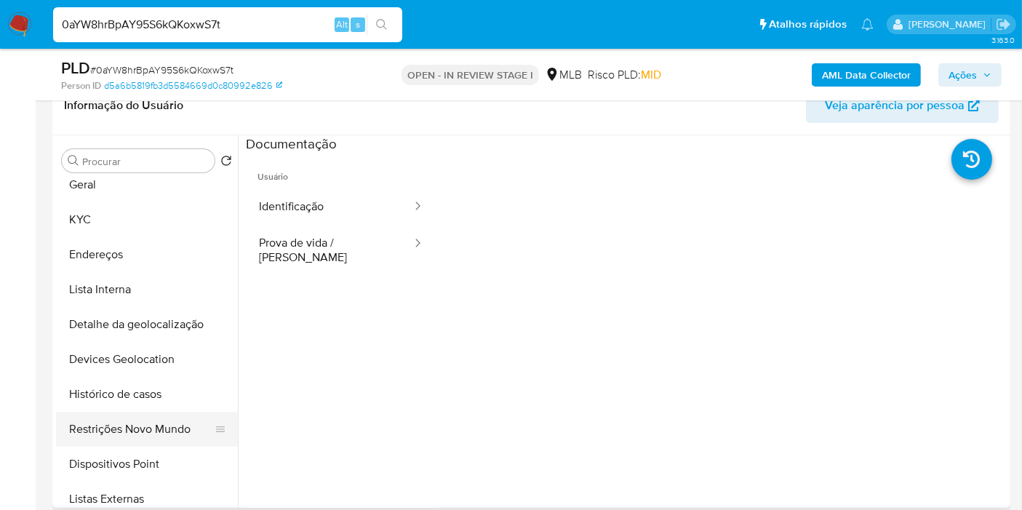
click at [108, 431] on button "Restrições Novo Mundo" at bounding box center [141, 429] width 170 height 35
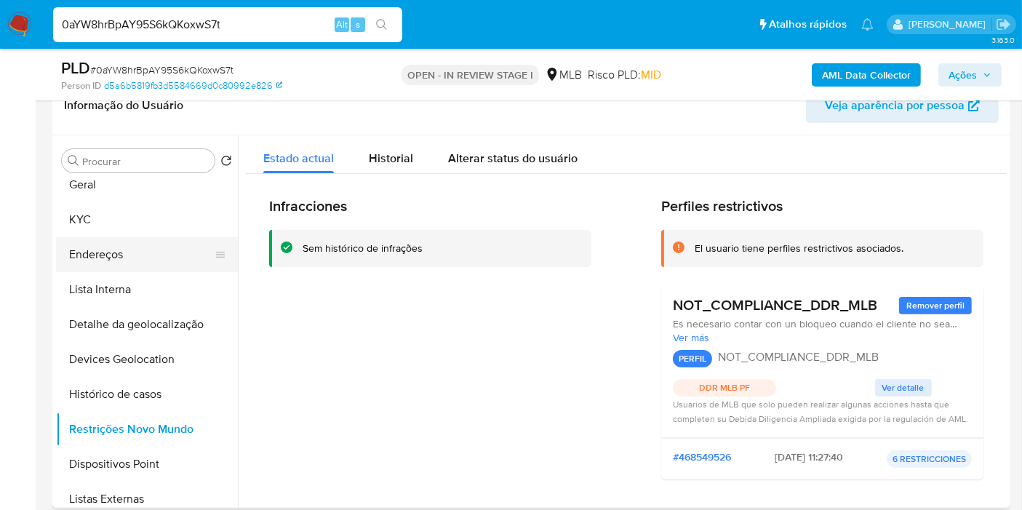
click at [157, 259] on button "Endereços" at bounding box center [141, 254] width 170 height 35
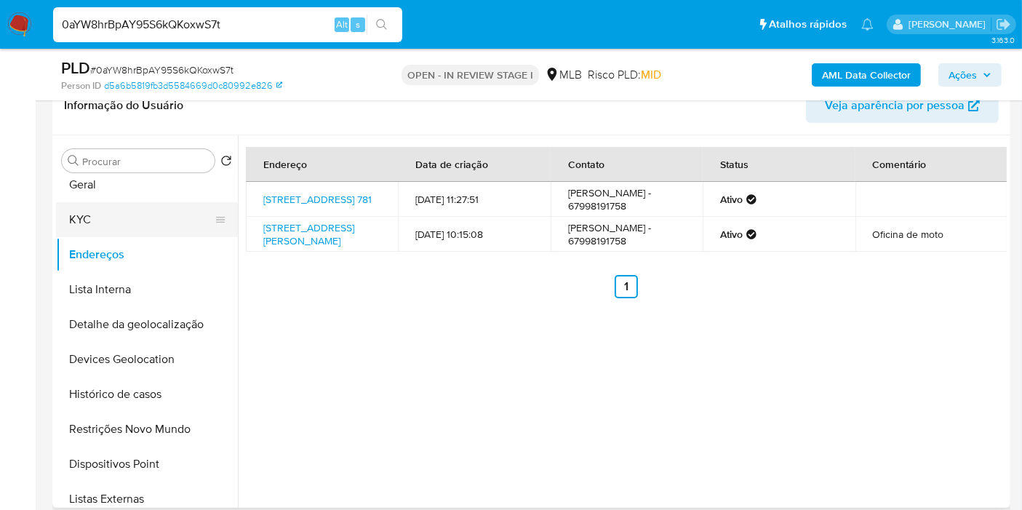
click at [95, 228] on button "KYC" at bounding box center [141, 219] width 170 height 35
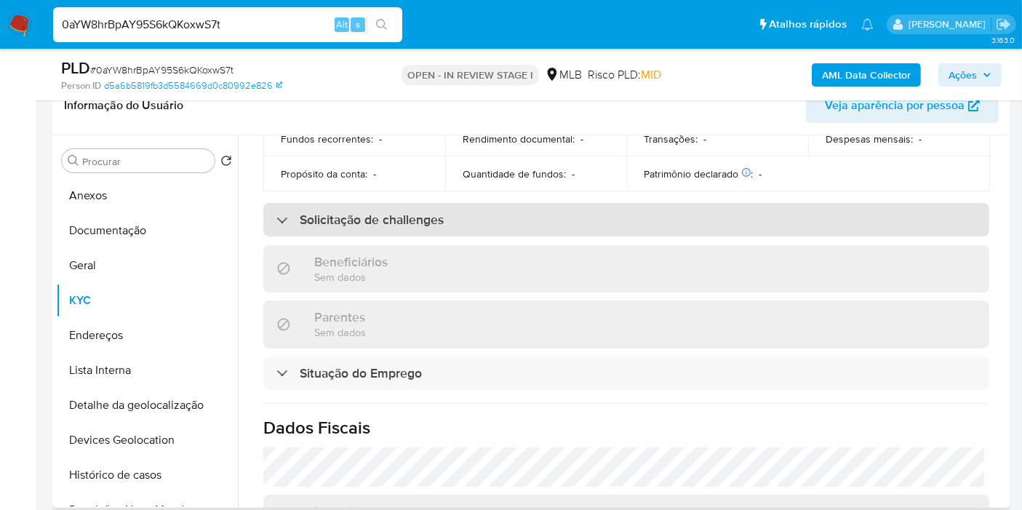
scroll to position [680, 0]
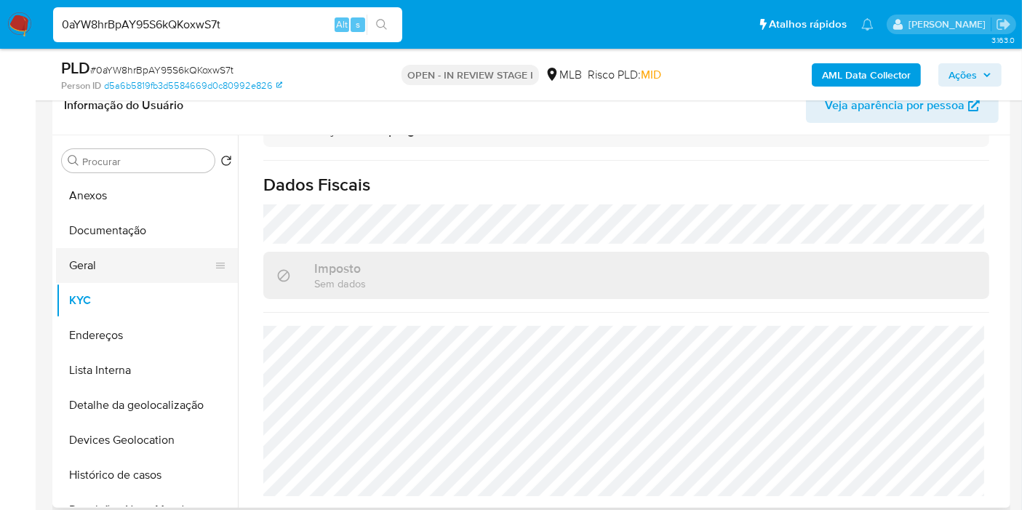
click at [100, 250] on button "Geral" at bounding box center [141, 265] width 170 height 35
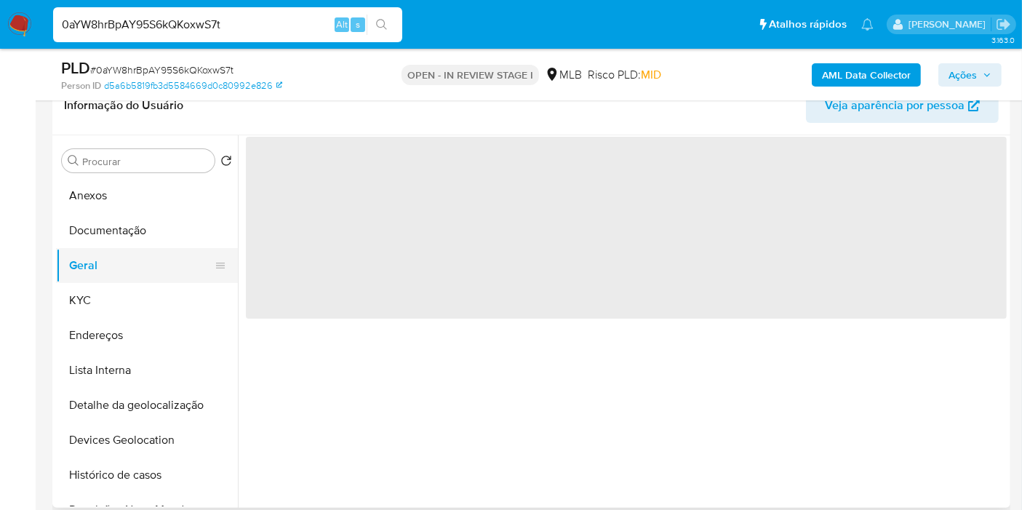
scroll to position [0, 0]
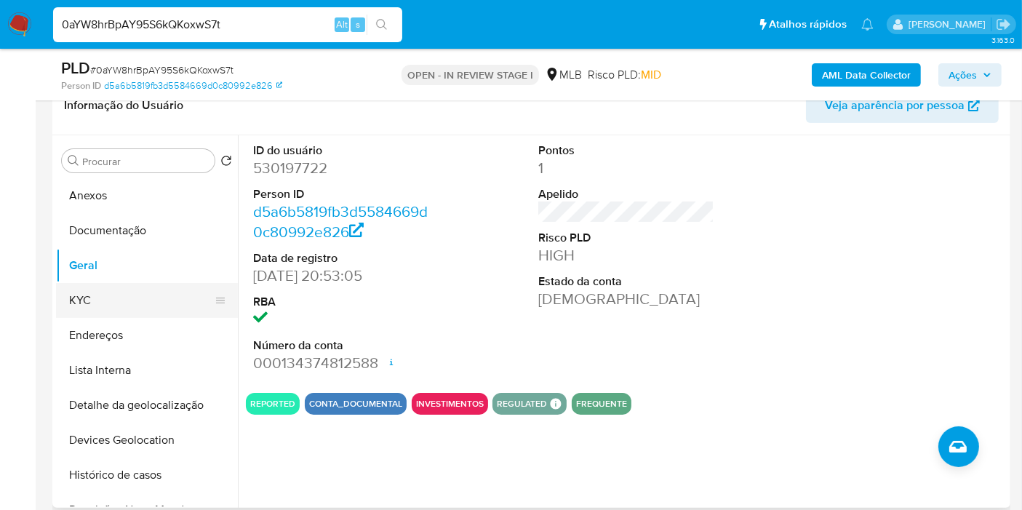
click at [139, 291] on button "KYC" at bounding box center [141, 300] width 170 height 35
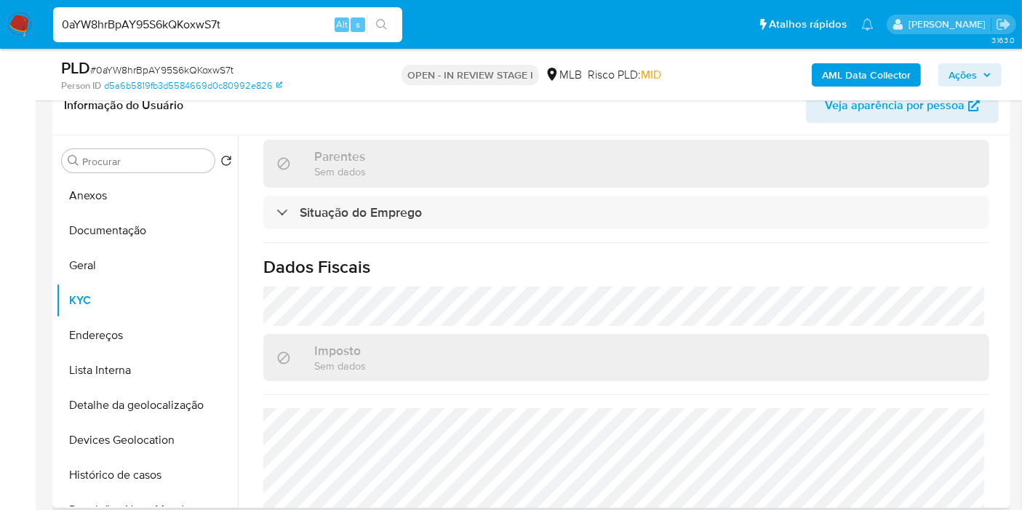
scroll to position [680, 0]
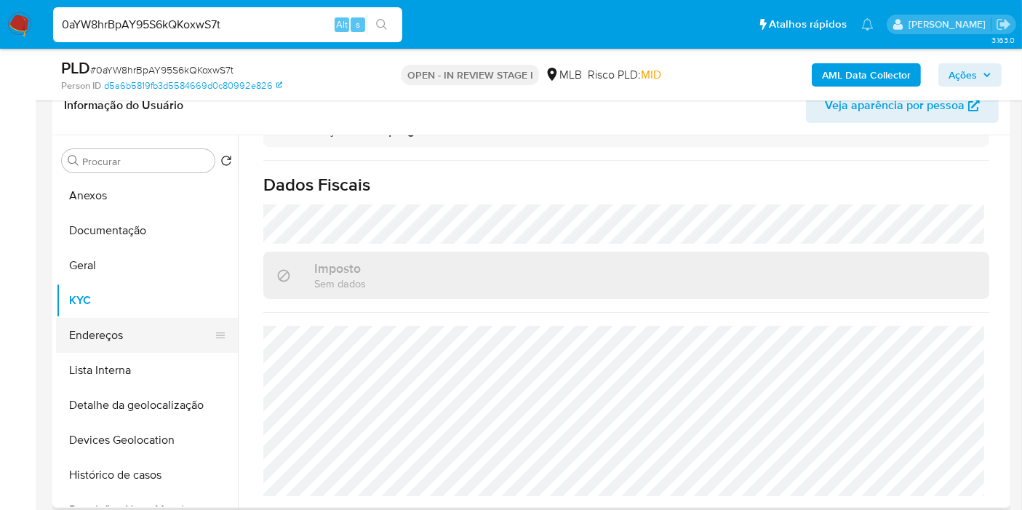
click at [126, 330] on button "Endereços" at bounding box center [141, 335] width 170 height 35
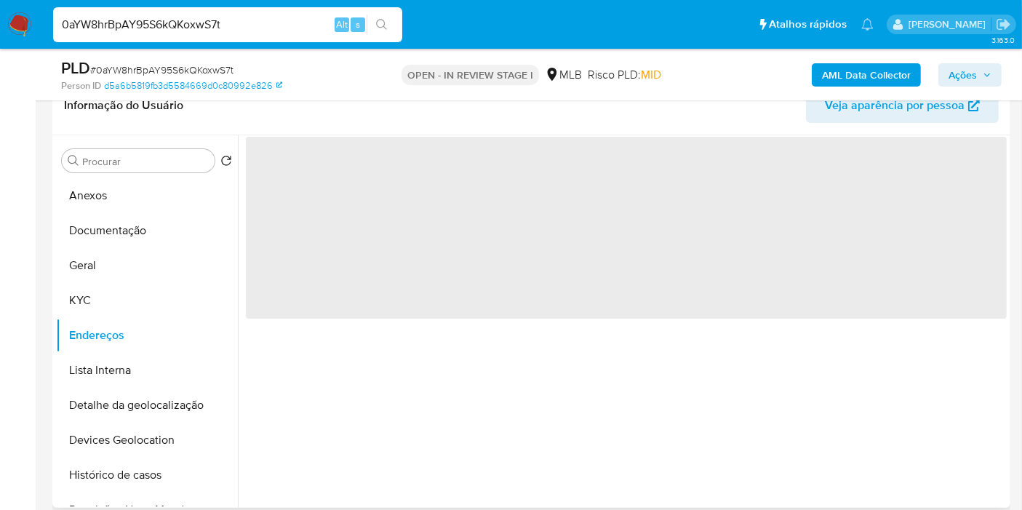
scroll to position [0, 0]
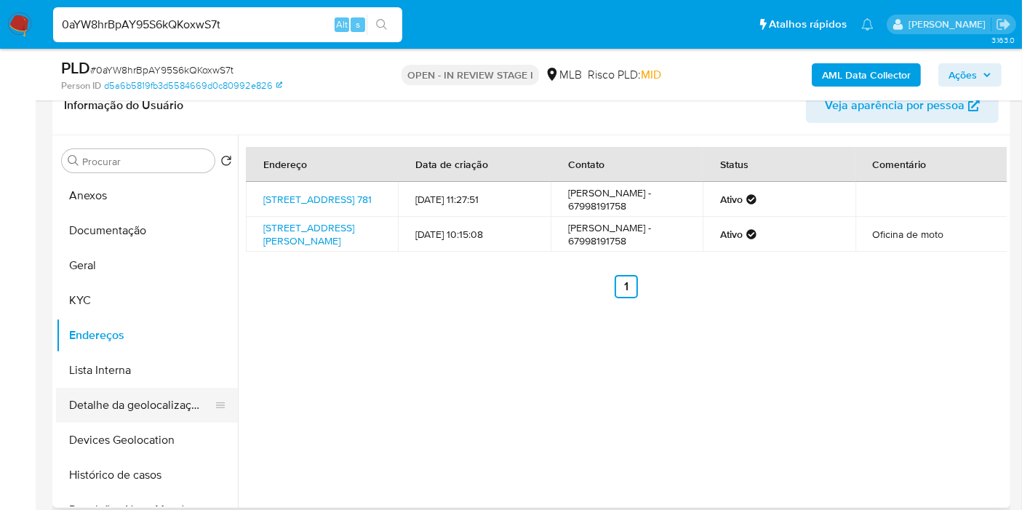
click at [126, 402] on button "Detalhe da geolocalização" at bounding box center [141, 405] width 170 height 35
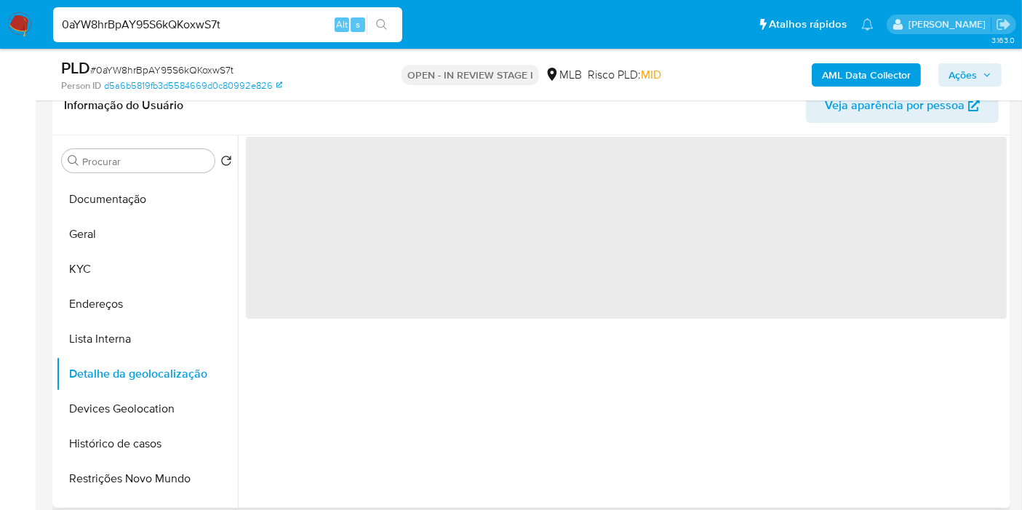
scroll to position [81, 0]
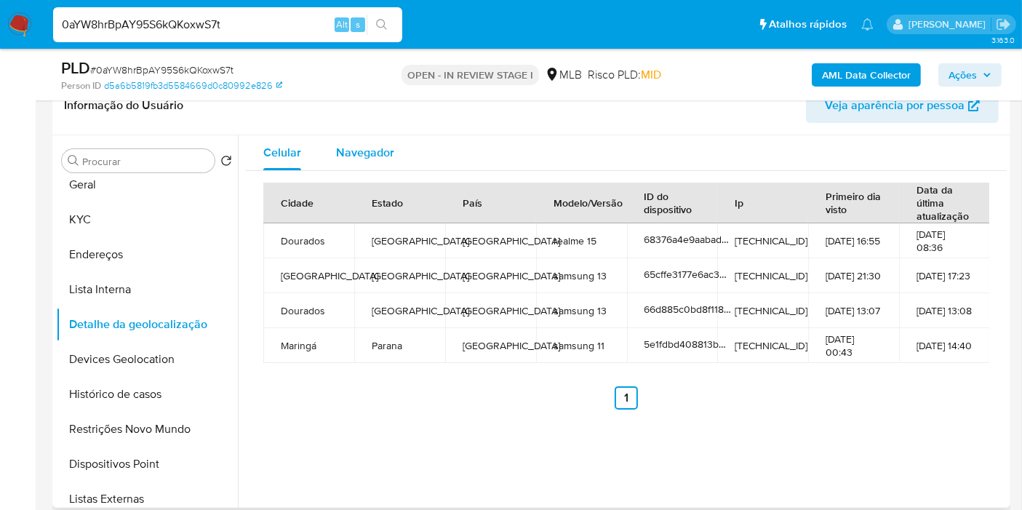
click at [376, 138] on div "Navegador" at bounding box center [365, 152] width 58 height 35
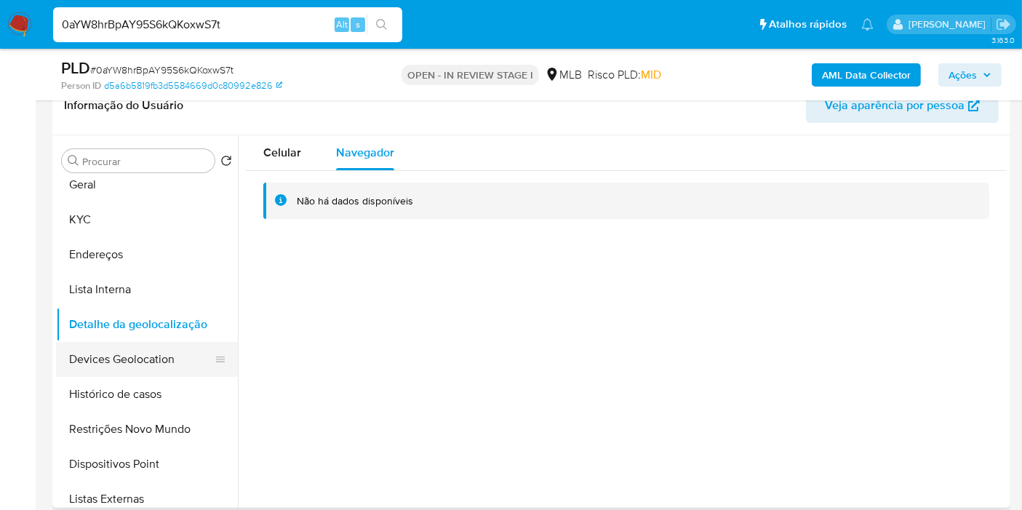
click at [162, 362] on button "Devices Geolocation" at bounding box center [141, 359] width 170 height 35
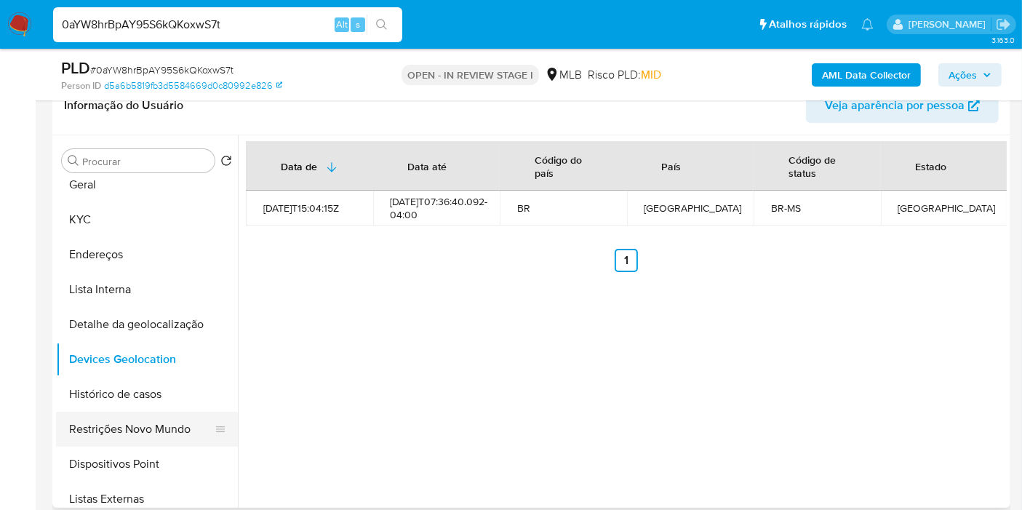
click at [159, 429] on button "Restrições Novo Mundo" at bounding box center [141, 429] width 170 height 35
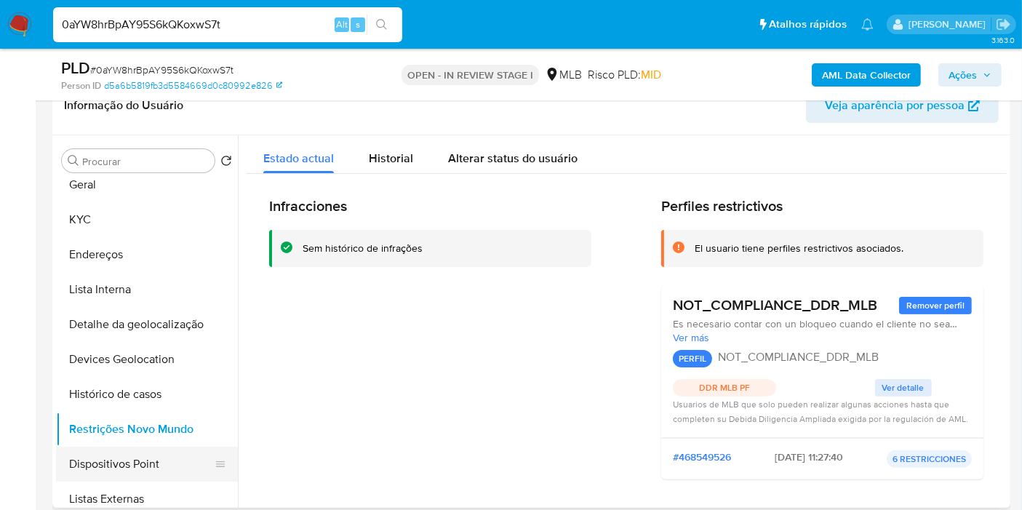
click at [108, 473] on button "Dispositivos Point" at bounding box center [141, 464] width 170 height 35
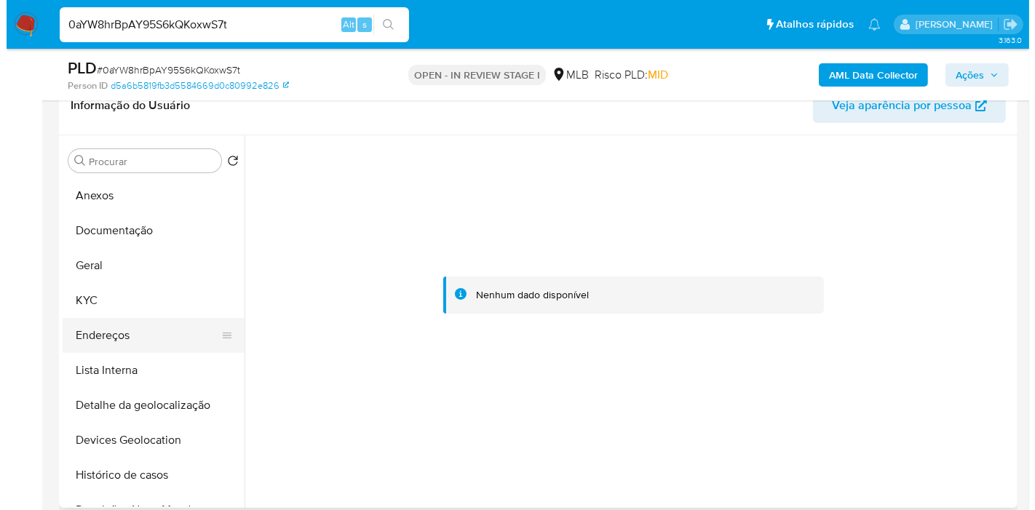
scroll to position [0, 0]
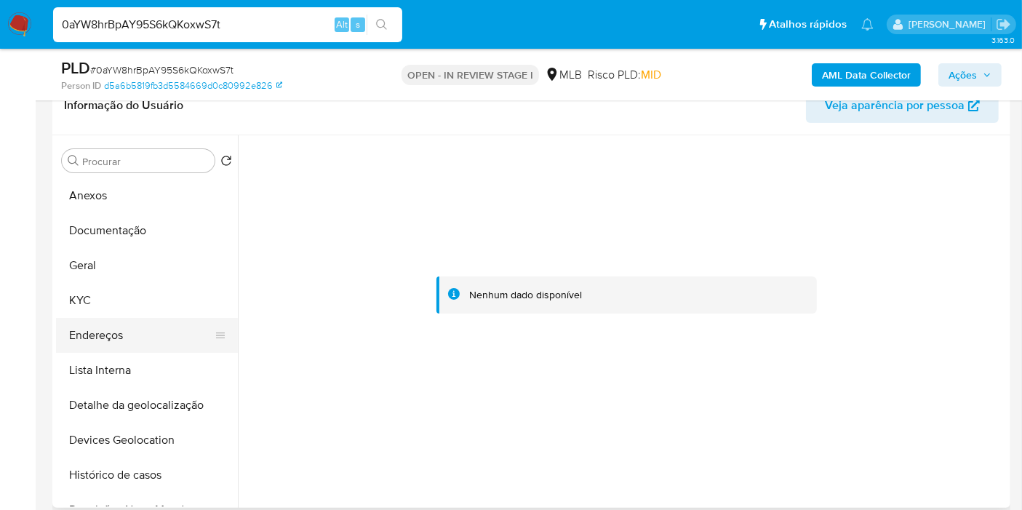
click at [102, 346] on button "Endereços" at bounding box center [141, 335] width 170 height 35
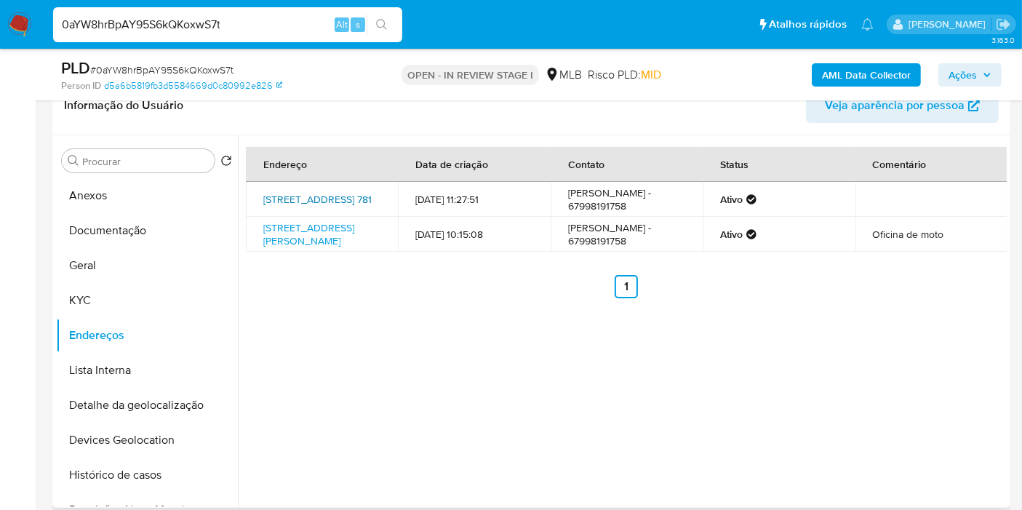
drag, startPoint x: 309, startPoint y: 204, endPoint x: 319, endPoint y: 199, distance: 11.1
click at [309, 204] on link "Rua General Castelo Branco 781, Dourados, Mato Grosso Do Sul, 79822140, Brasil …" at bounding box center [317, 199] width 108 height 15
click at [100, 296] on button "KYC" at bounding box center [141, 300] width 170 height 35
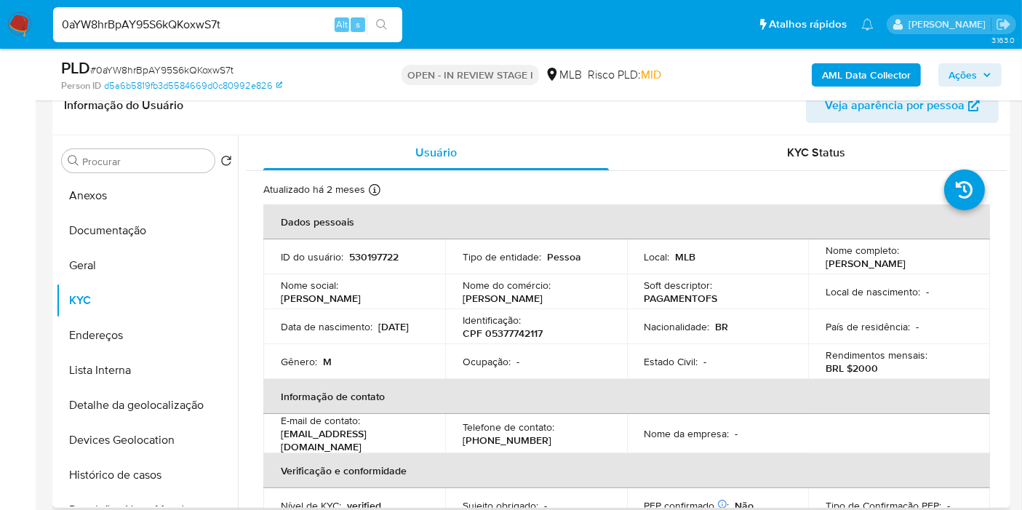
click at [530, 332] on p "CPF 05377742117" at bounding box center [503, 333] width 80 height 13
copy p "05377742117"
click at [152, 226] on button "Documentação" at bounding box center [141, 230] width 170 height 35
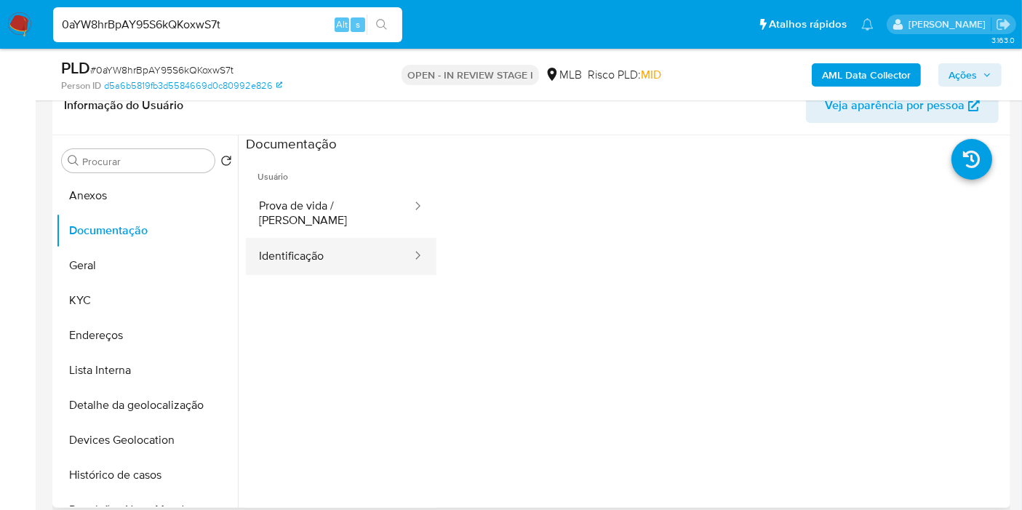
click at [303, 238] on button "Identificação" at bounding box center [329, 256] width 167 height 37
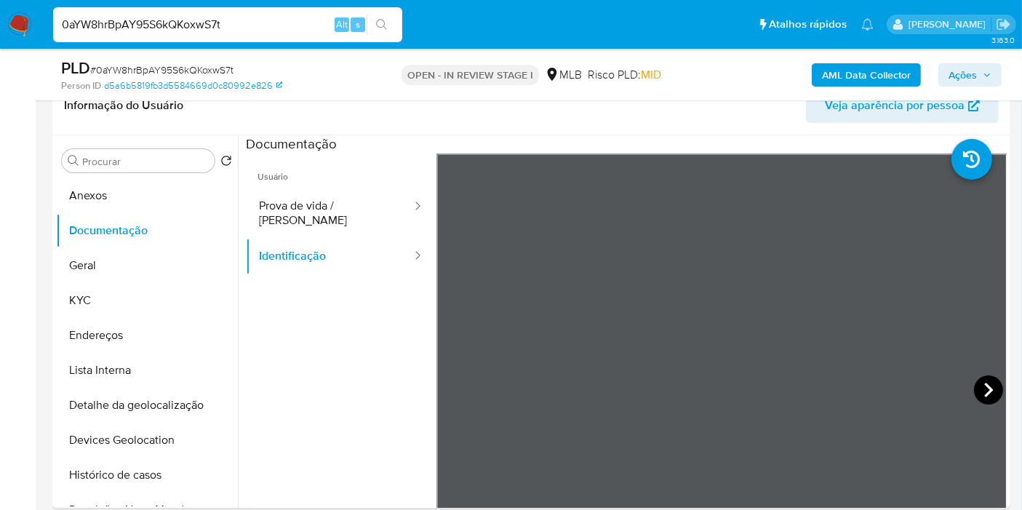
click at [987, 387] on icon at bounding box center [988, 389] width 29 height 29
click at [135, 413] on button "Detalhe da geolocalização" at bounding box center [141, 405] width 170 height 35
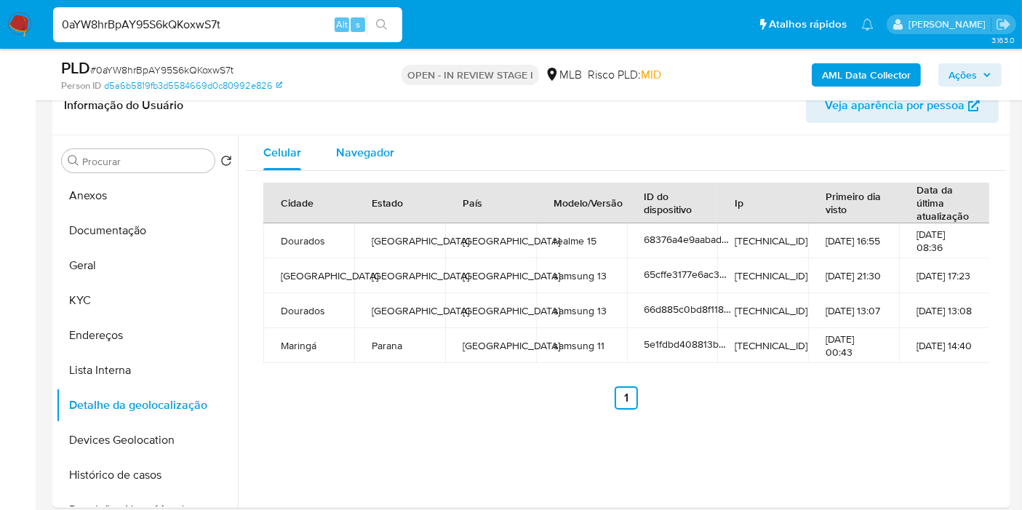
click at [386, 159] on span "Navegador" at bounding box center [365, 152] width 58 height 17
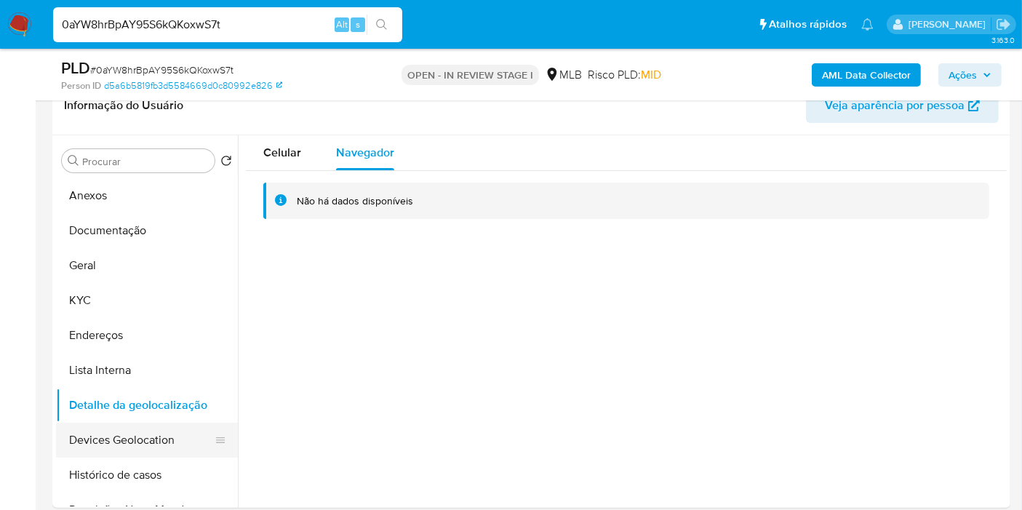
click at [135, 434] on button "Devices Geolocation" at bounding box center [141, 440] width 170 height 35
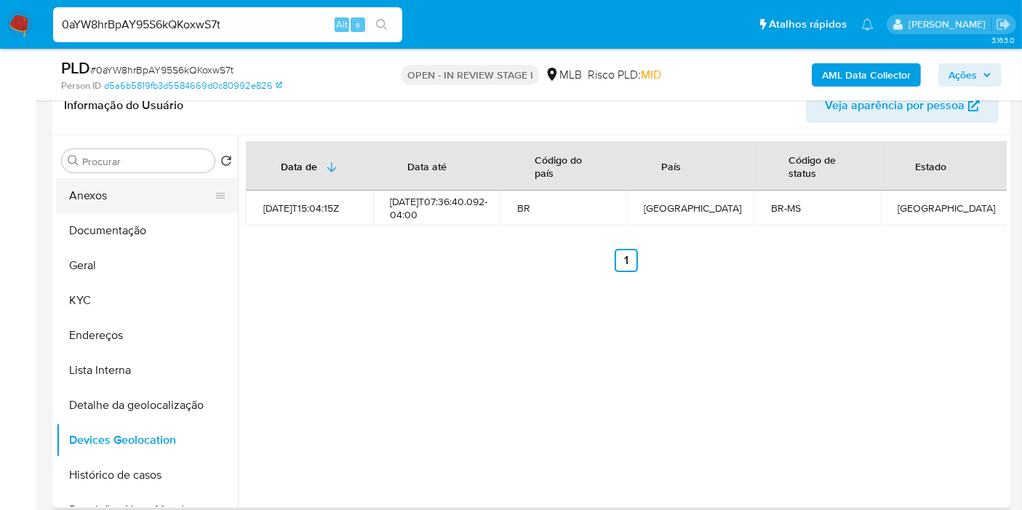
click at [122, 200] on button "Anexos" at bounding box center [141, 195] width 170 height 35
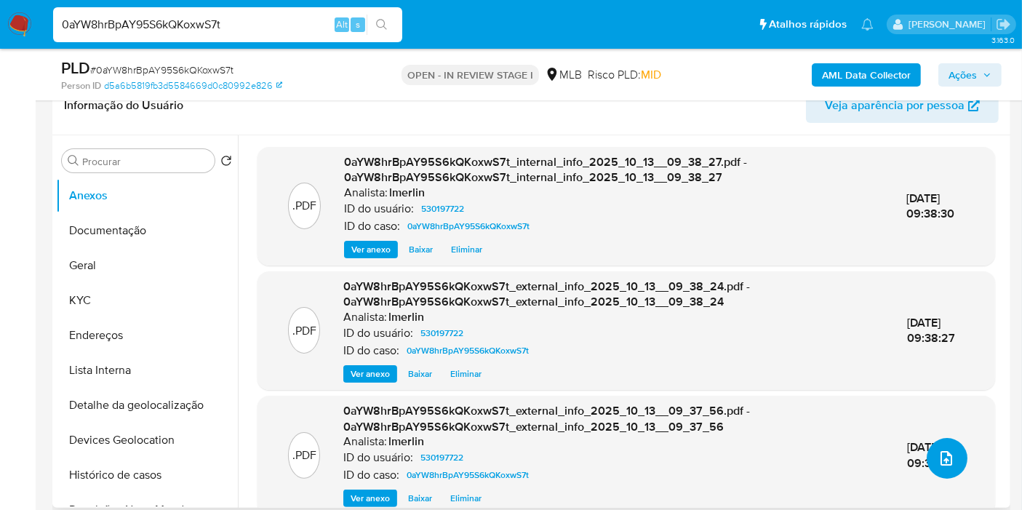
click at [938, 464] on span "upload-file" at bounding box center [946, 458] width 17 height 17
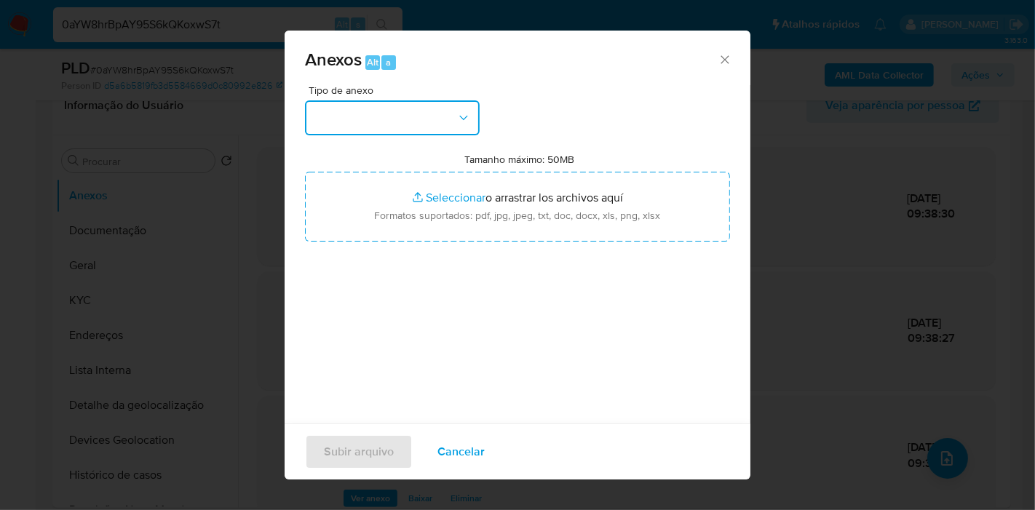
click at [440, 114] on button "button" at bounding box center [392, 117] width 175 height 35
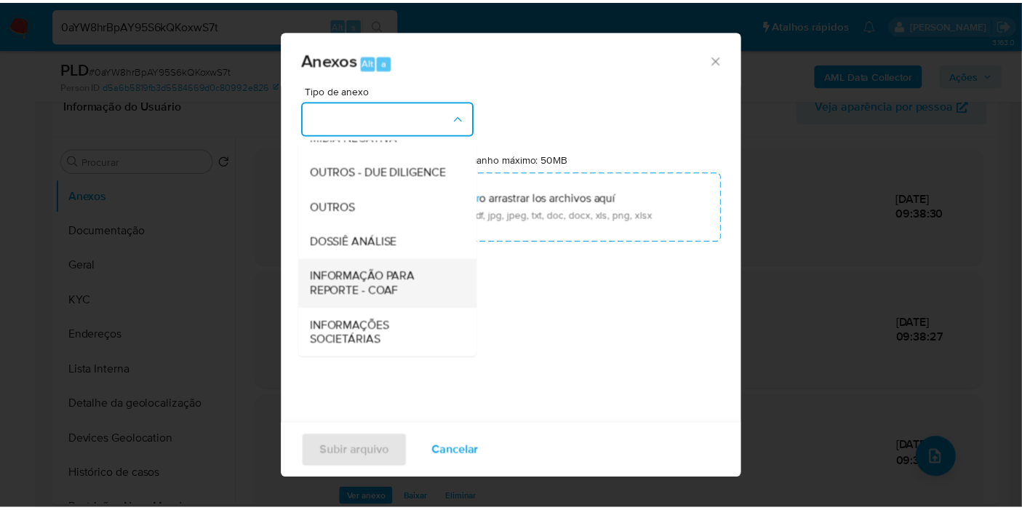
scroll to position [223, 0]
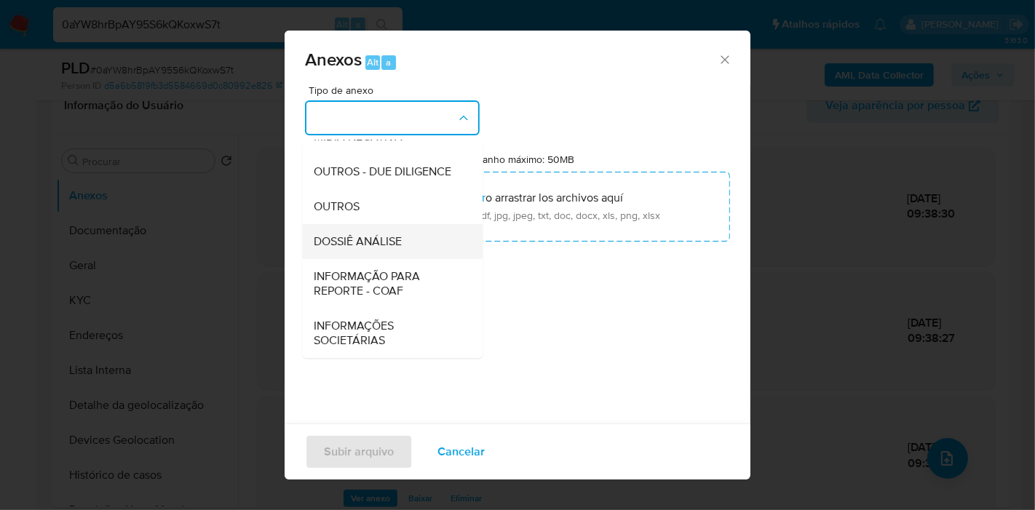
click at [403, 236] on div "DOSSIÊ ANÁLISE" at bounding box center [388, 241] width 148 height 35
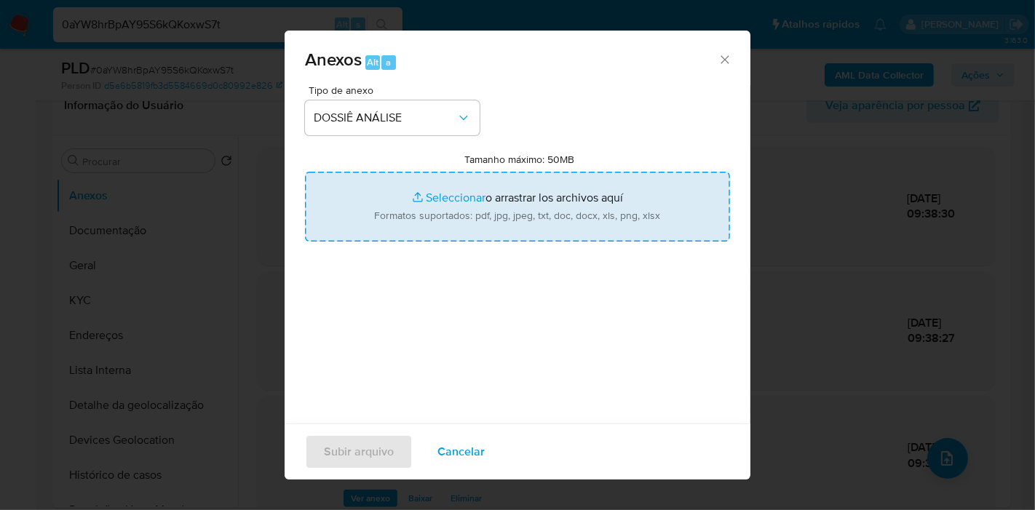
click at [528, 182] on input "Tamanho máximo: 50MB Seleccionar archivos" at bounding box center [517, 207] width 425 height 70
click at [442, 211] on input "Tamanho máximo: 50MB Seleccionar archivos" at bounding box center [517, 207] width 425 height 70
type input "C:\fakepath\Mulan 530197722_2025_10_13_10_02_18.xlsx"
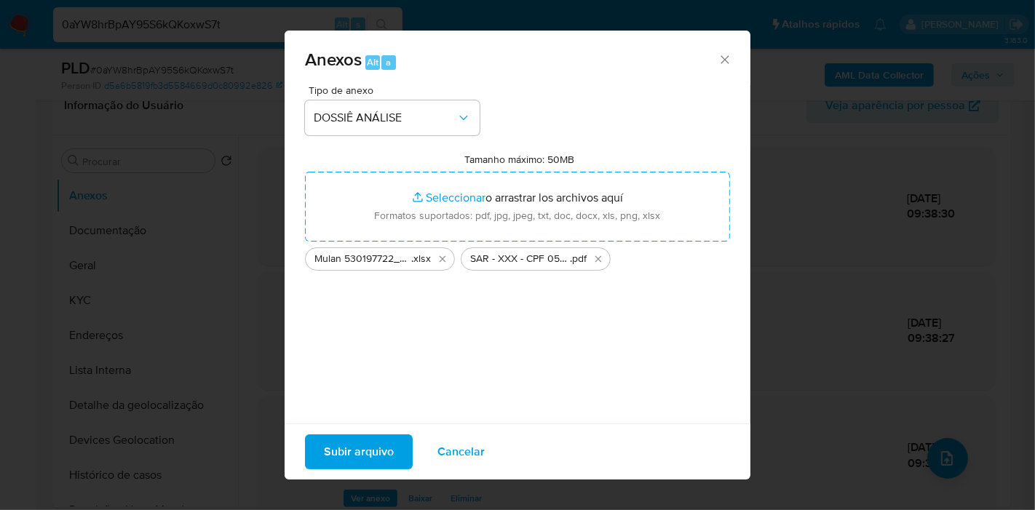
click at [351, 454] on span "Subir arquivo" at bounding box center [359, 452] width 70 height 32
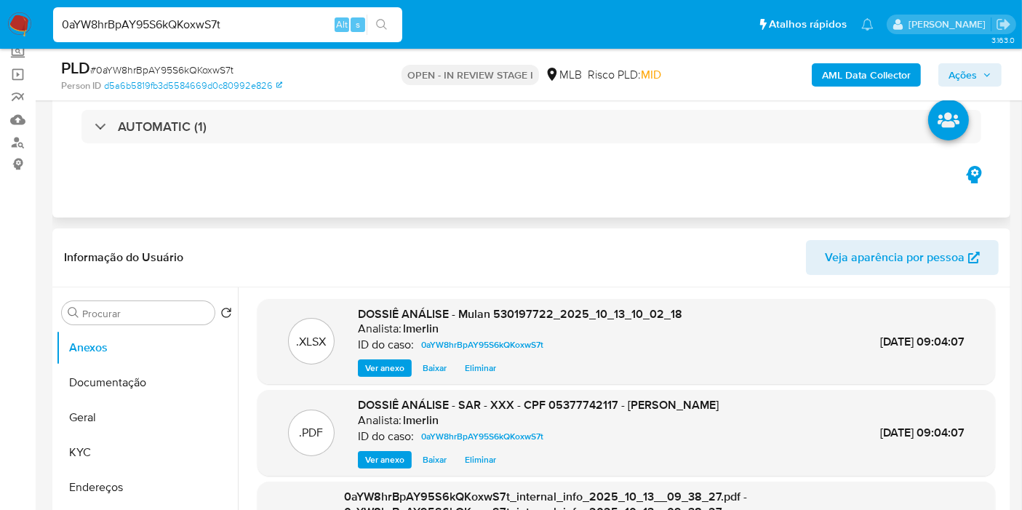
scroll to position [0, 0]
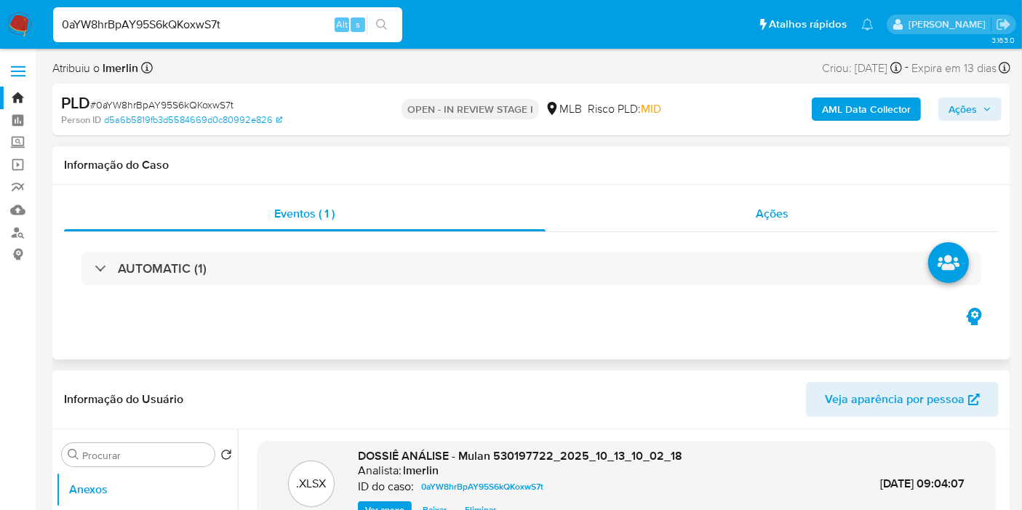
click at [796, 217] on div "Ações" at bounding box center [773, 213] width 454 height 35
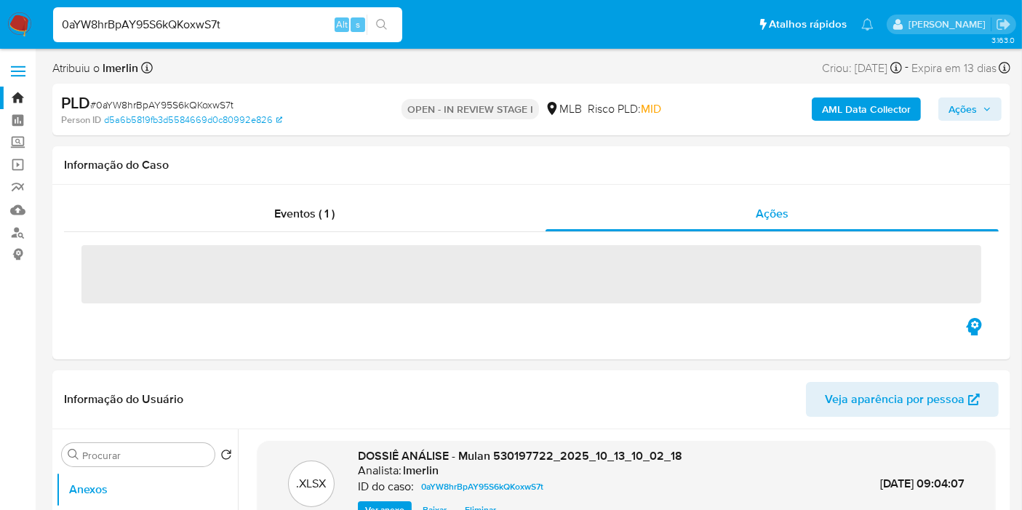
click at [956, 111] on span "Ações" at bounding box center [963, 109] width 28 height 23
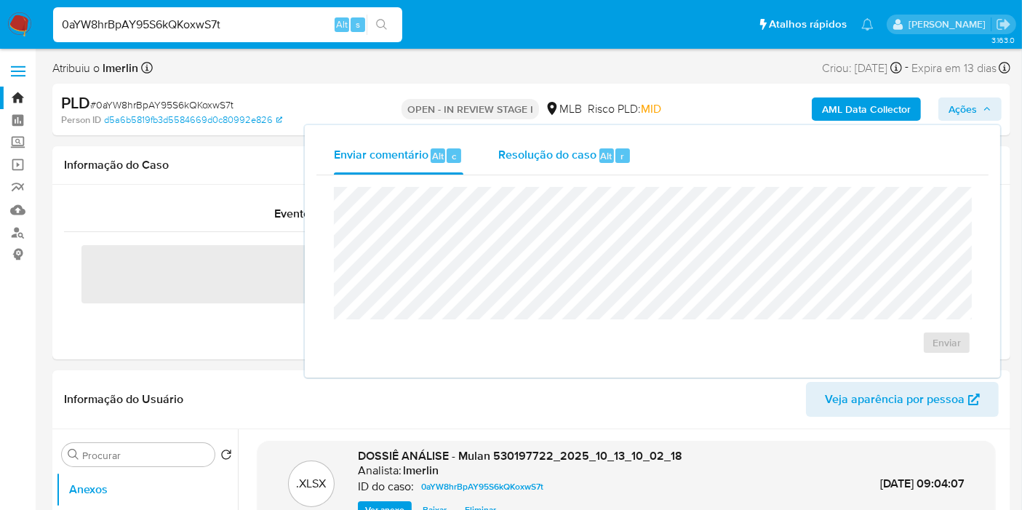
click at [529, 160] on span "Resolução do caso" at bounding box center [547, 155] width 98 height 17
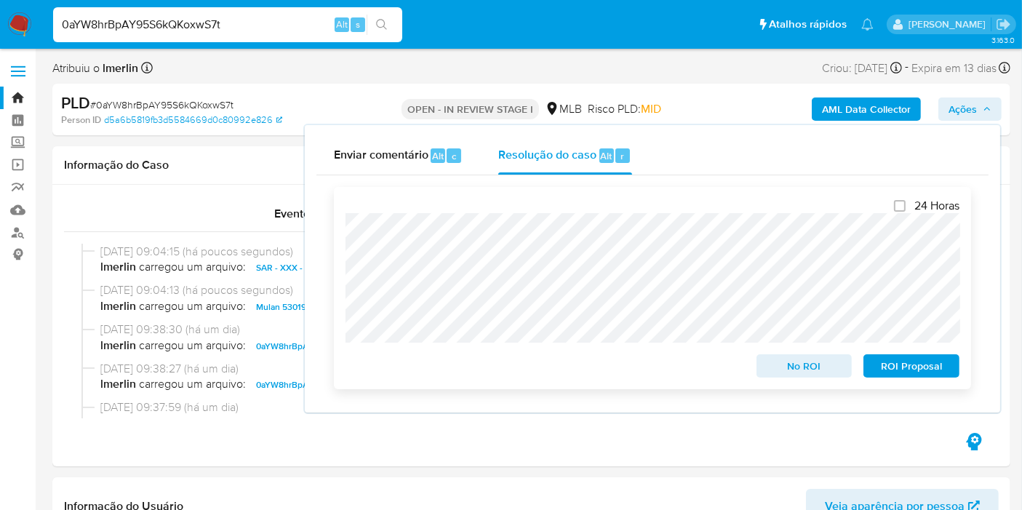
click at [922, 371] on span "ROI Proposal" at bounding box center [912, 366] width 76 height 20
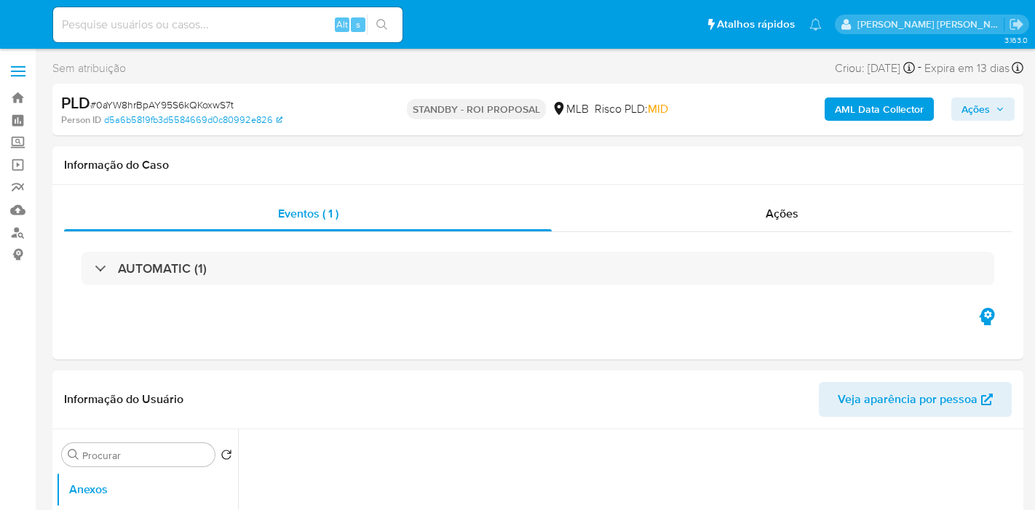
select select "10"
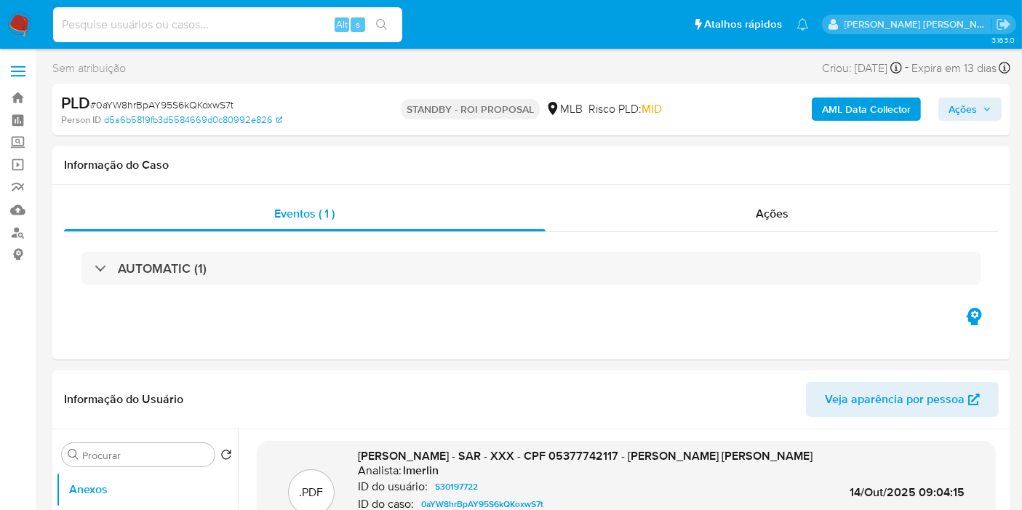
click at [260, 27] on input at bounding box center [227, 24] width 349 height 19
paste input "2227586277"
type input "2227586277"
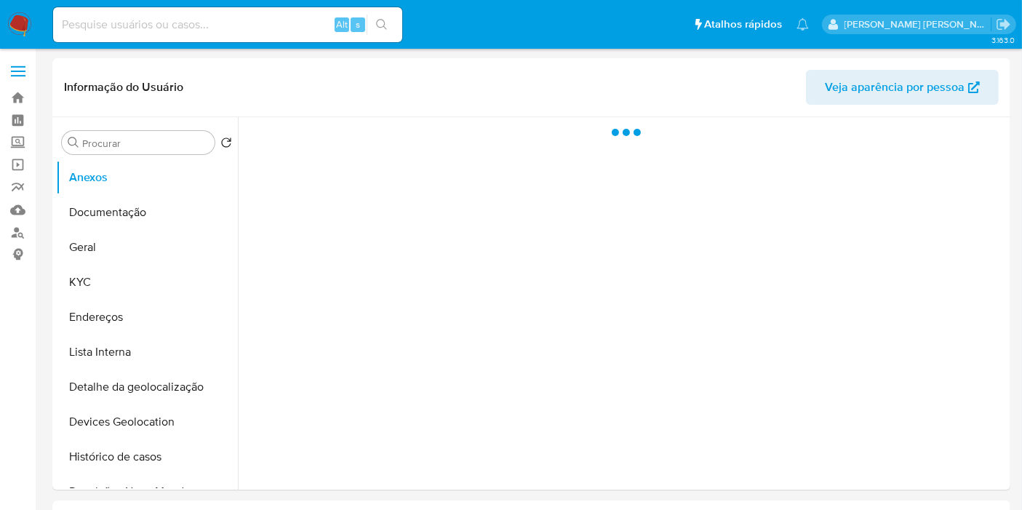
select select "10"
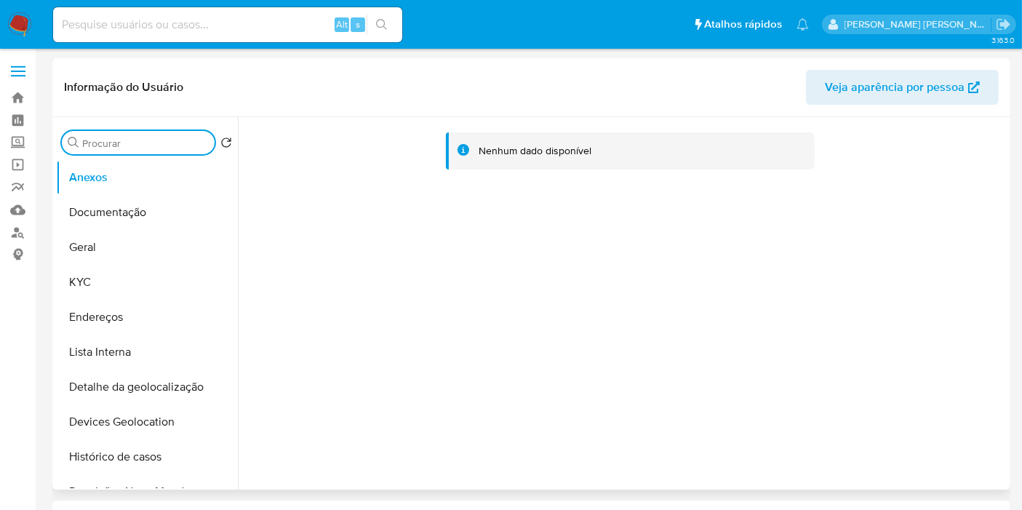
click at [154, 143] on input "Procurar" at bounding box center [145, 143] width 127 height 13
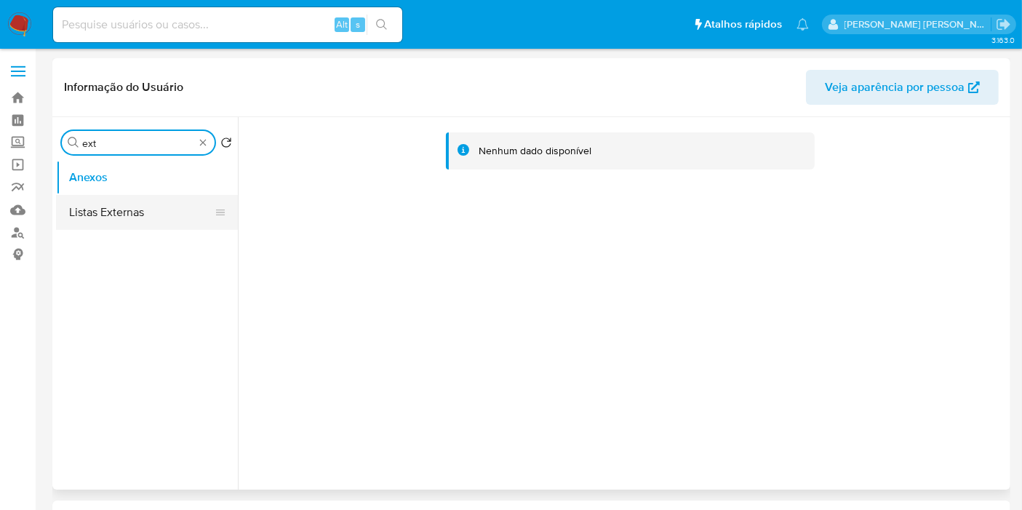
type input "ext"
click at [152, 201] on button "Listas Externas" at bounding box center [141, 212] width 170 height 35
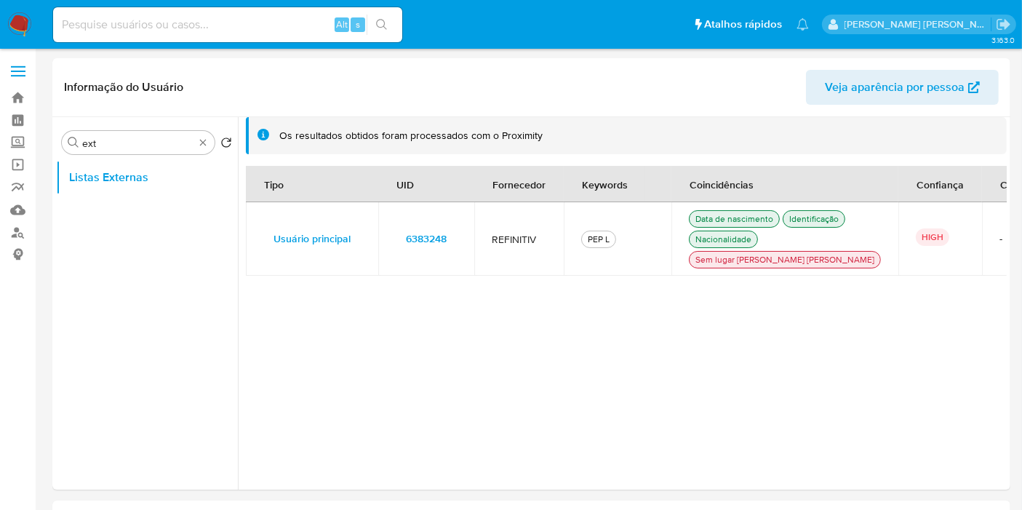
click at [472, 239] on td "6383248" at bounding box center [426, 238] width 96 height 73
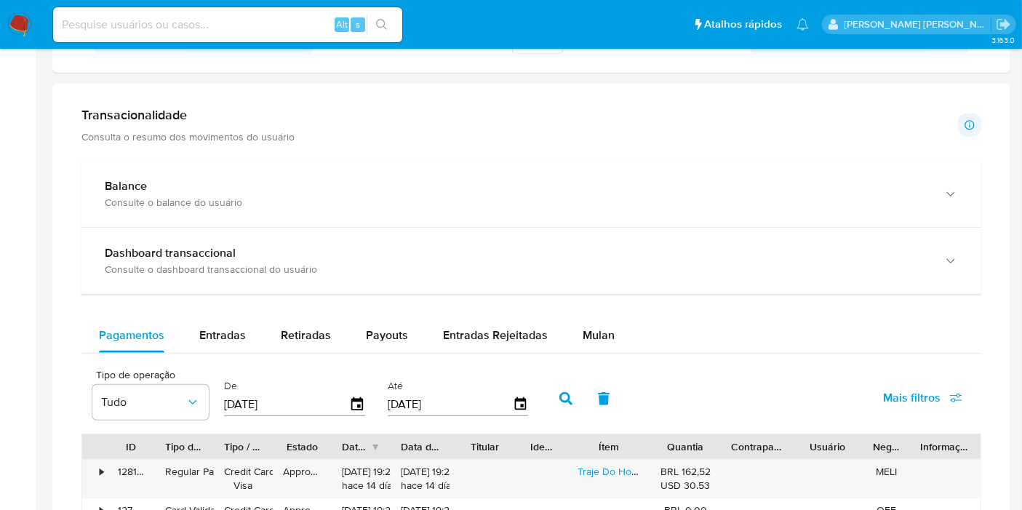
scroll to position [808, 0]
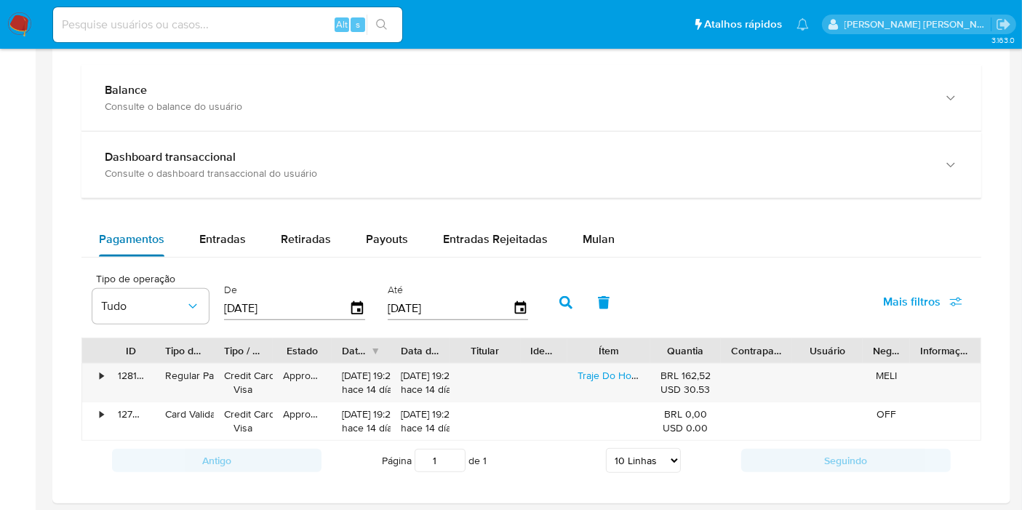
click at [139, 233] on span "Pagamentos" at bounding box center [131, 239] width 65 height 17
click at [186, 228] on button "Entradas" at bounding box center [222, 239] width 81 height 35
select select "10"
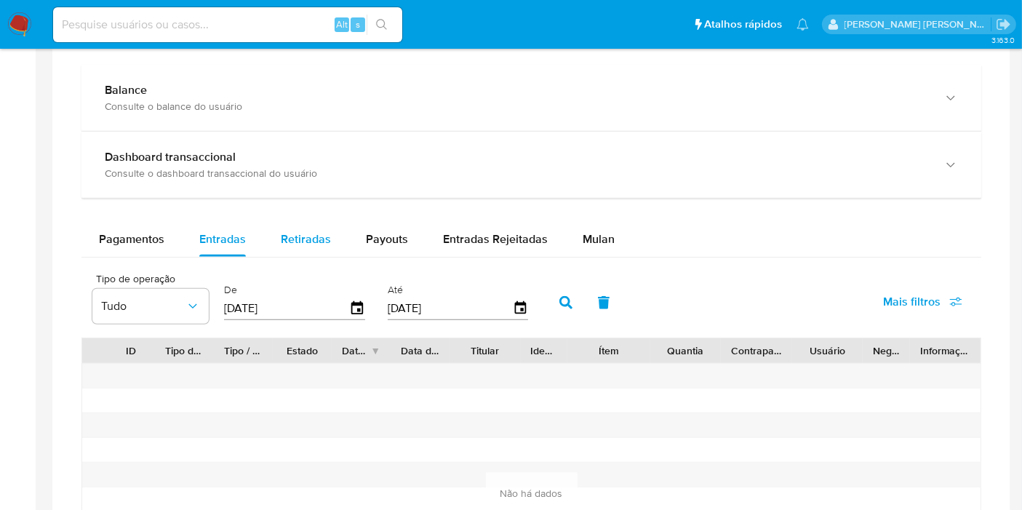
click at [297, 233] on span "Retiradas" at bounding box center [306, 239] width 50 height 17
select select "10"
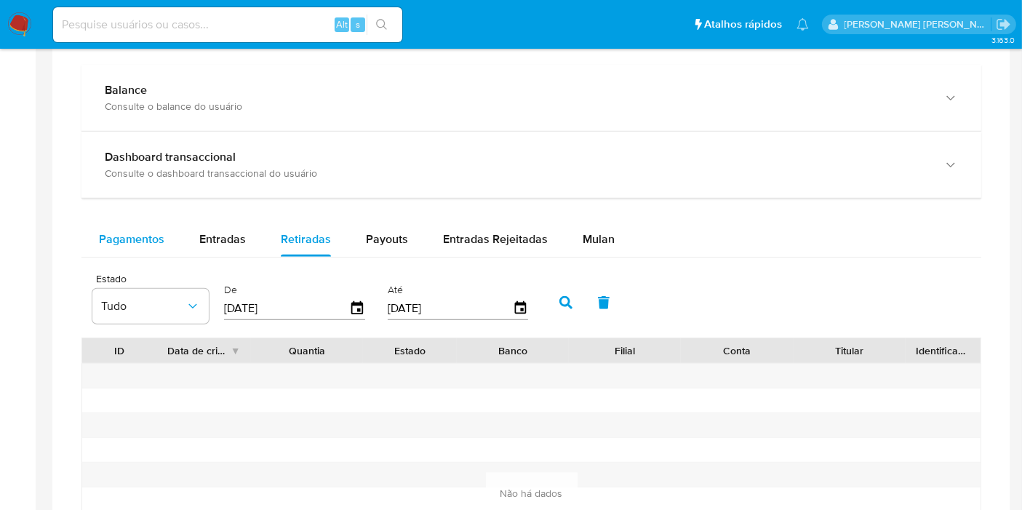
click at [122, 253] on div "Pagamentos" at bounding box center [131, 239] width 65 height 35
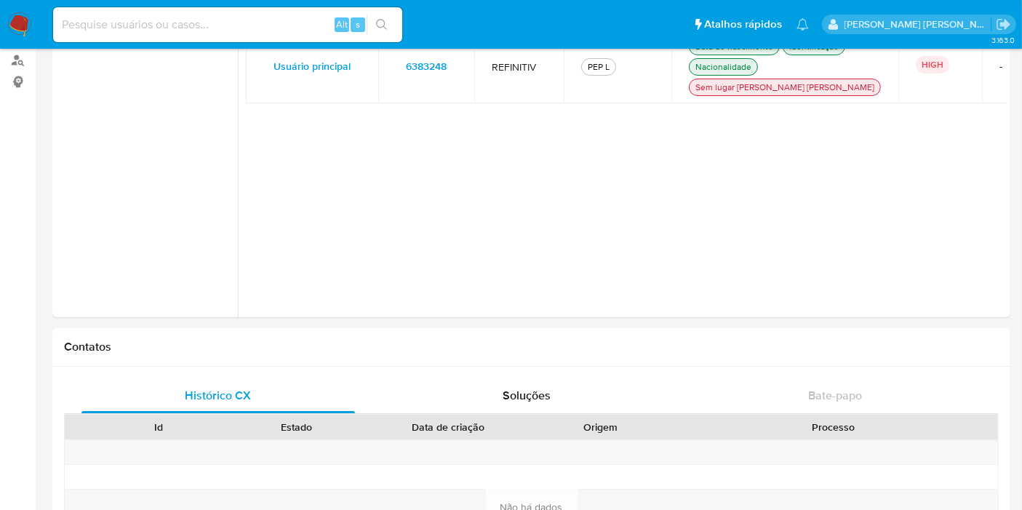
scroll to position [0, 0]
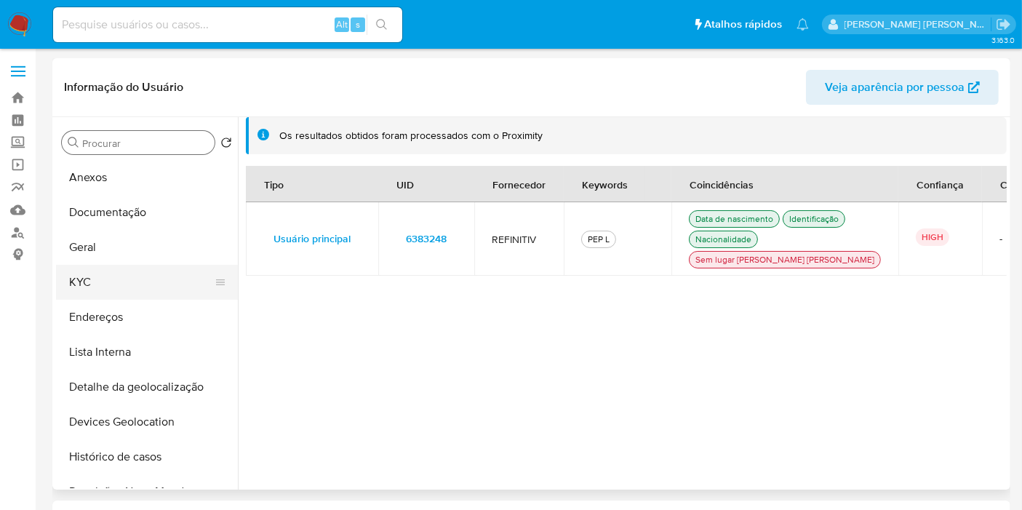
click at [132, 285] on button "KYC" at bounding box center [141, 282] width 170 height 35
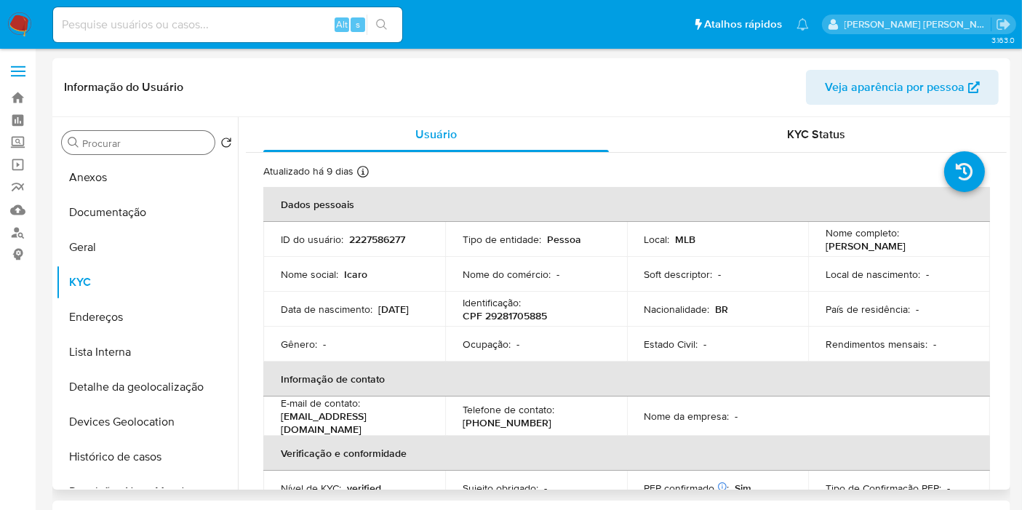
click at [514, 321] on p "CPF 29281705885" at bounding box center [505, 315] width 84 height 13
copy p "29281705885"
click at [287, 38] on div "Alt s" at bounding box center [227, 24] width 349 height 35
click at [289, 28] on input at bounding box center [227, 24] width 349 height 19
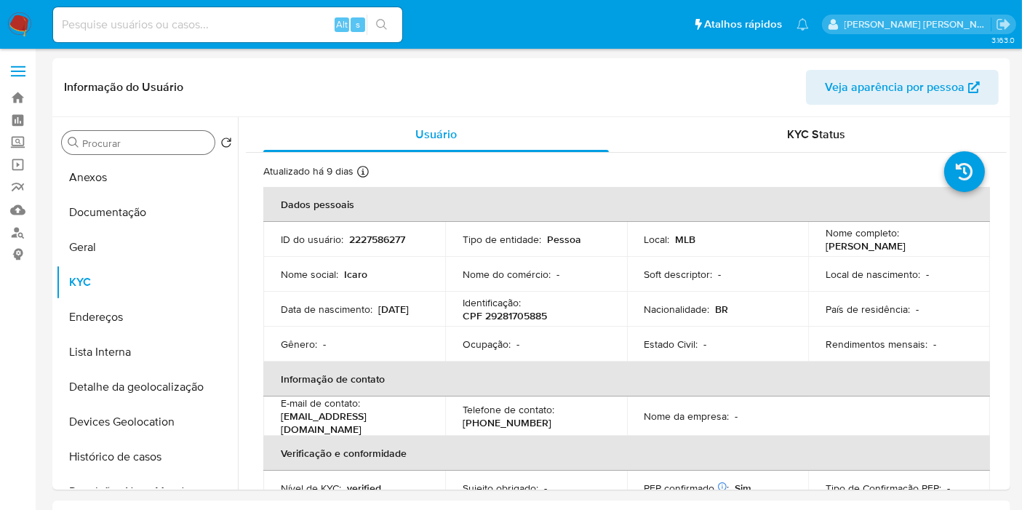
paste input "2715285977"
type input "2715285977"
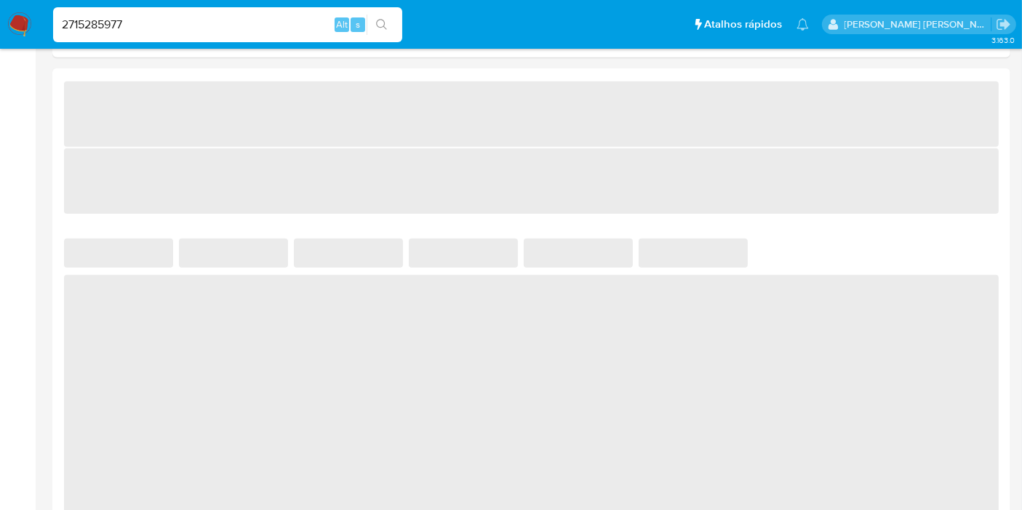
select select "10"
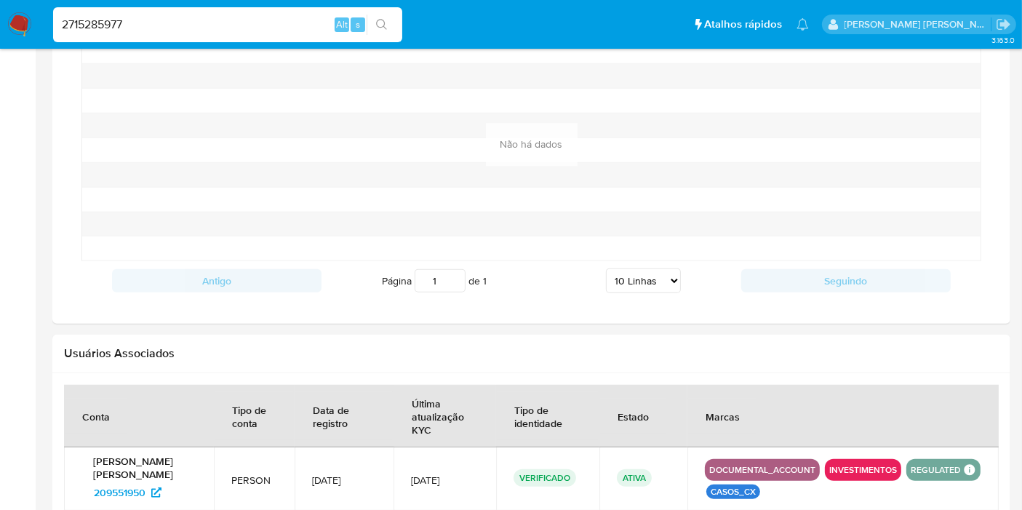
scroll to position [1451, 0]
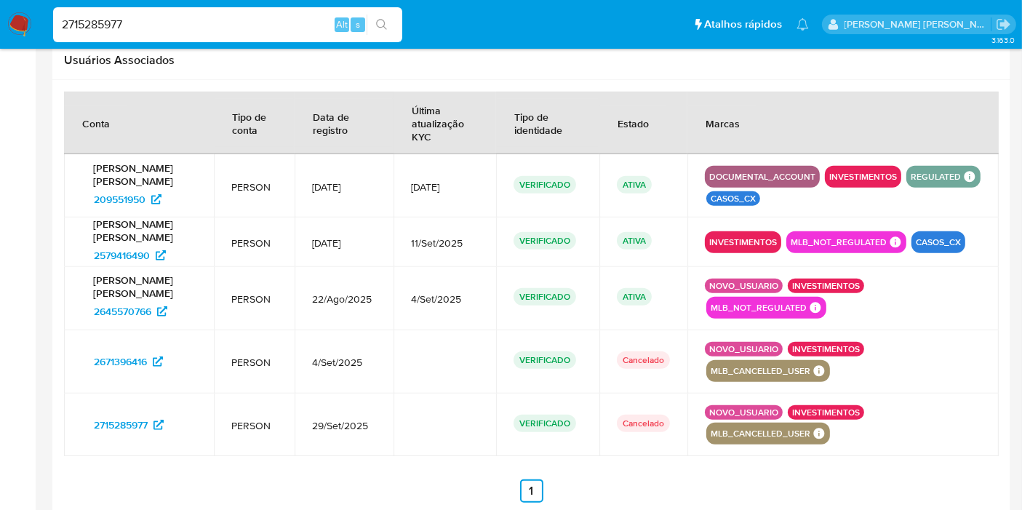
click at [268, 20] on input "2715285977" at bounding box center [227, 24] width 349 height 19
paste input "09551950"
type input "209551950"
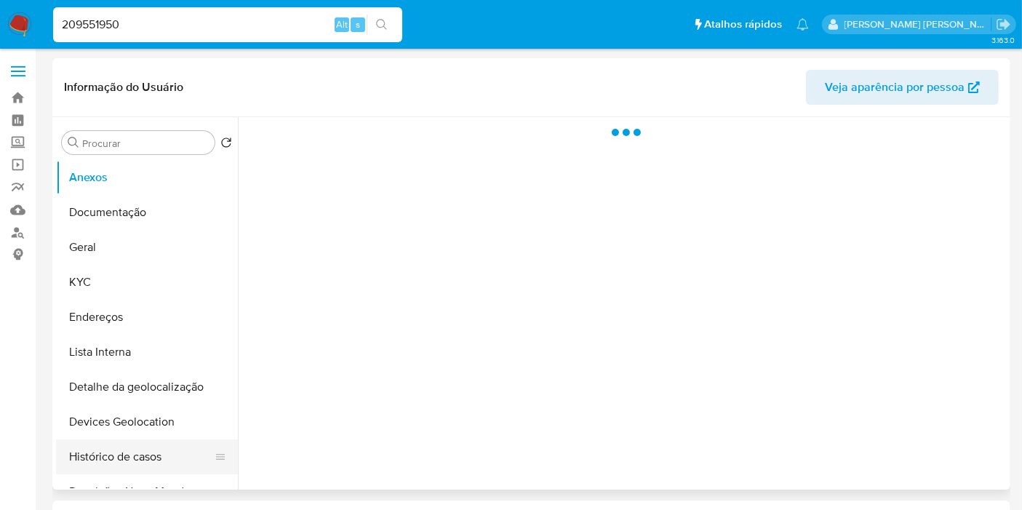
select select "10"
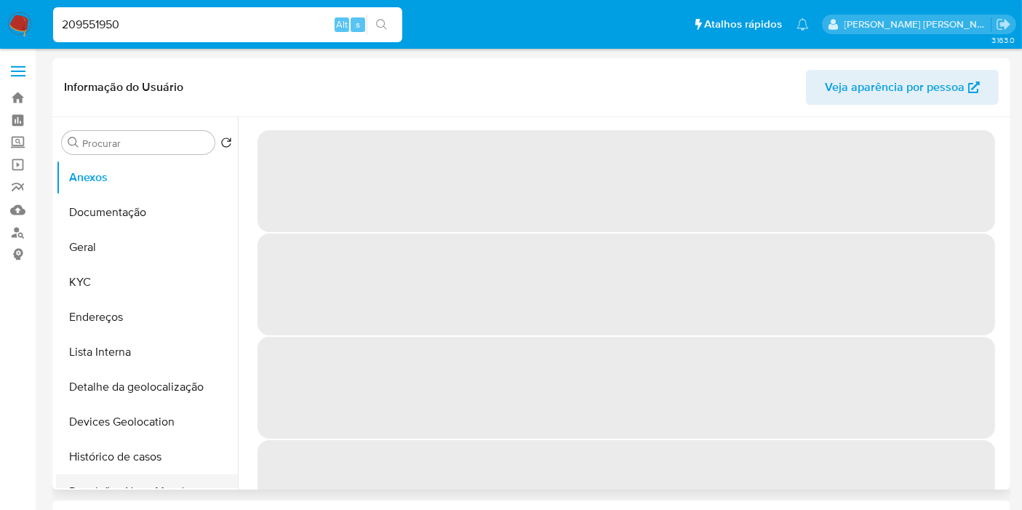
scroll to position [81, 0]
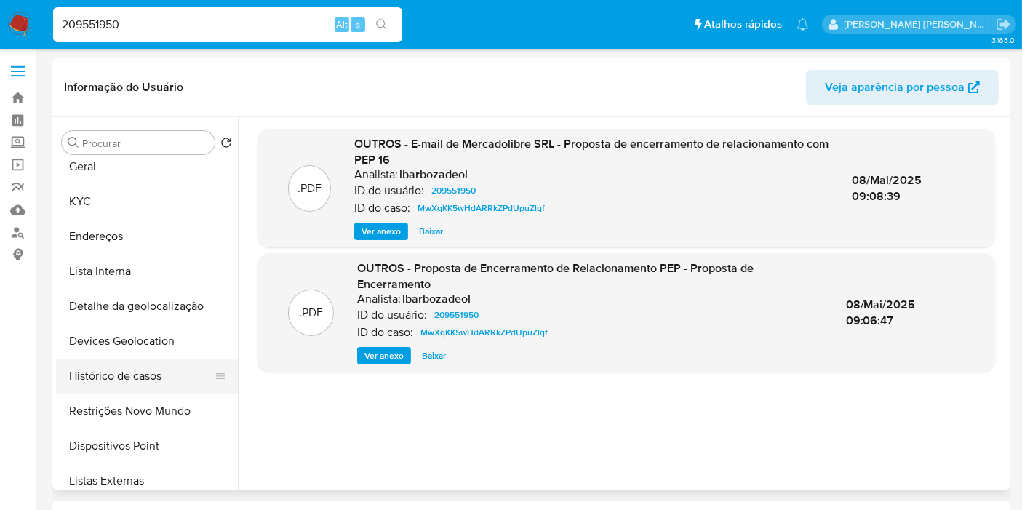
click at [160, 377] on button "Histórico de casos" at bounding box center [141, 376] width 170 height 35
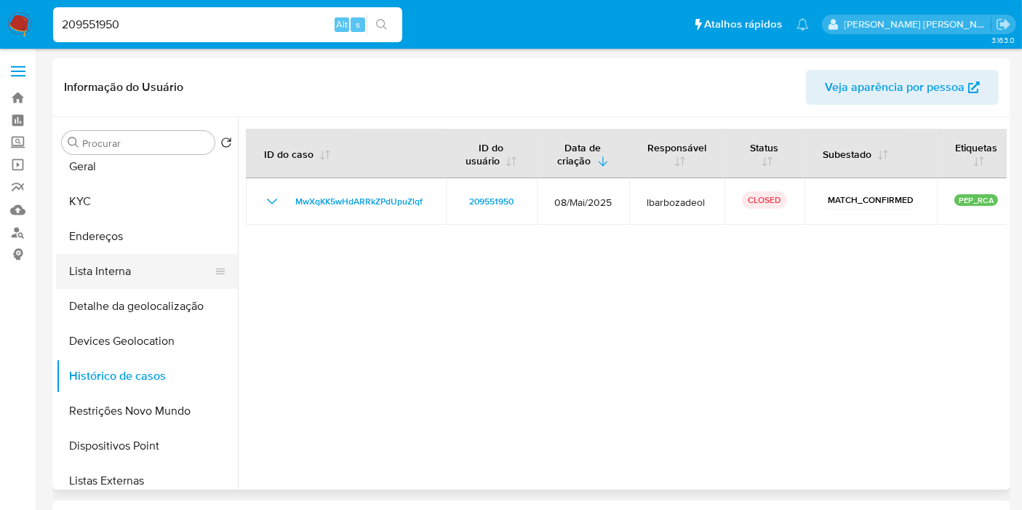
click at [164, 264] on button "Lista Interna" at bounding box center [141, 271] width 170 height 35
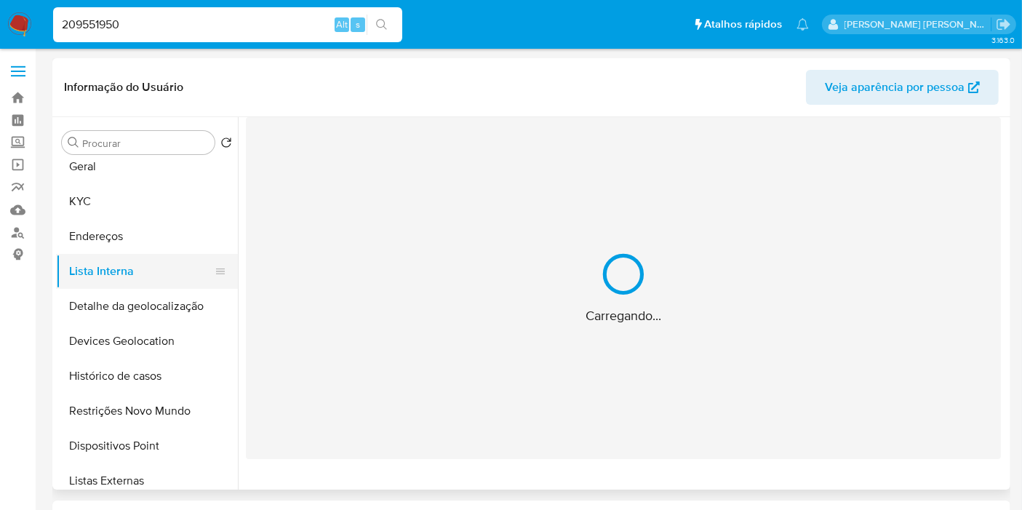
scroll to position [0, 0]
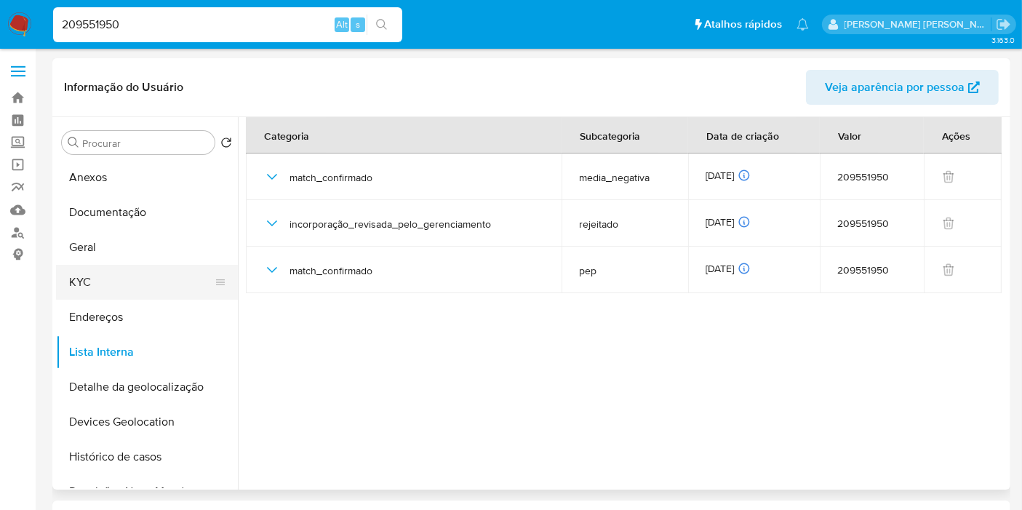
click at [143, 271] on button "KYC" at bounding box center [141, 282] width 170 height 35
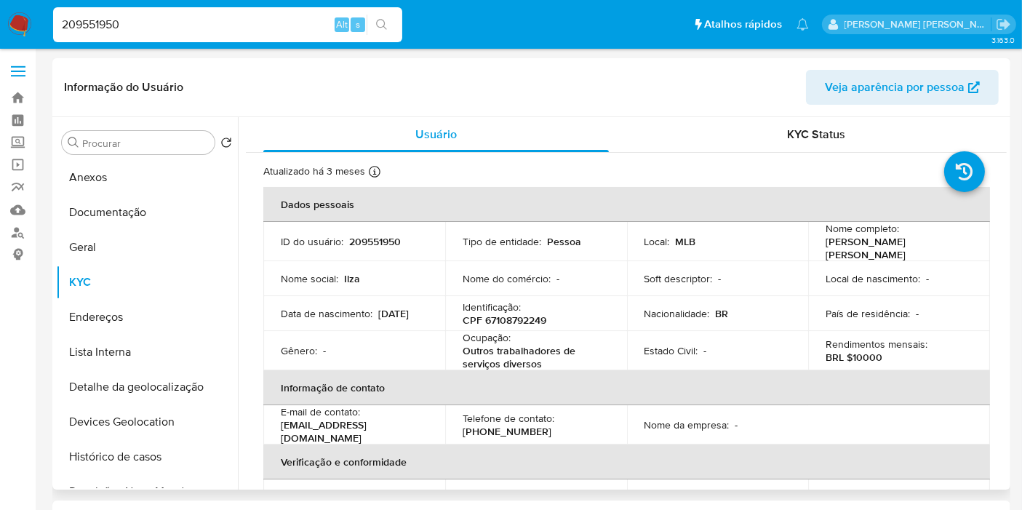
click at [516, 317] on p "CPF 67108792249" at bounding box center [505, 320] width 84 height 13
copy p "67108792249"
click at [236, 31] on input "209551950" at bounding box center [227, 24] width 349 height 19
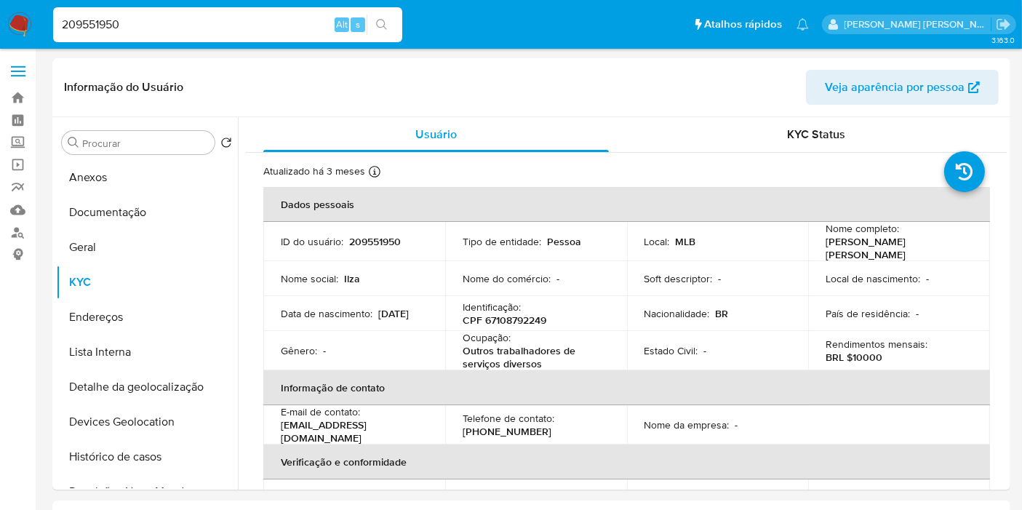
paste input "715285977"
type input "2715285977"
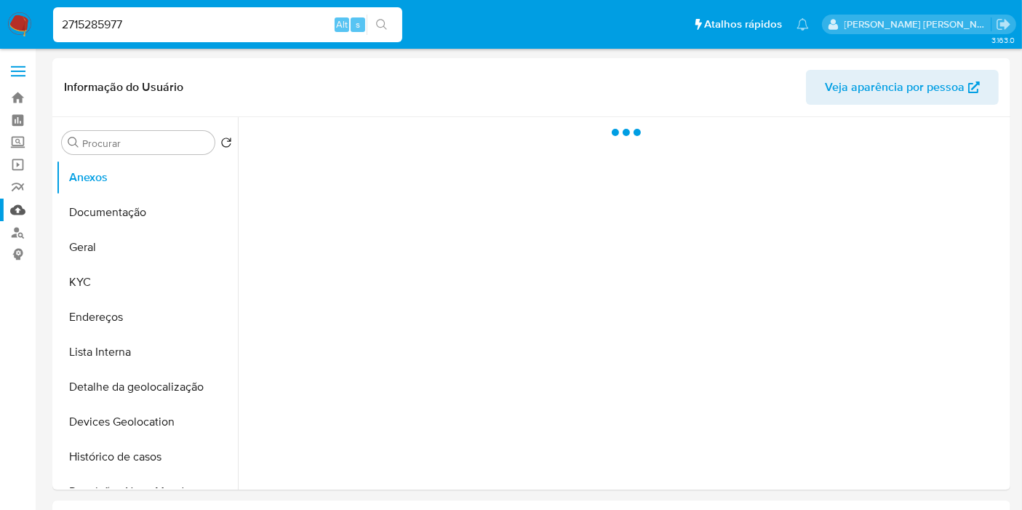
select select "10"
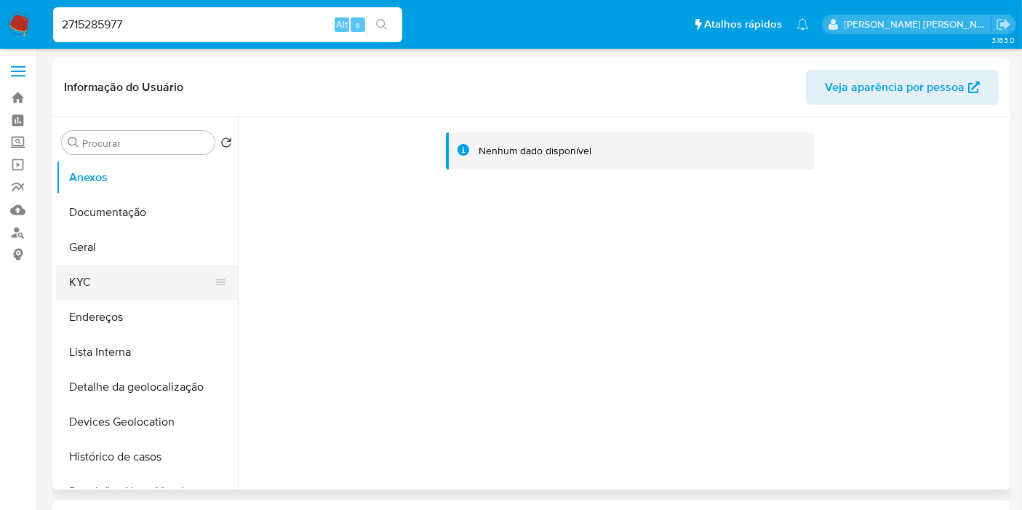
click at [83, 273] on button "KYC" at bounding box center [141, 282] width 170 height 35
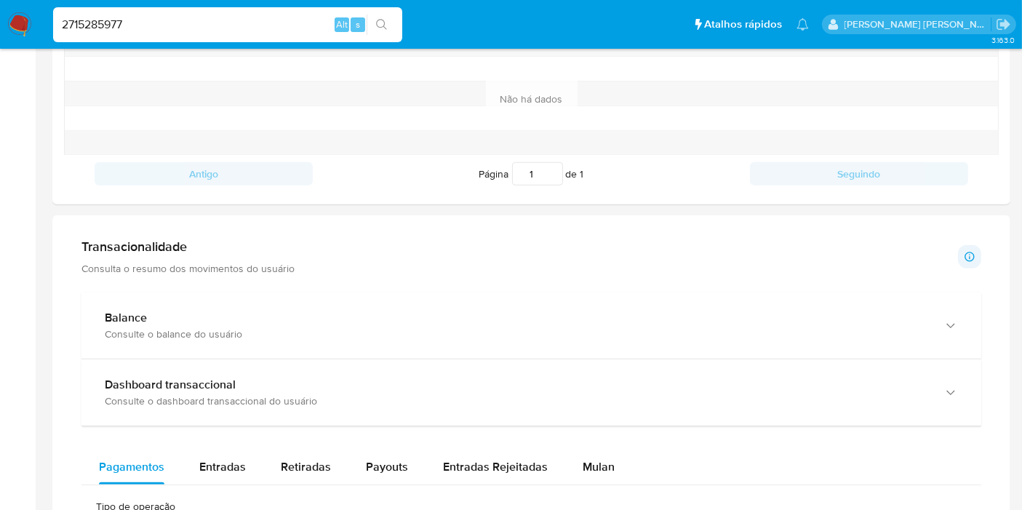
scroll to position [808, 0]
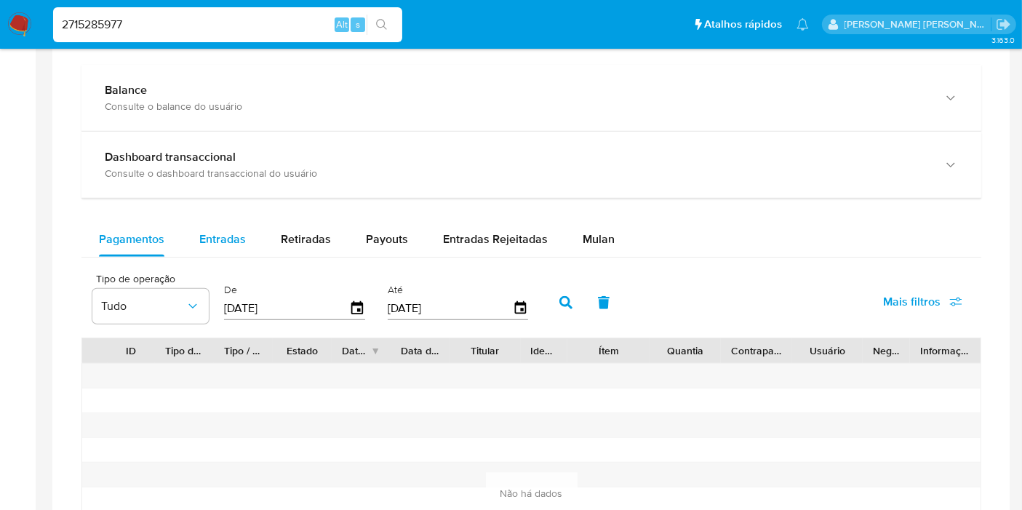
click at [210, 250] on div "Entradas" at bounding box center [222, 239] width 47 height 35
select select "10"
click at [403, 239] on span "Payouts" at bounding box center [387, 239] width 42 height 17
select select "10"
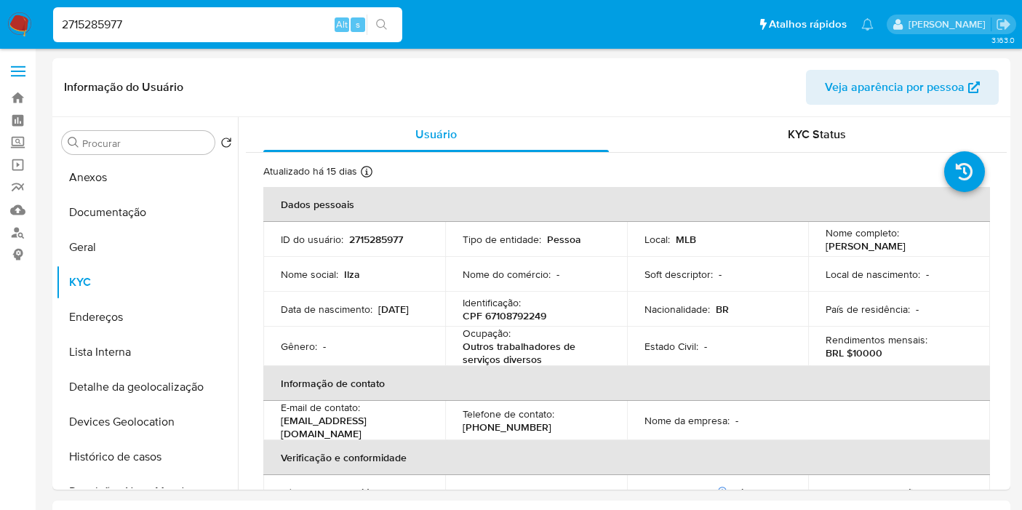
select select "10"
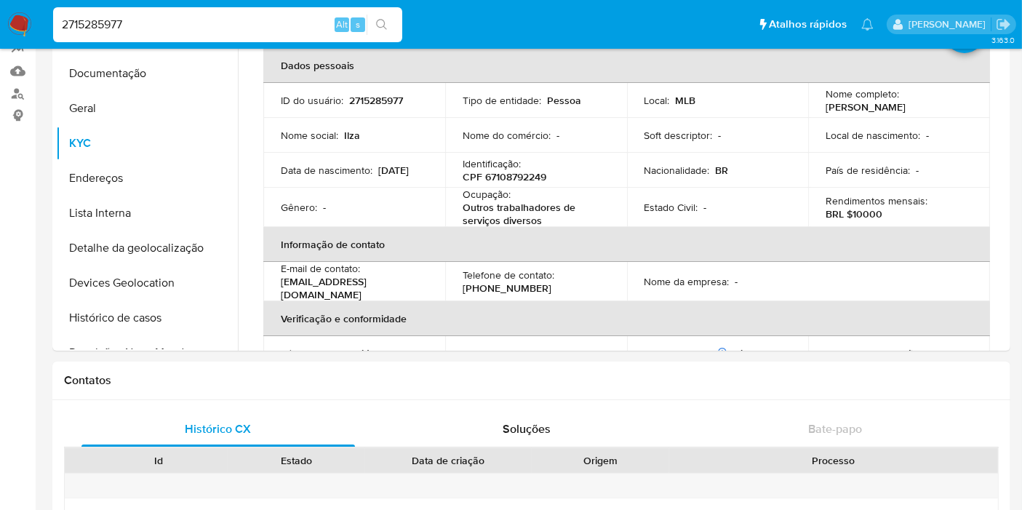
scroll to position [81, 0]
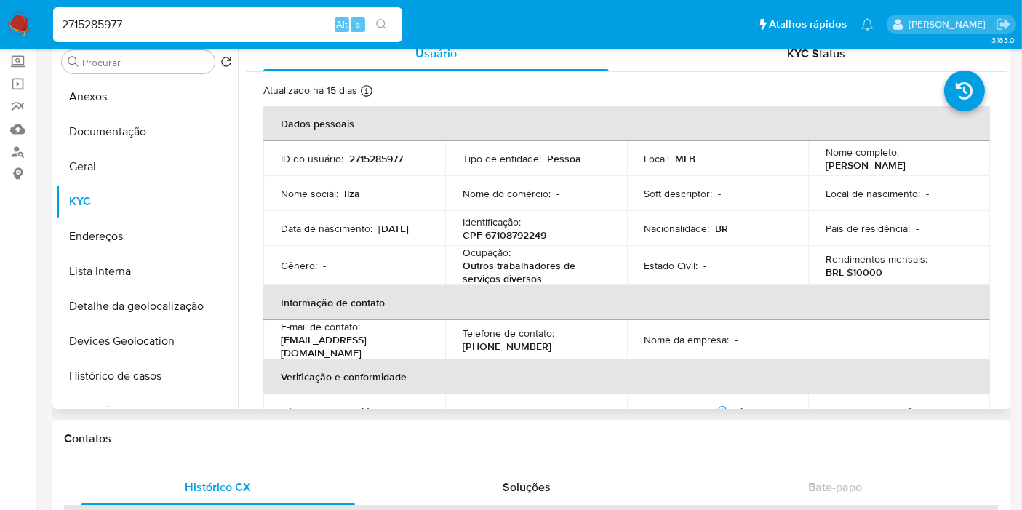
click at [852, 274] on p "BRL $10000" at bounding box center [854, 272] width 57 height 13
copy p "10000"
click at [222, 17] on input "2715285977" at bounding box center [227, 24] width 349 height 19
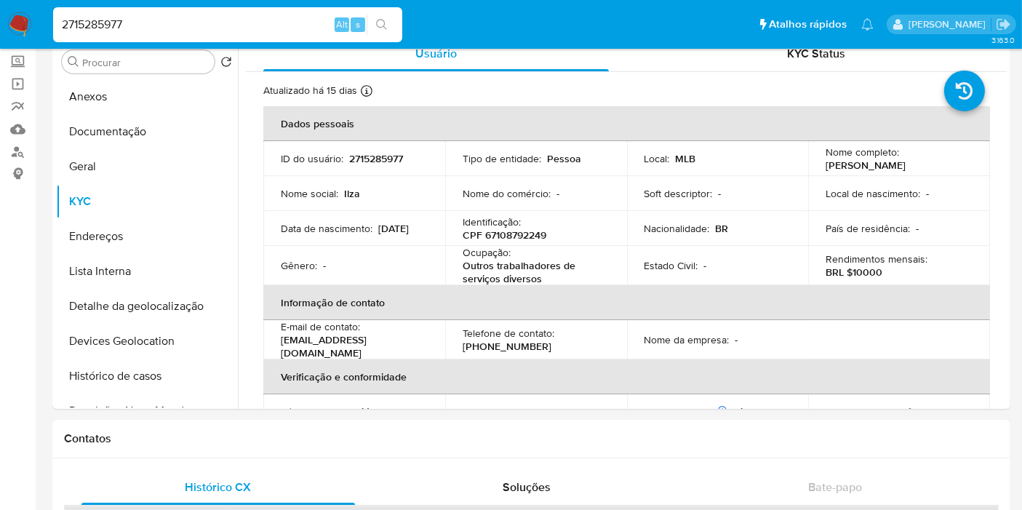
paste input "43437236"
type input "243437236"
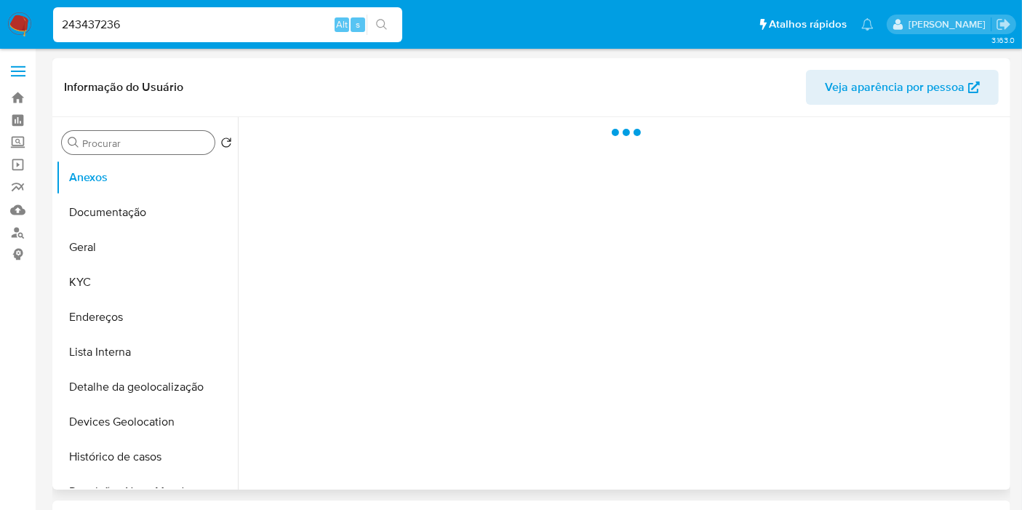
select select "10"
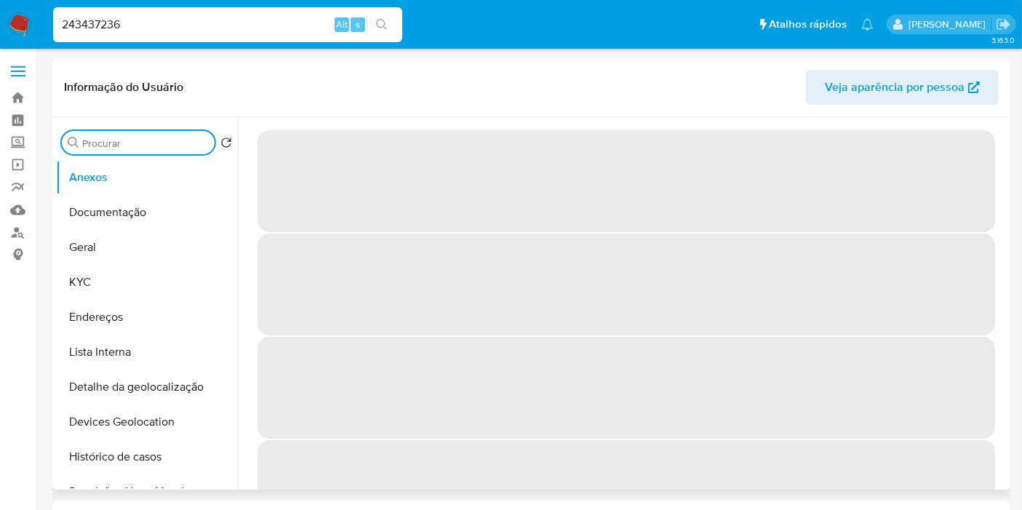
click at [152, 148] on input "Procurar" at bounding box center [145, 143] width 127 height 13
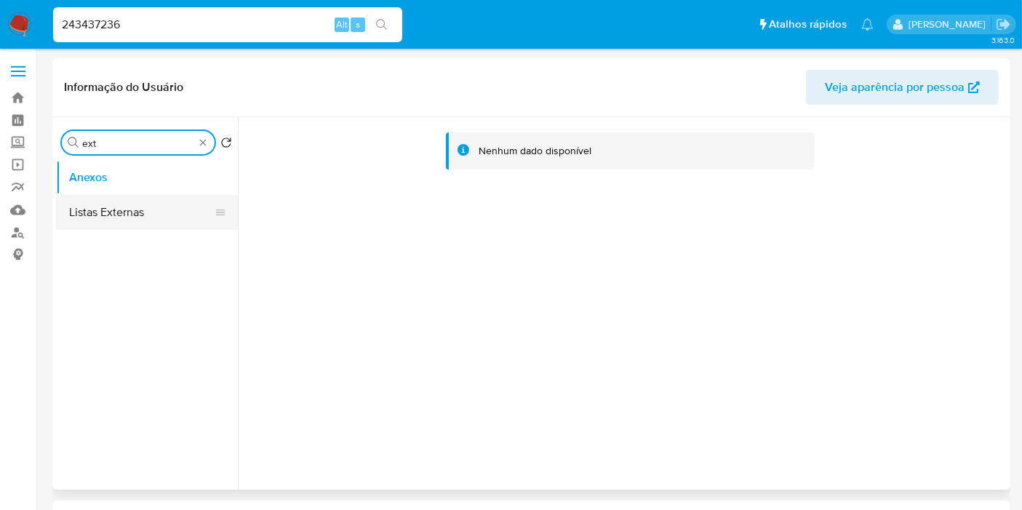
type input "ext"
click at [149, 212] on button "Listas Externas" at bounding box center [141, 212] width 170 height 35
click at [140, 212] on button "Listas Externas" at bounding box center [141, 212] width 170 height 35
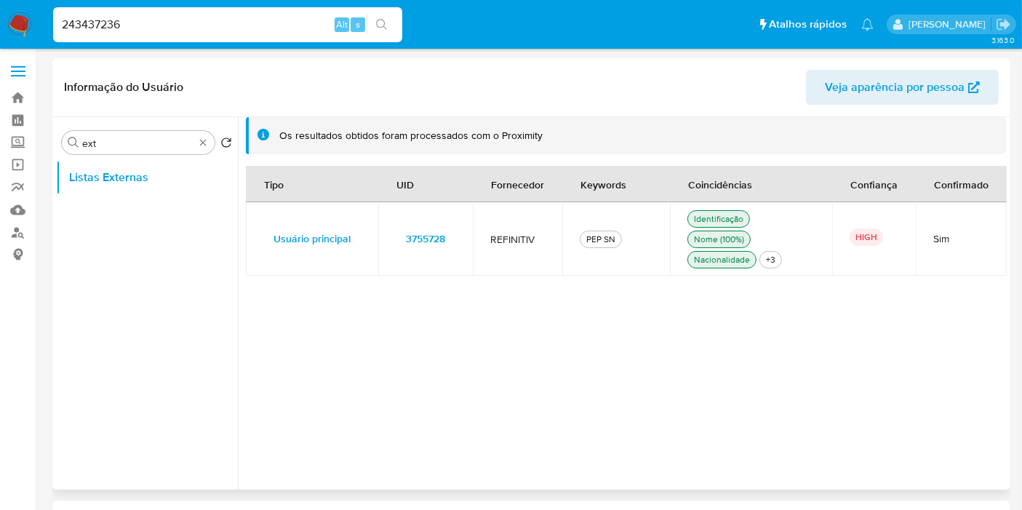
click at [462, 240] on td "3755728" at bounding box center [425, 238] width 95 height 73
click at [199, 148] on div "Procurar ext" at bounding box center [138, 142] width 153 height 23
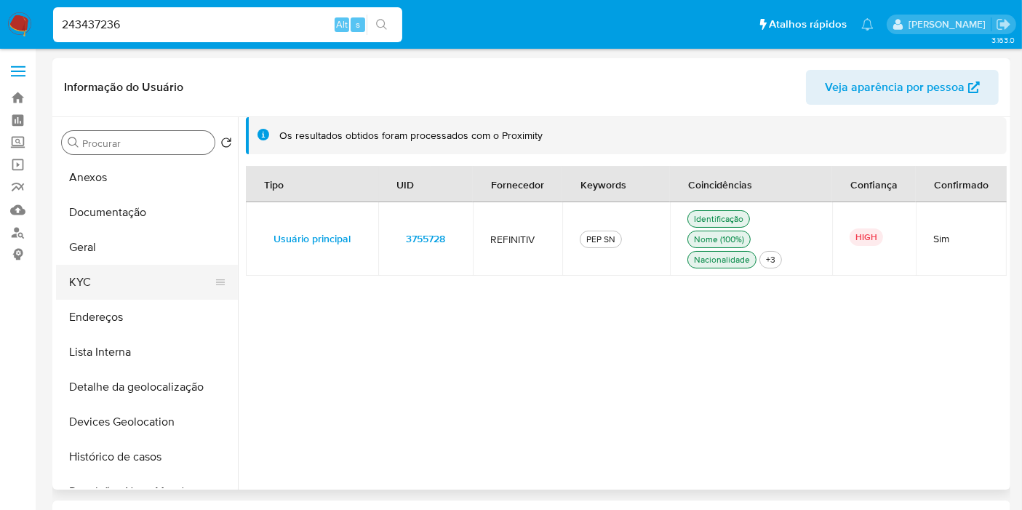
click at [131, 282] on button "KYC" at bounding box center [141, 282] width 170 height 35
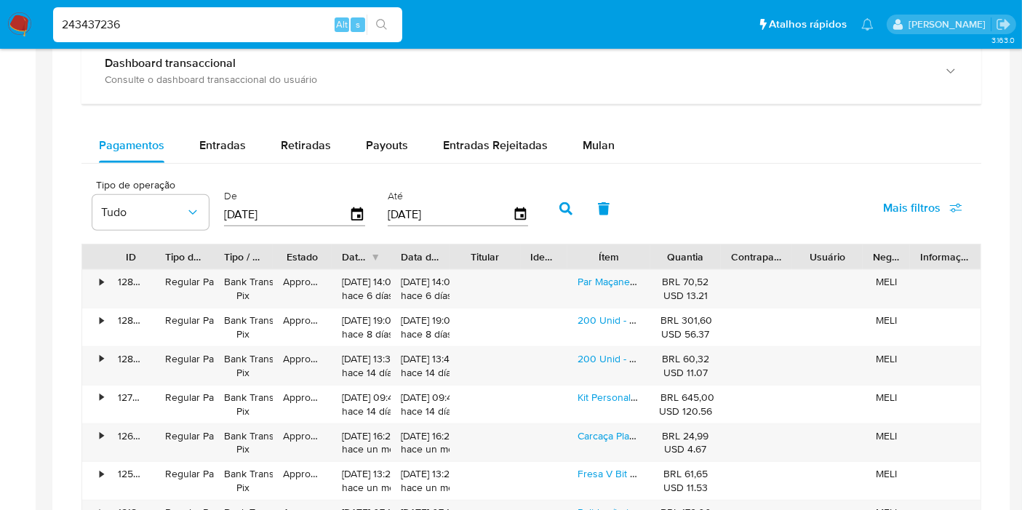
scroll to position [889, 0]
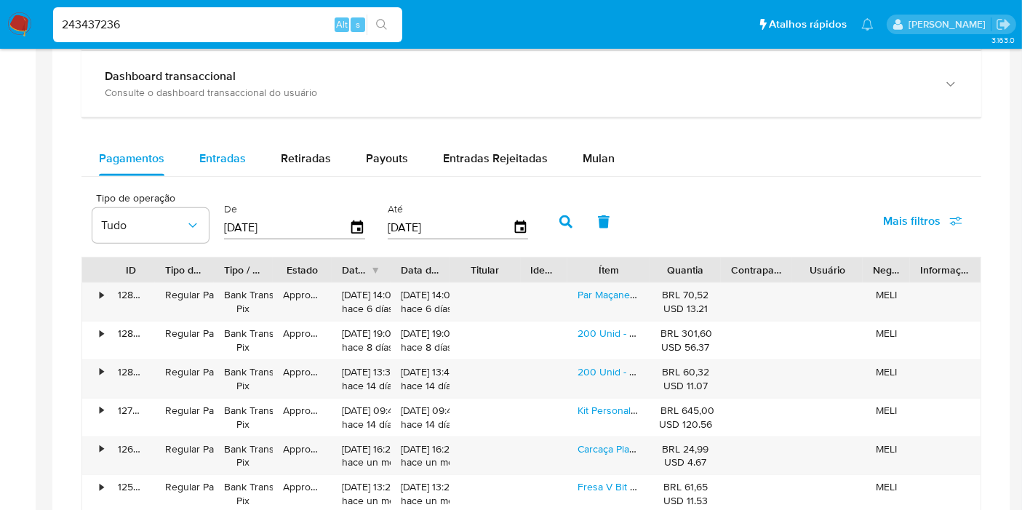
click at [227, 151] on span "Entradas" at bounding box center [222, 158] width 47 height 17
select select "10"
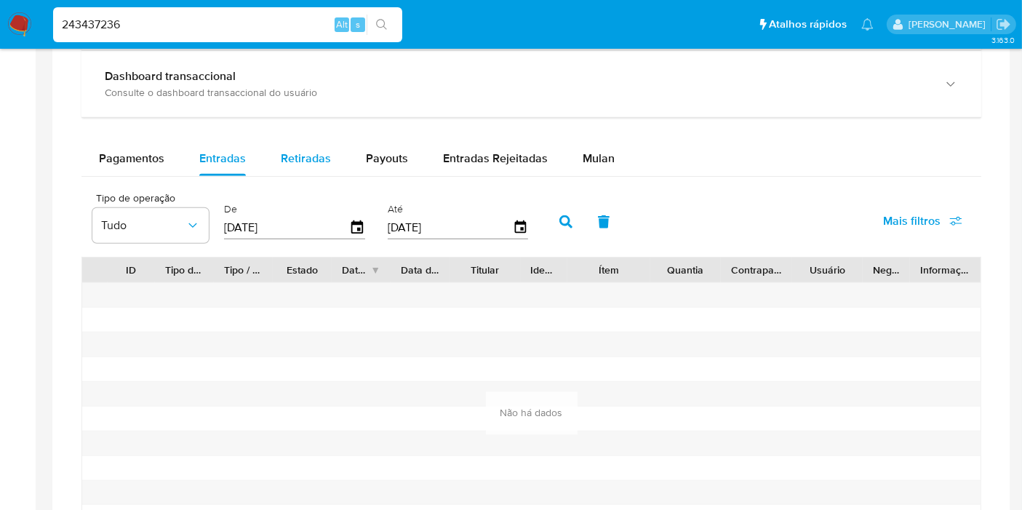
click at [303, 153] on span "Retiradas" at bounding box center [306, 158] width 50 height 17
select select "10"
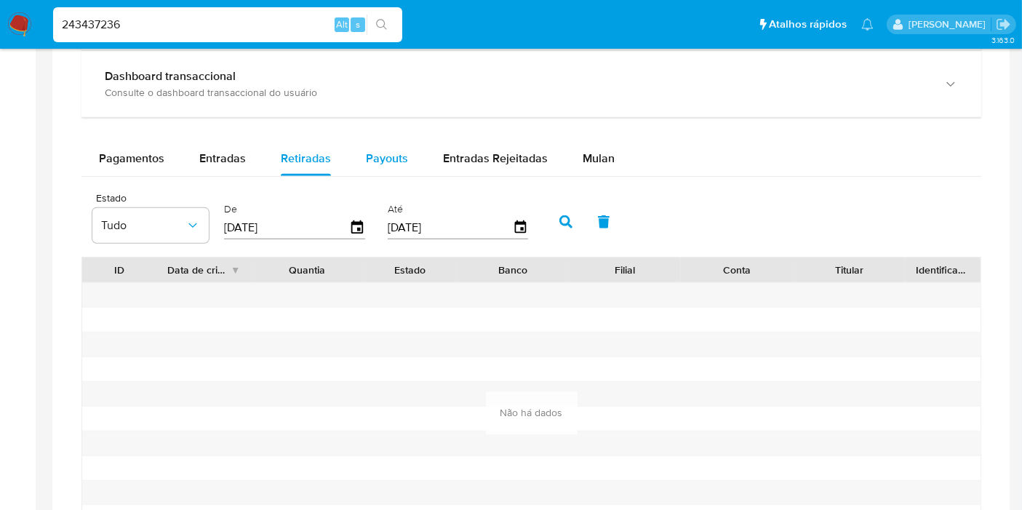
click at [414, 148] on button "Payouts" at bounding box center [387, 158] width 77 height 35
select select "10"
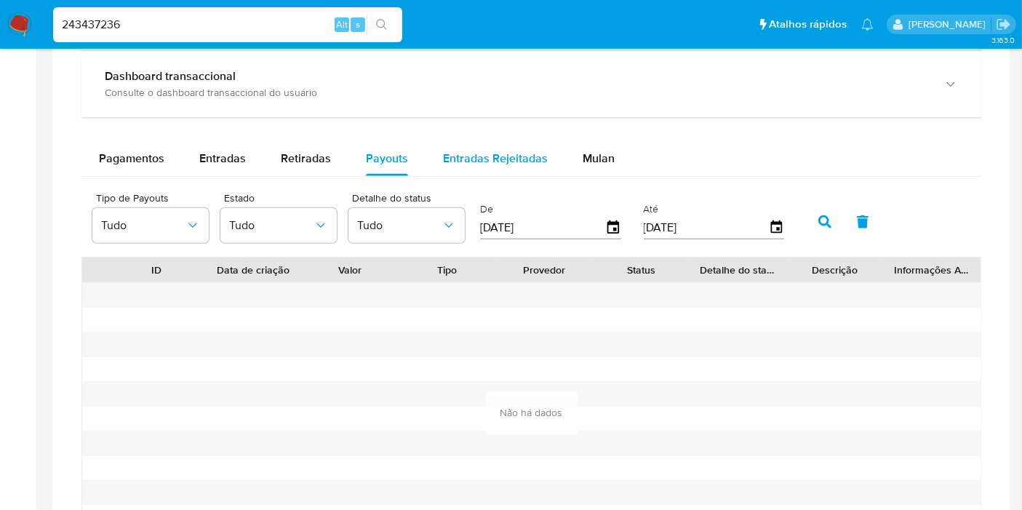
click at [493, 153] on span "Entradas Rejeitadas" at bounding box center [495, 158] width 105 height 17
select select "10"
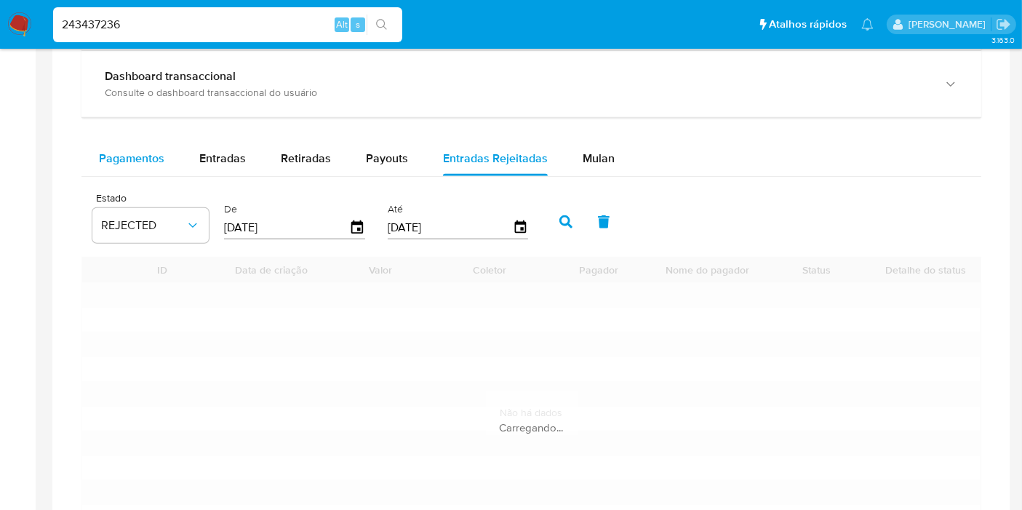
click at [132, 154] on span "Pagamentos" at bounding box center [131, 158] width 65 height 17
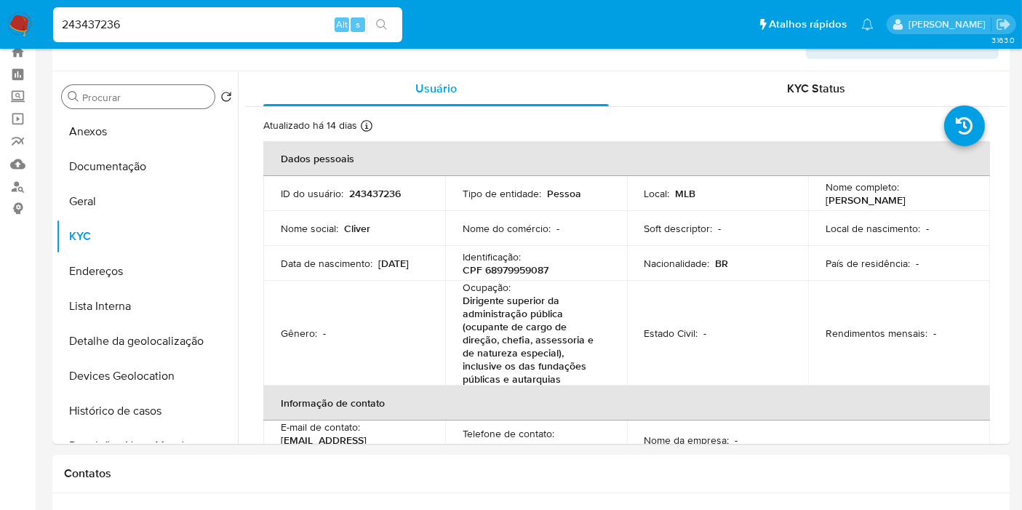
scroll to position [0, 0]
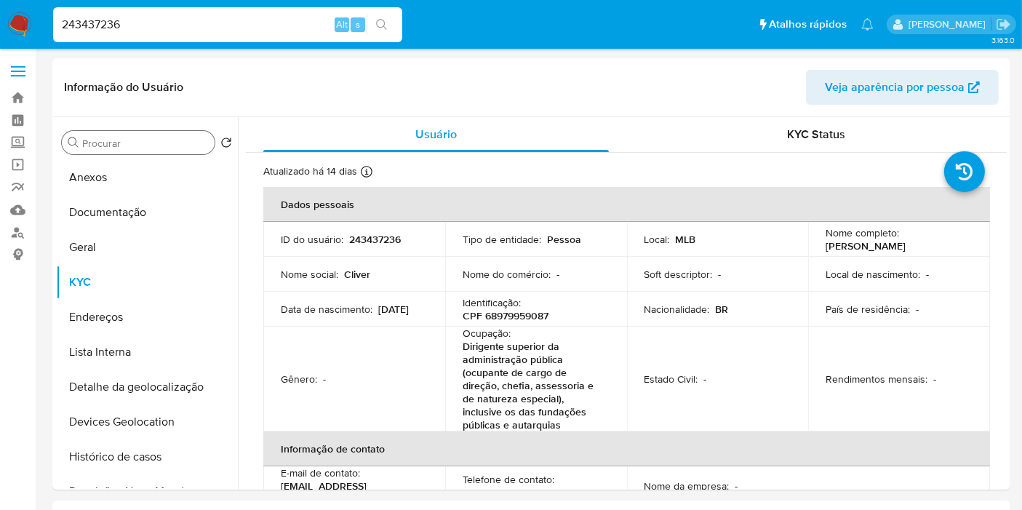
click at [158, 134] on div "Procurar" at bounding box center [138, 142] width 153 height 23
click at [167, 161] on button "Anexos" at bounding box center [141, 177] width 170 height 35
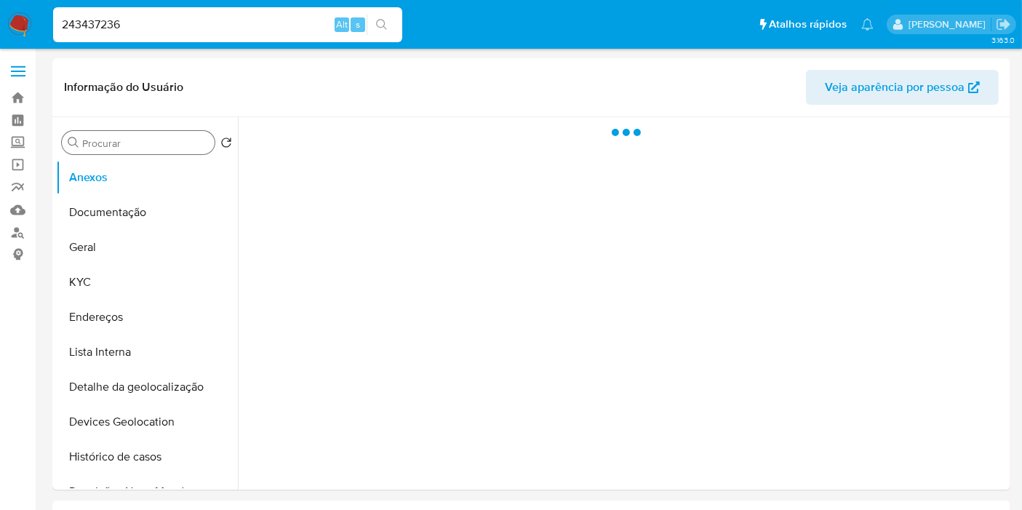
click at [167, 142] on input "Procurar" at bounding box center [145, 143] width 127 height 13
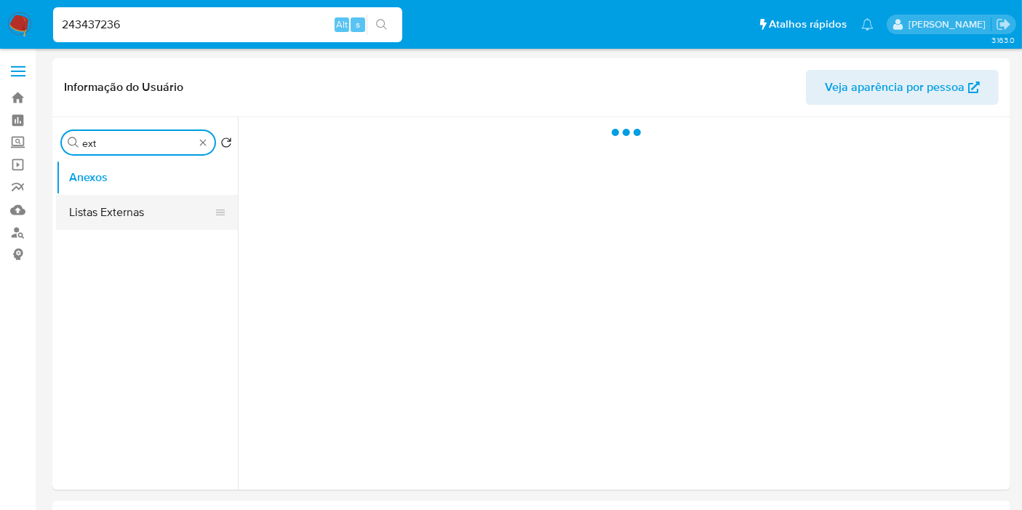
type input "ext"
click at [151, 211] on button "Listas Externas" at bounding box center [147, 212] width 182 height 35
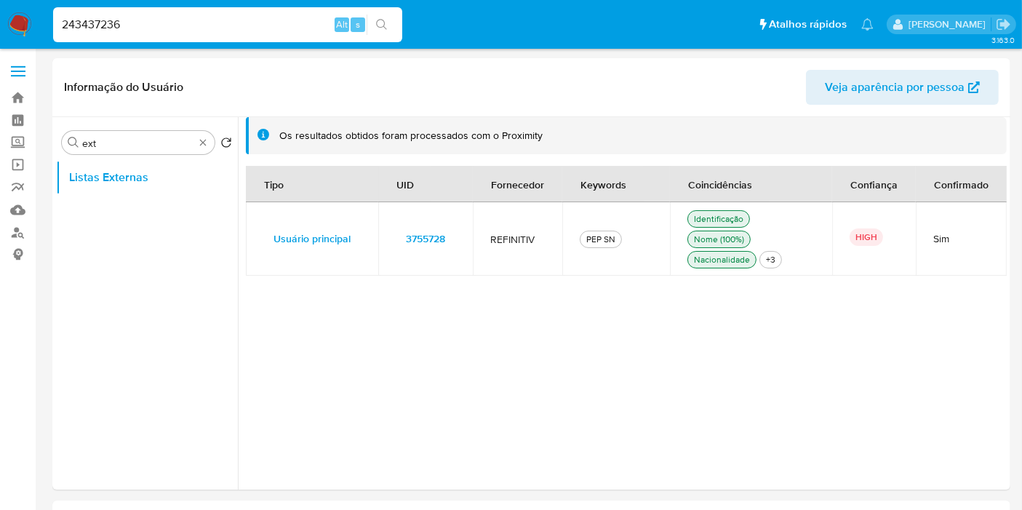
click at [452, 239] on button "3755728" at bounding box center [426, 238] width 60 height 23
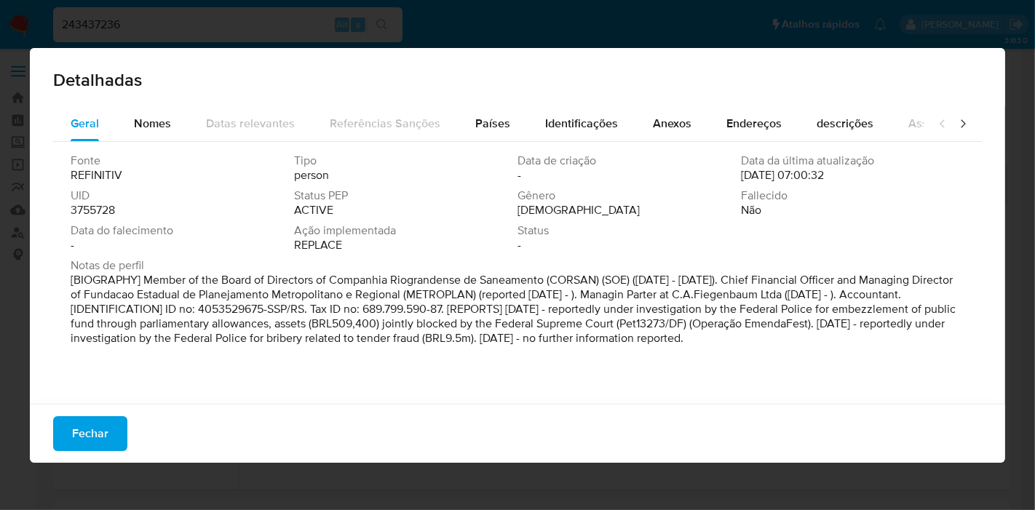
drag, startPoint x: 101, startPoint y: 427, endPoint x: 324, endPoint y: 314, distance: 249.9
click at [102, 426] on span "Fechar" at bounding box center [90, 434] width 36 height 32
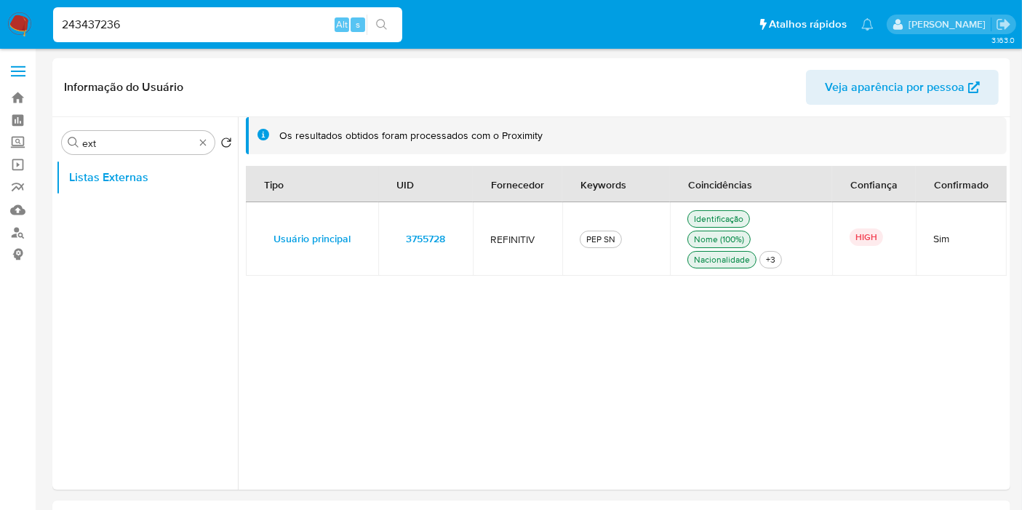
click at [466, 229] on td "3755728" at bounding box center [425, 238] width 95 height 73
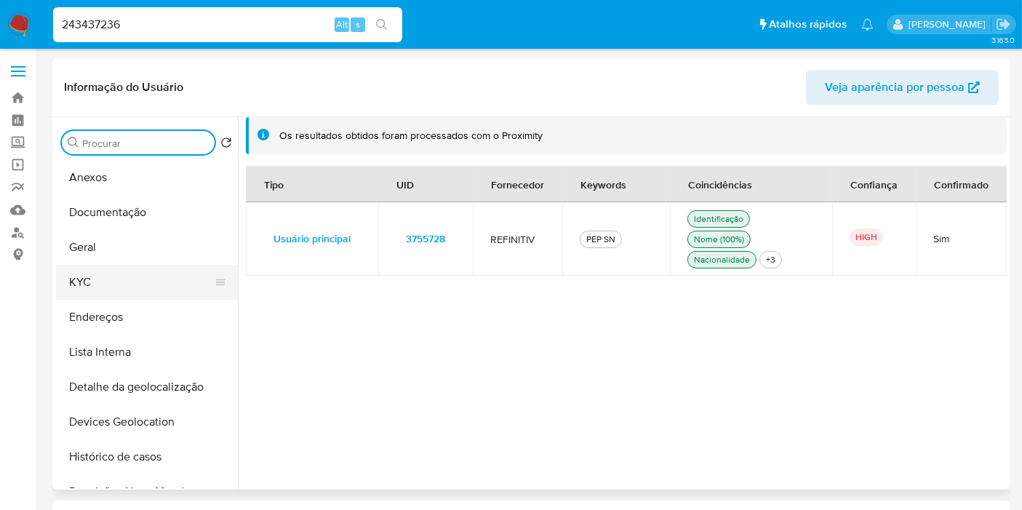
click at [137, 279] on button "KYC" at bounding box center [141, 282] width 170 height 35
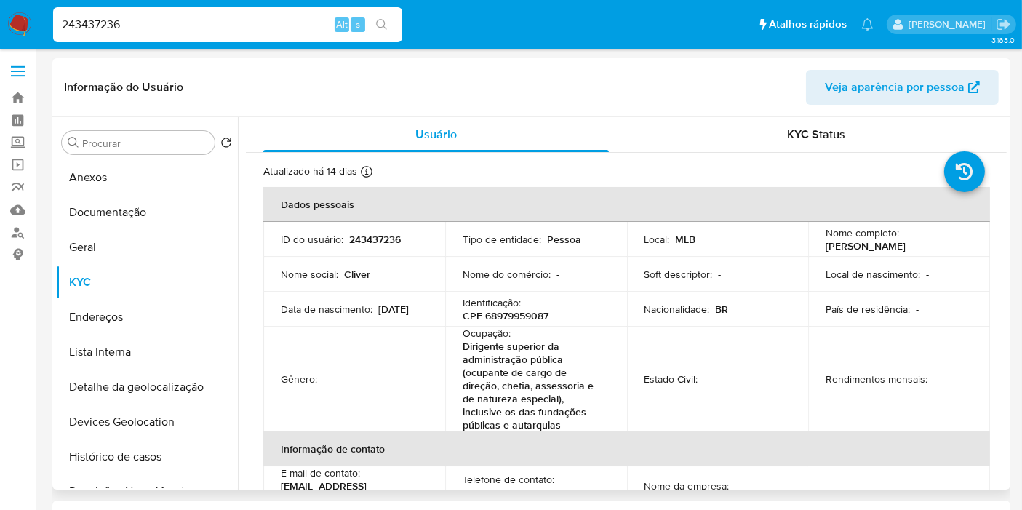
drag, startPoint x: 826, startPoint y: 247, endPoint x: 966, endPoint y: 246, distance: 140.4
click at [966, 246] on div "Nome completo : Cliver Andre Fiegenbaum" at bounding box center [899, 239] width 147 height 26
drag, startPoint x: 823, startPoint y: 246, endPoint x: 940, endPoint y: 247, distance: 117.2
click at [940, 247] on div "Nome completo : Cliver Andre Fiegenbaum" at bounding box center [899, 239] width 147 height 26
copy p "Cliver Andre Fiegenbaum"
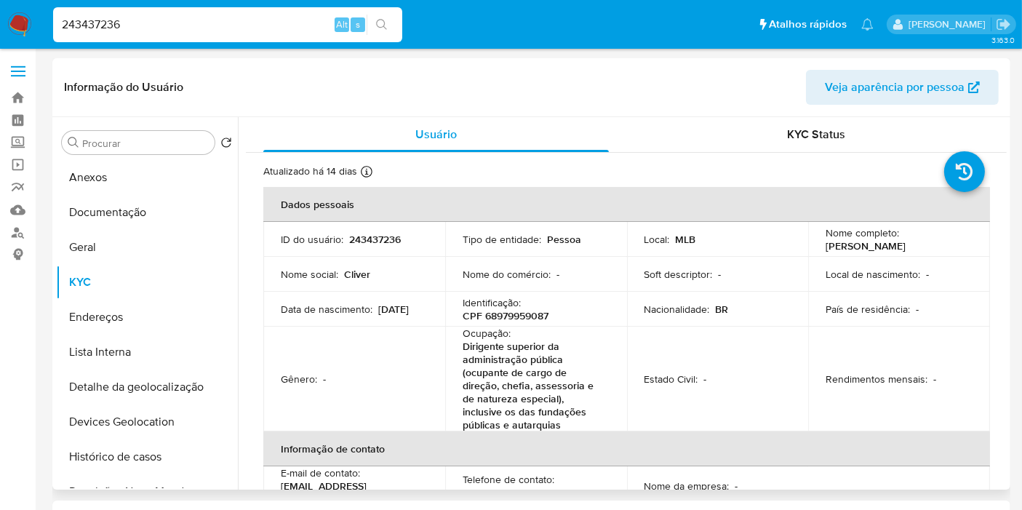
click at [528, 317] on p "CPF 68979959087" at bounding box center [506, 315] width 86 height 13
copy p "68979959087"
click at [309, 28] on input "243437236" at bounding box center [227, 24] width 349 height 19
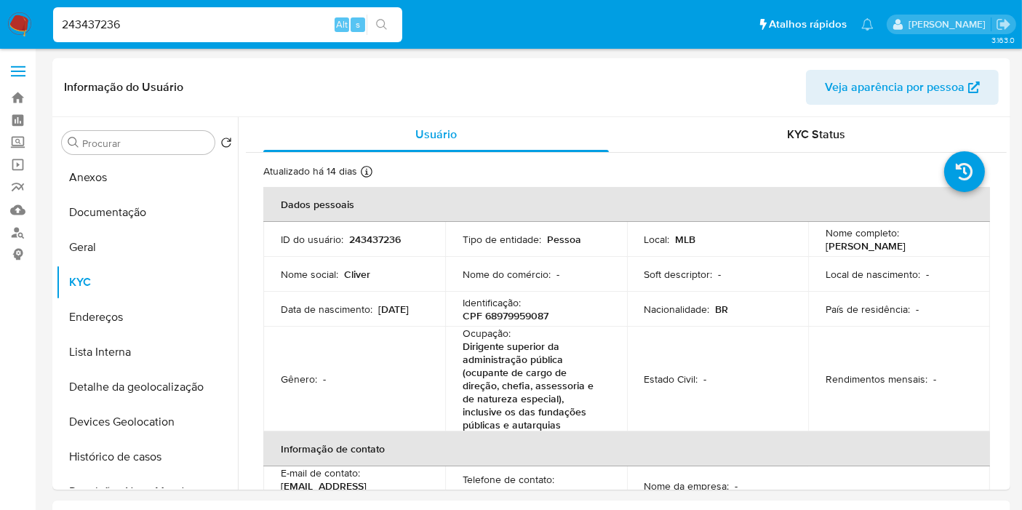
paste input "3154781"
type input "3154781"
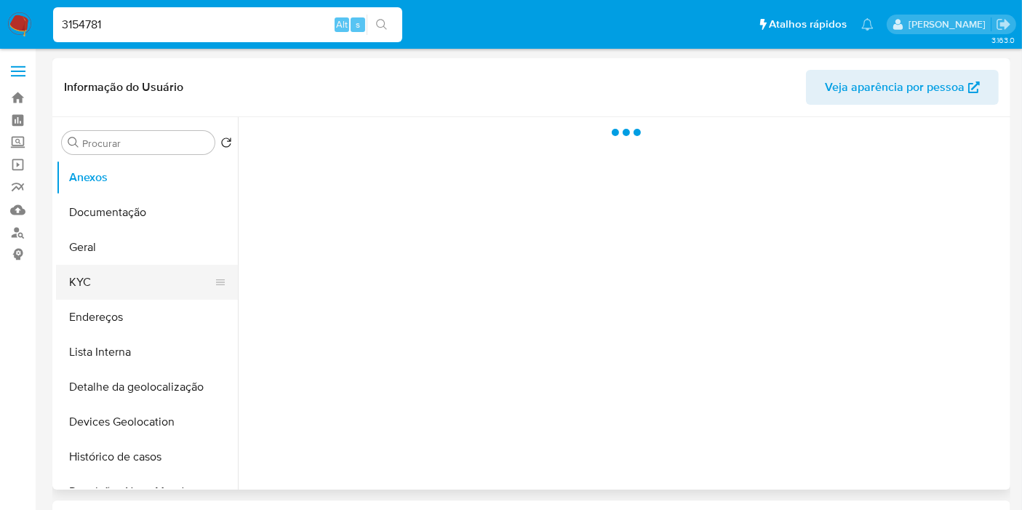
select select "10"
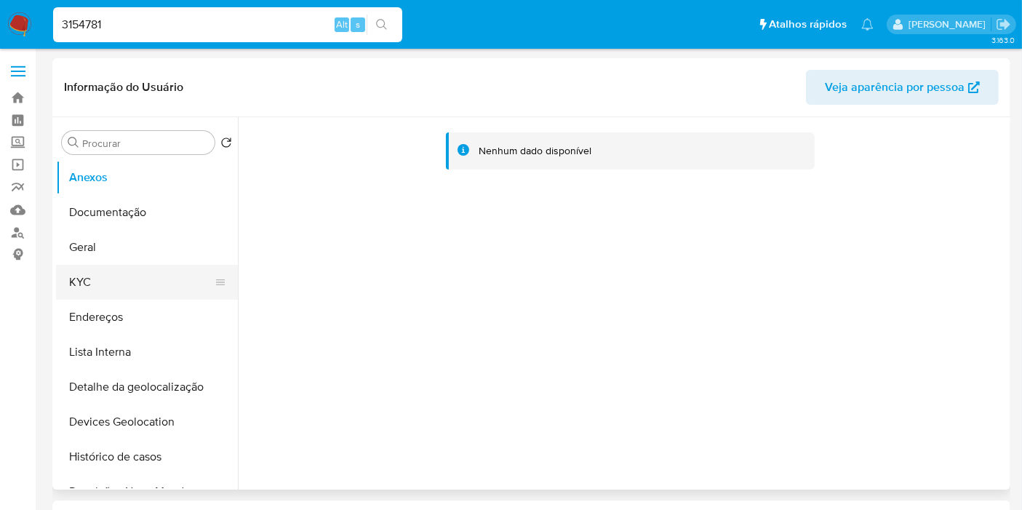
click at [106, 286] on button "KYC" at bounding box center [141, 282] width 170 height 35
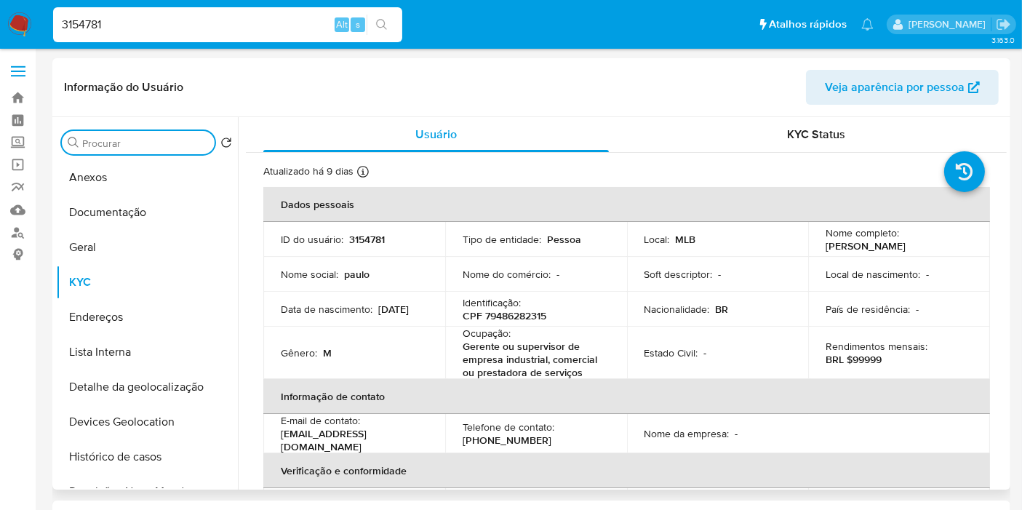
click at [145, 146] on input "Procurar" at bounding box center [145, 143] width 127 height 13
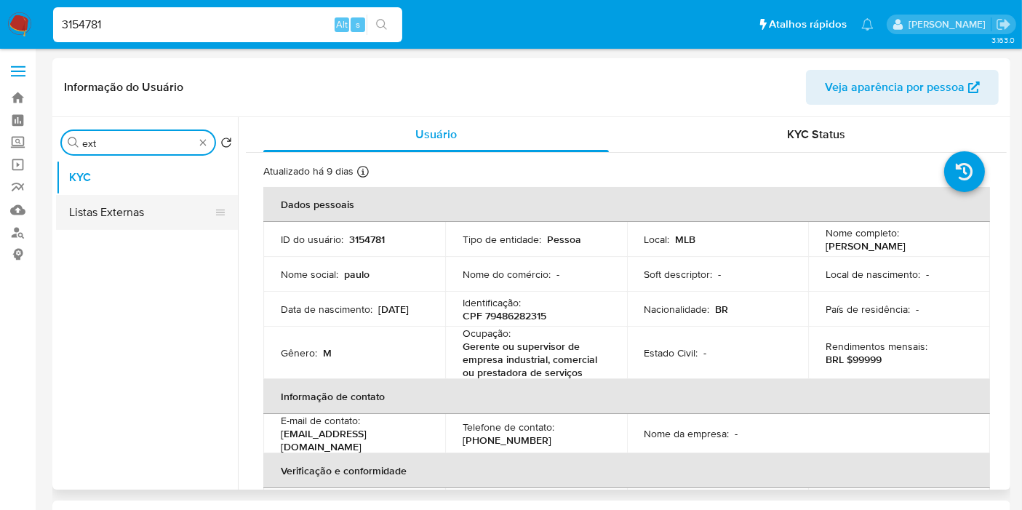
type input "ext"
click at [124, 211] on button "Listas Externas" at bounding box center [141, 212] width 170 height 35
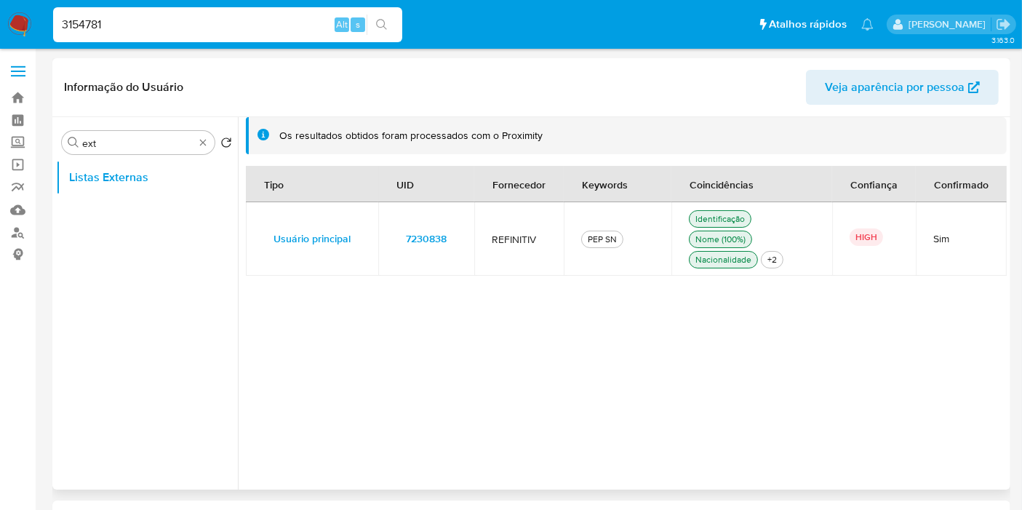
click at [465, 236] on td "7230838" at bounding box center [426, 238] width 96 height 73
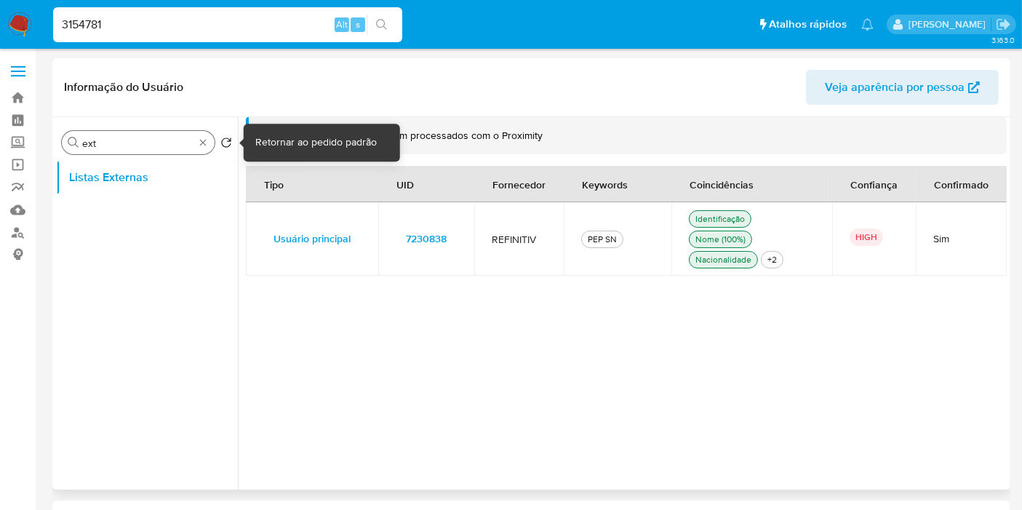
click at [210, 139] on div "Procurar ext" at bounding box center [138, 142] width 153 height 23
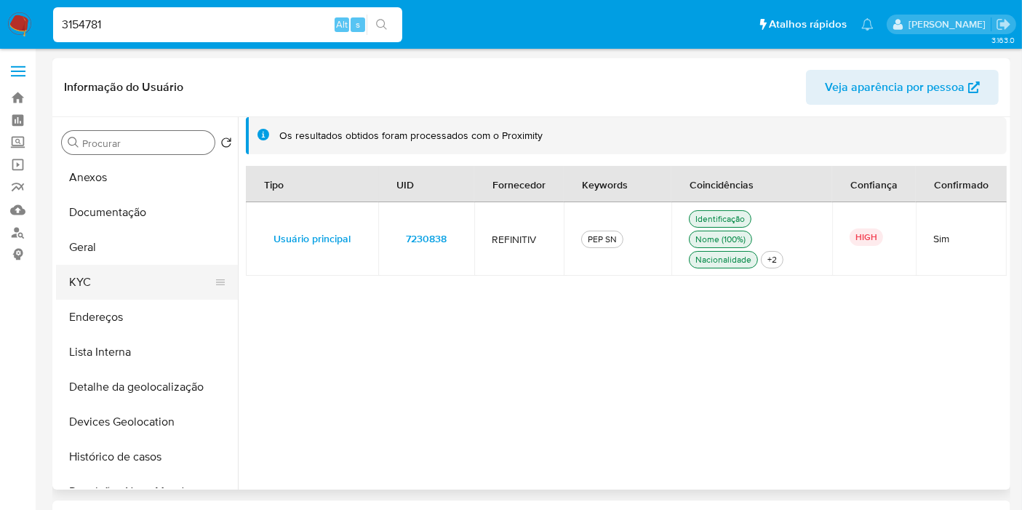
click at [118, 281] on button "KYC" at bounding box center [141, 282] width 170 height 35
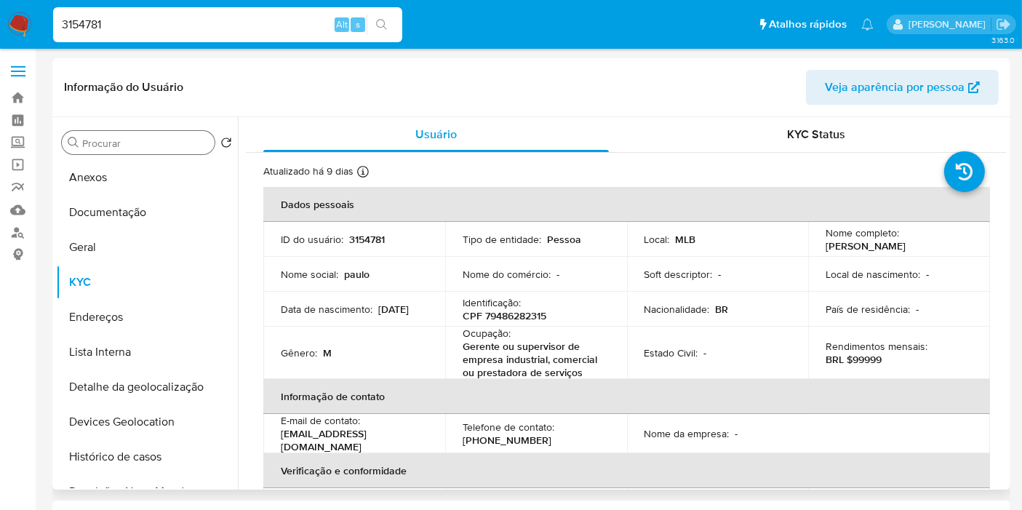
click at [523, 314] on p "CPF 79486282315" at bounding box center [505, 315] width 84 height 13
copy p "79486282315"
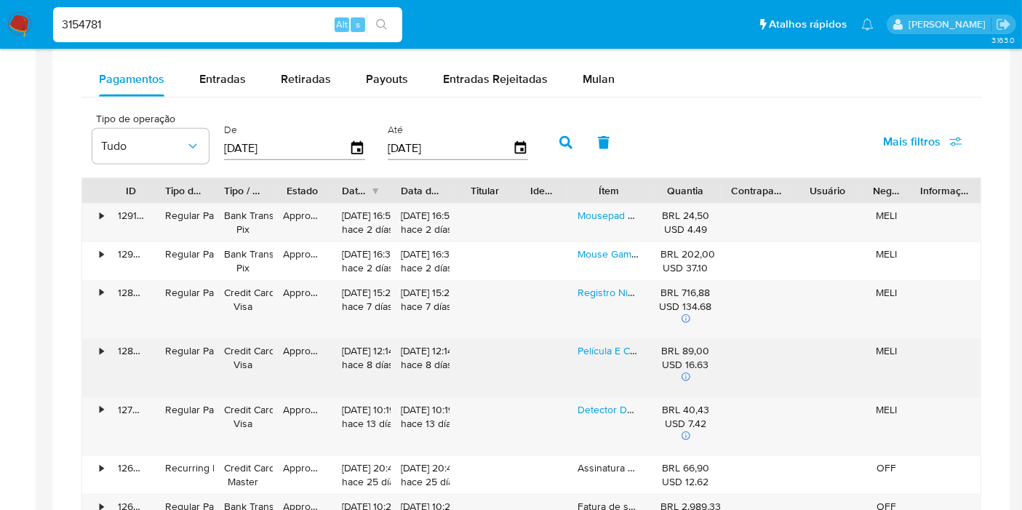
scroll to position [889, 0]
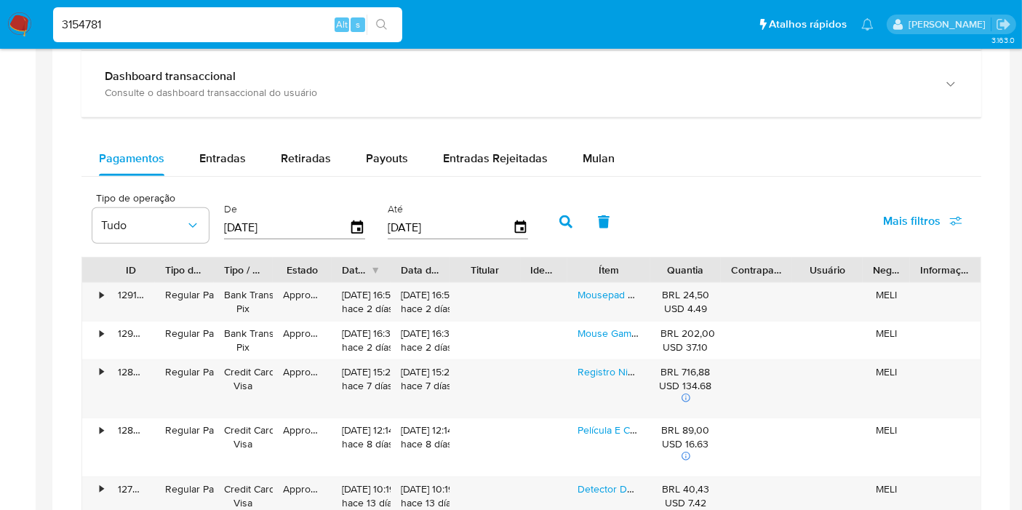
click at [907, 207] on span "Mais filtros" at bounding box center [911, 221] width 57 height 35
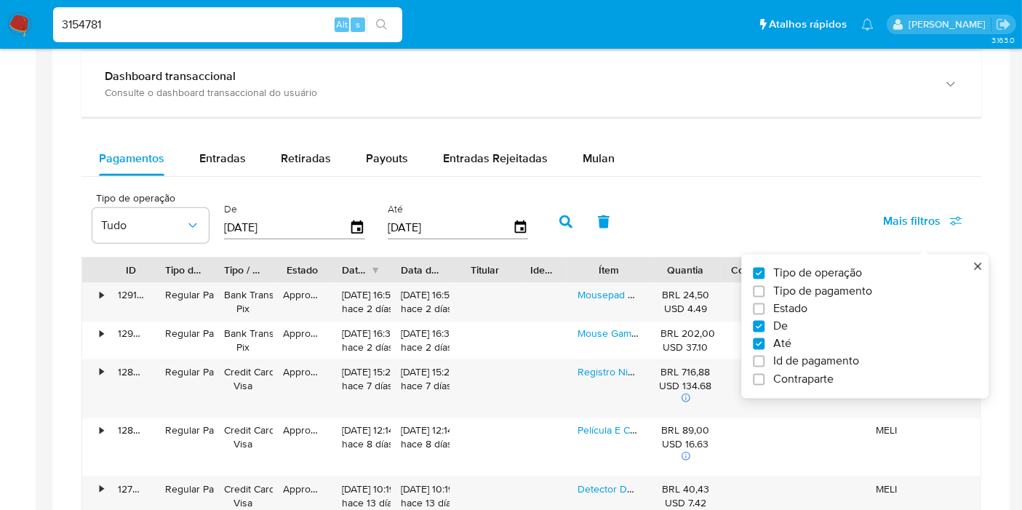
click at [838, 286] on span "Tipo de pagamento" at bounding box center [823, 291] width 99 height 15
click at [765, 286] on input "Tipo de pagamento" at bounding box center [759, 291] width 12 height 12
checkbox input "true"
type input "17/07/2025"
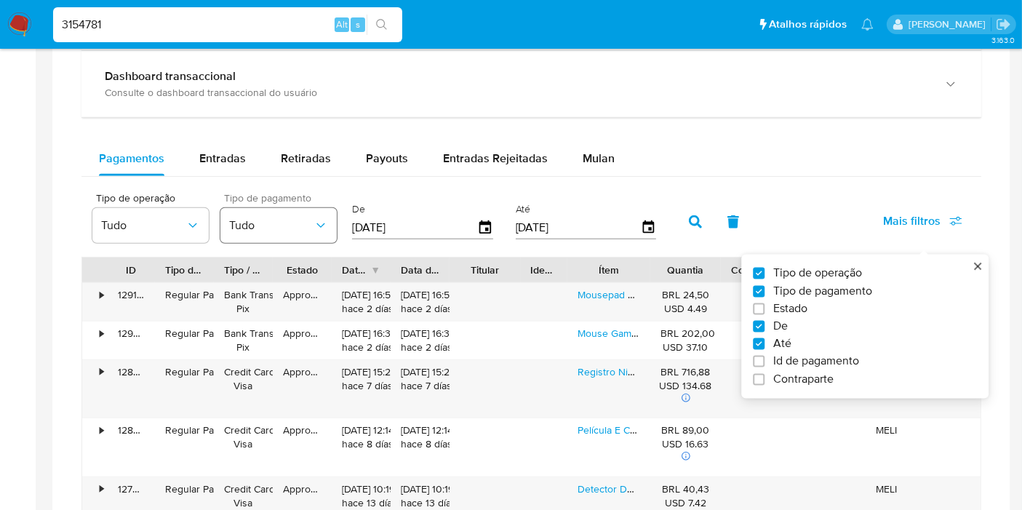
click at [260, 210] on button "Tudo" at bounding box center [278, 225] width 116 height 35
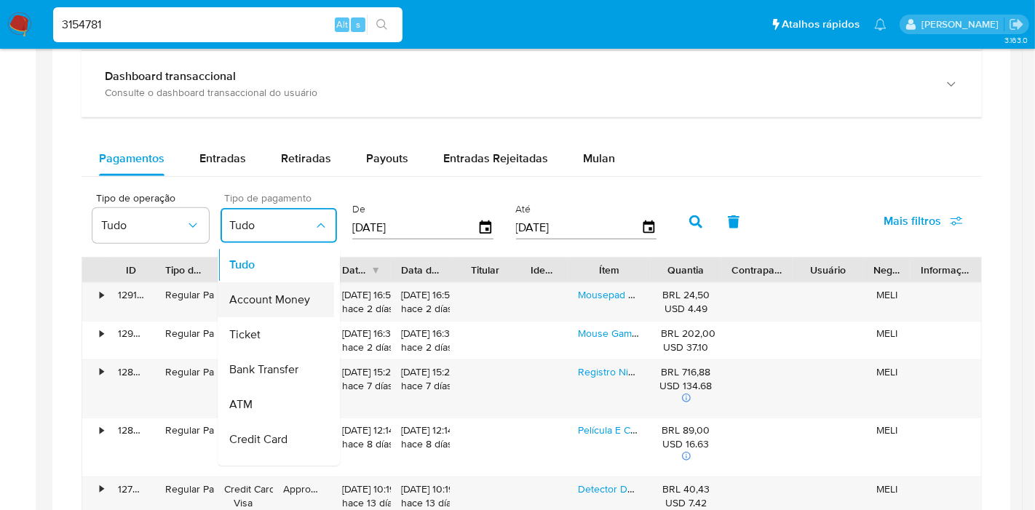
click at [288, 296] on span "Account Money" at bounding box center [269, 300] width 81 height 15
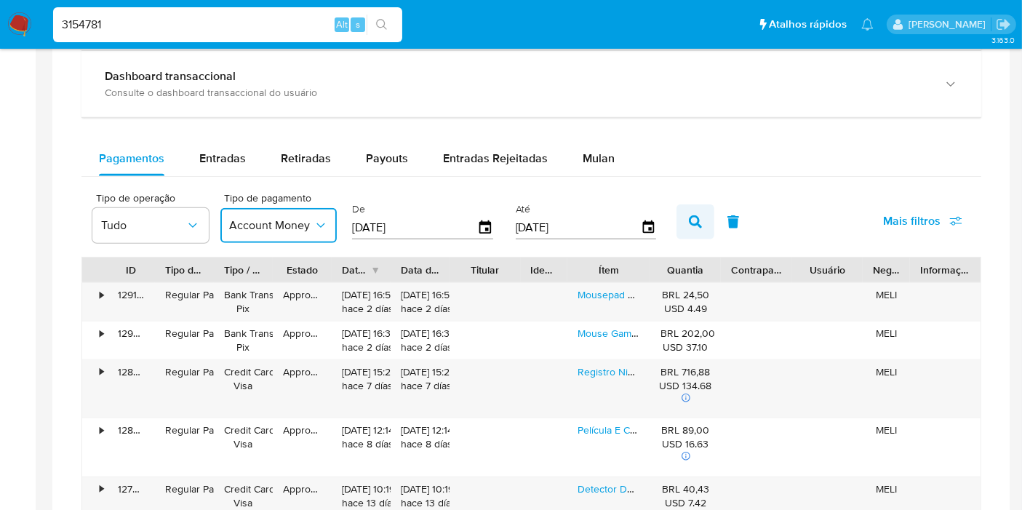
click at [687, 212] on button "button" at bounding box center [696, 221] width 38 height 35
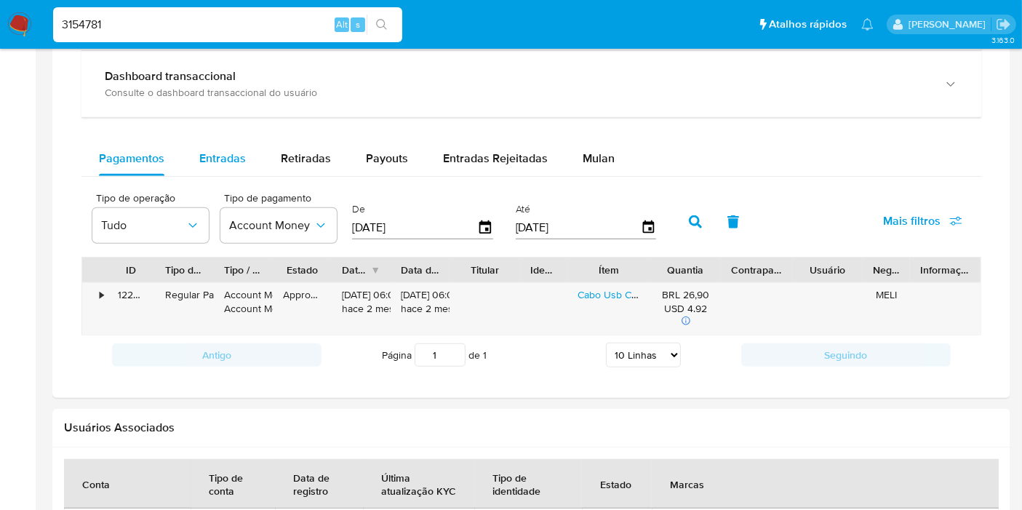
click at [258, 154] on button "Entradas" at bounding box center [222, 158] width 81 height 35
select select "10"
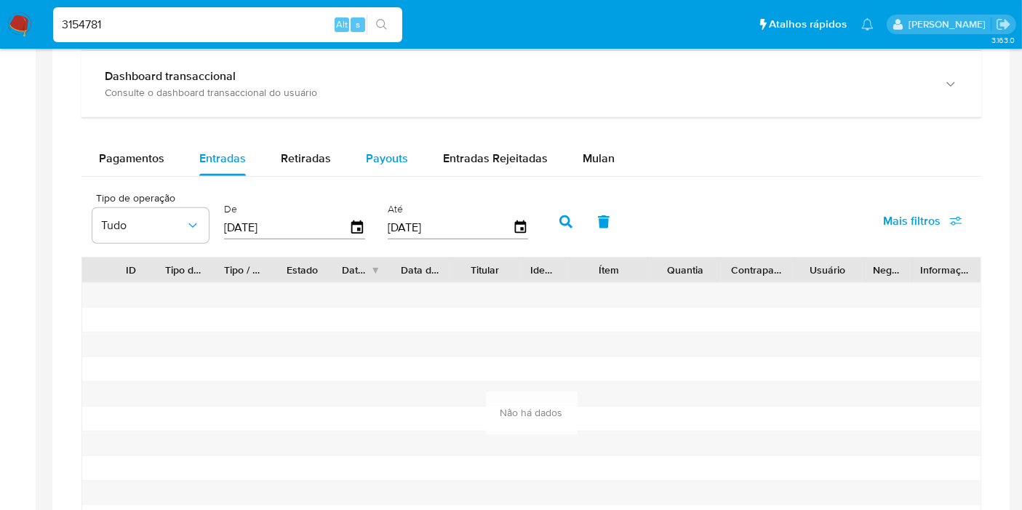
click at [399, 162] on span "Payouts" at bounding box center [387, 158] width 42 height 17
select select "10"
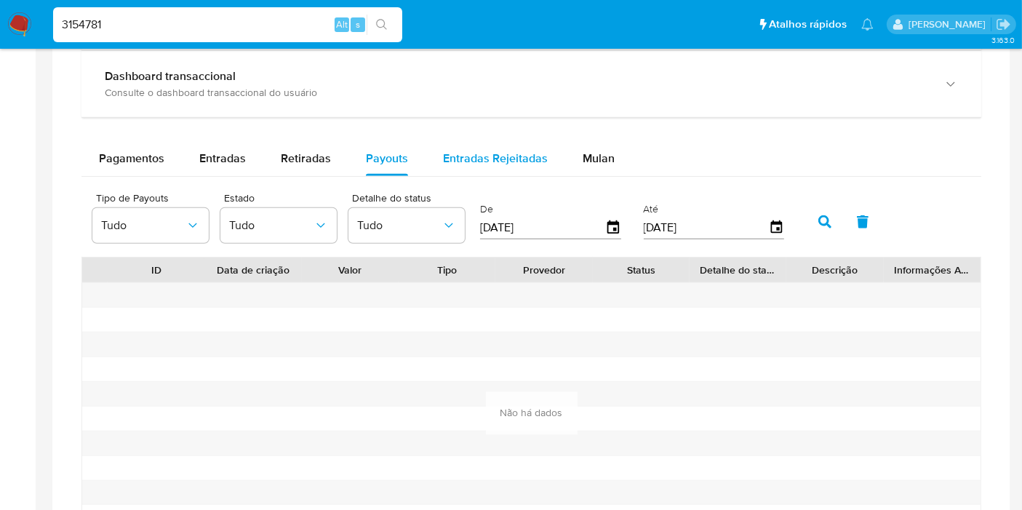
click at [485, 163] on span "Entradas Rejeitadas" at bounding box center [495, 158] width 105 height 17
select select "10"
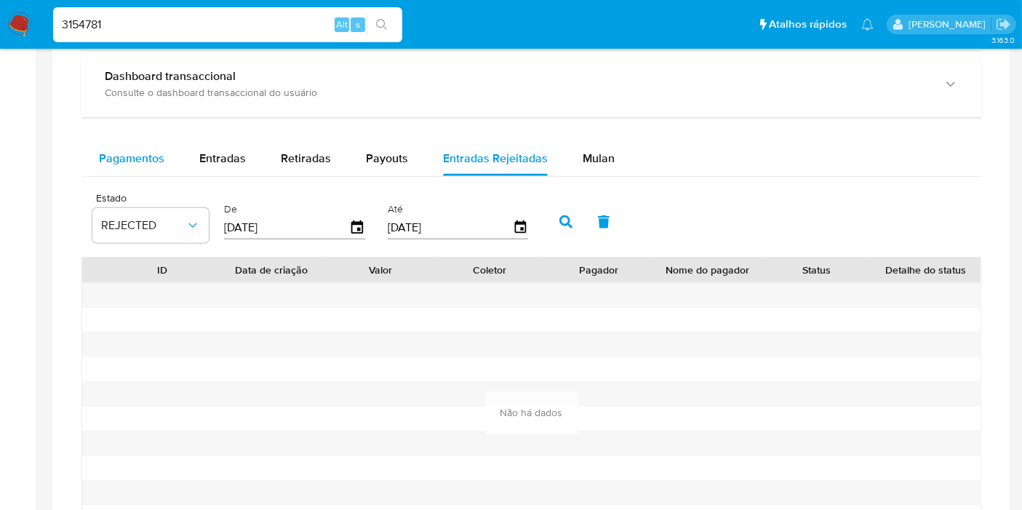
click at [102, 156] on span "Pagamentos" at bounding box center [131, 158] width 65 height 17
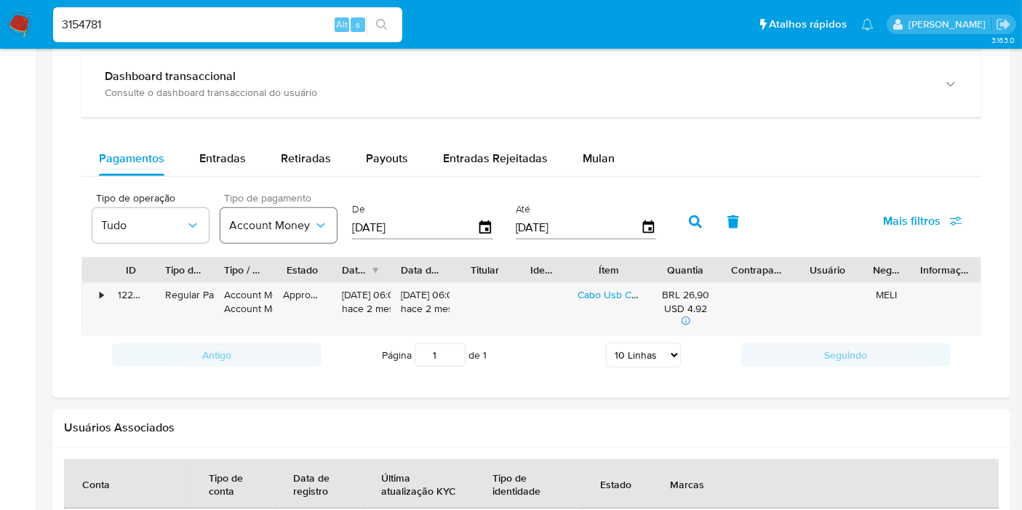
click at [301, 223] on span "Account Money" at bounding box center [271, 225] width 84 height 15
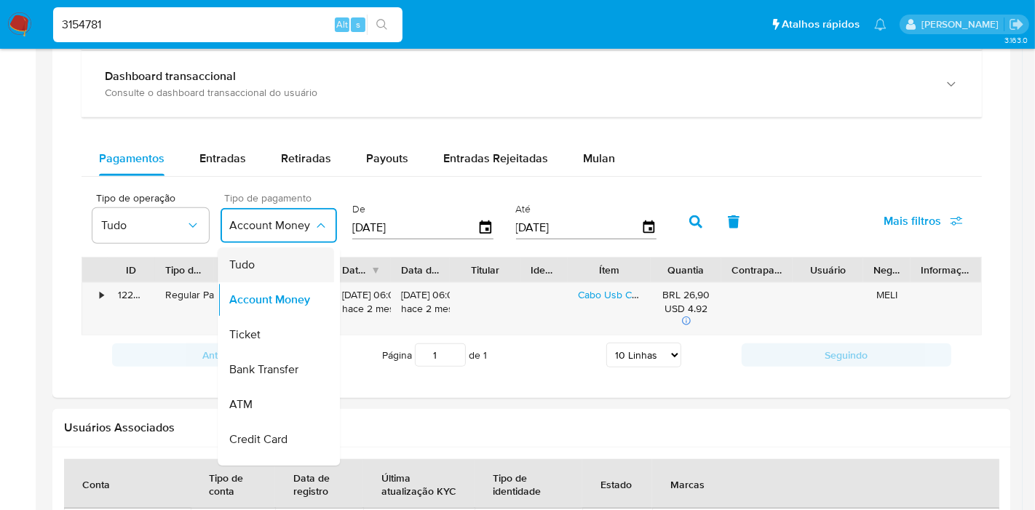
click at [278, 260] on div "Tudo" at bounding box center [271, 264] width 84 height 35
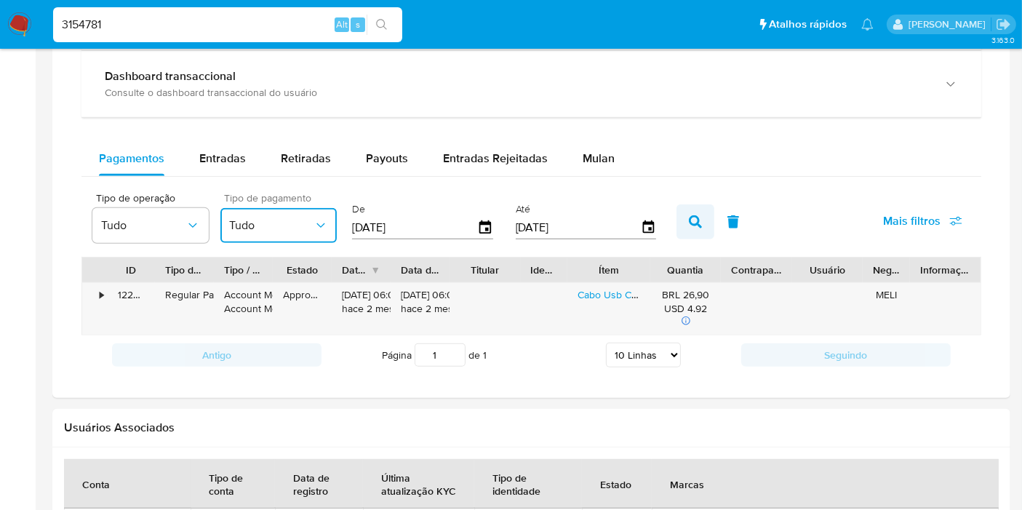
click at [678, 223] on button "button" at bounding box center [696, 221] width 38 height 35
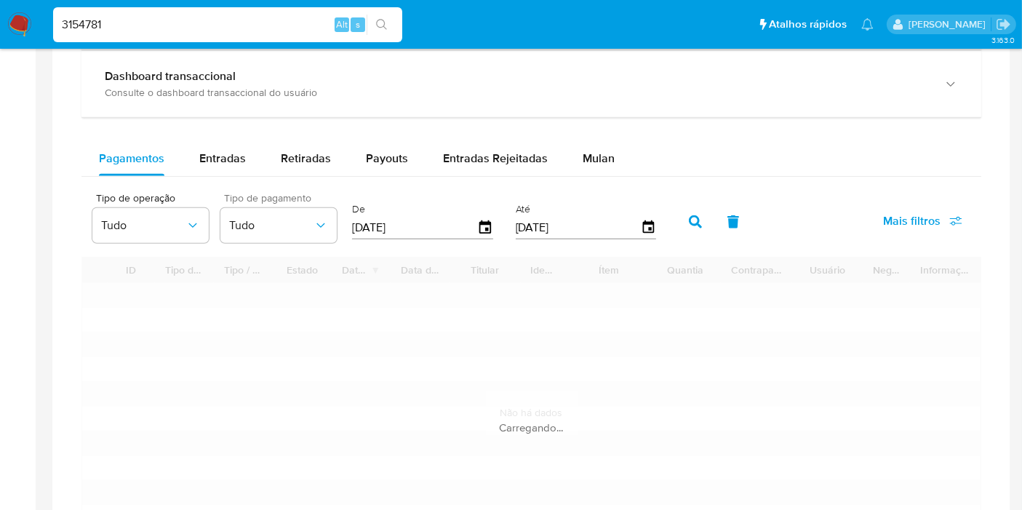
scroll to position [728, 0]
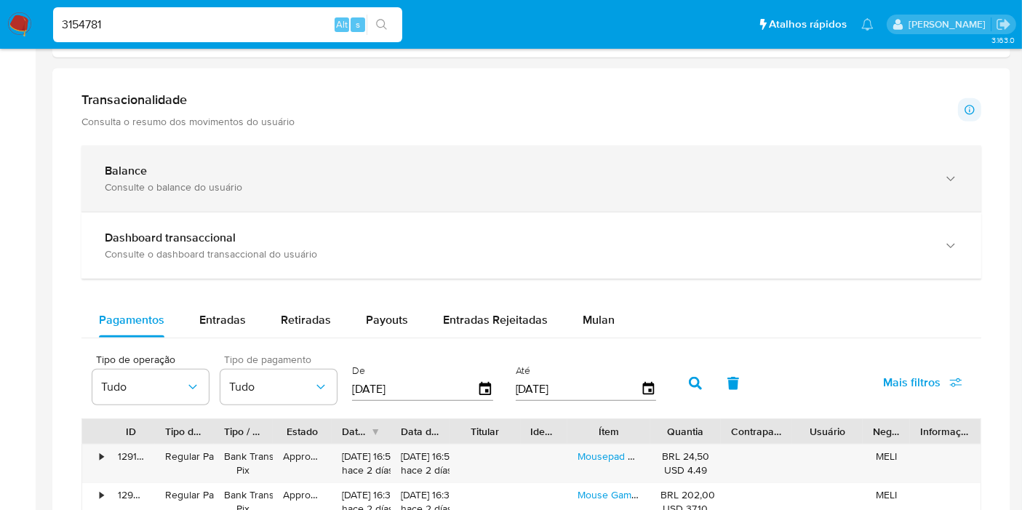
click at [378, 184] on div "Consulte o balance do usuário" at bounding box center [517, 186] width 824 height 13
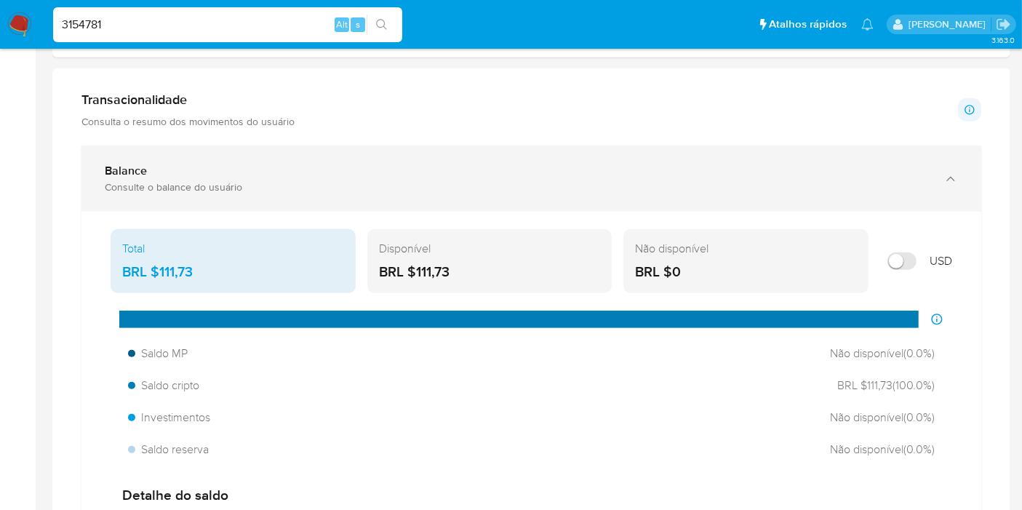
click at [378, 184] on div "Consulte o balance do usuário" at bounding box center [517, 186] width 824 height 13
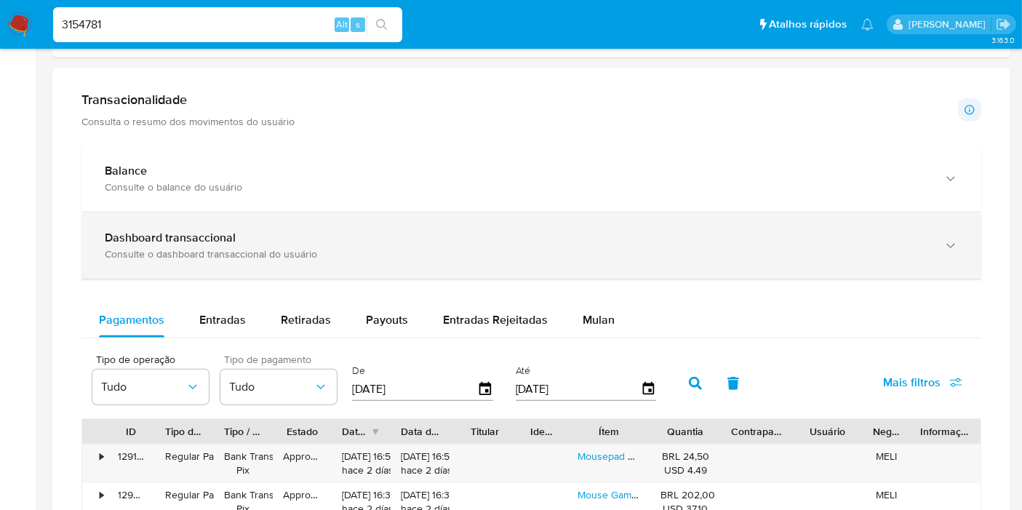
click at [351, 261] on div "Dashboard transaccional Consulte o dashboard transaccional do usuário" at bounding box center [531, 245] width 900 height 66
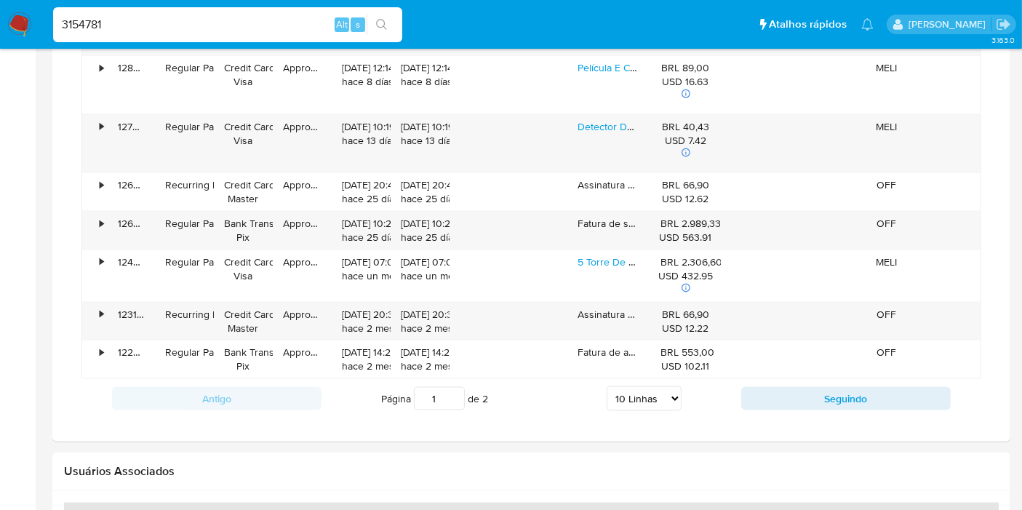
scroll to position [1940, 0]
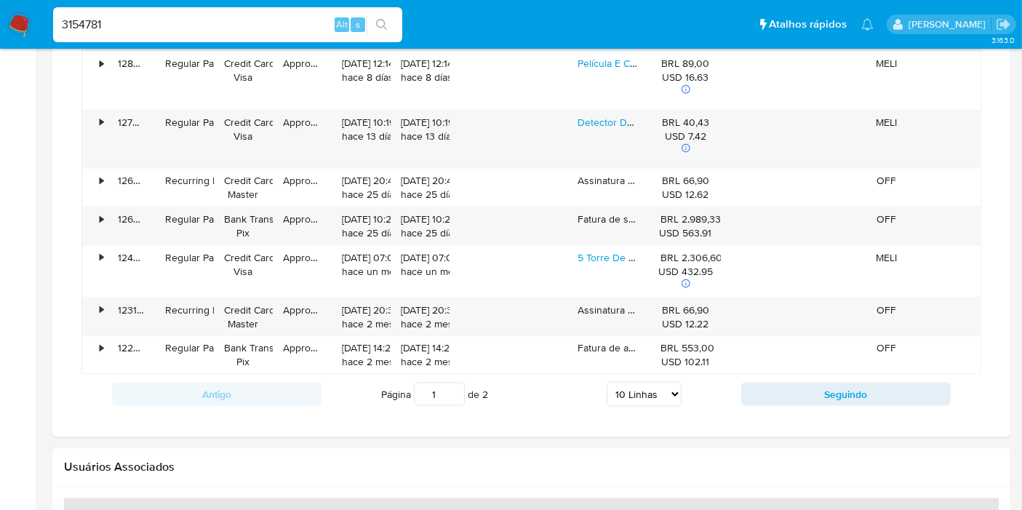
click at [236, 16] on input "3154781" at bounding box center [227, 24] width 349 height 19
paste input "10948146"
type input "10948146"
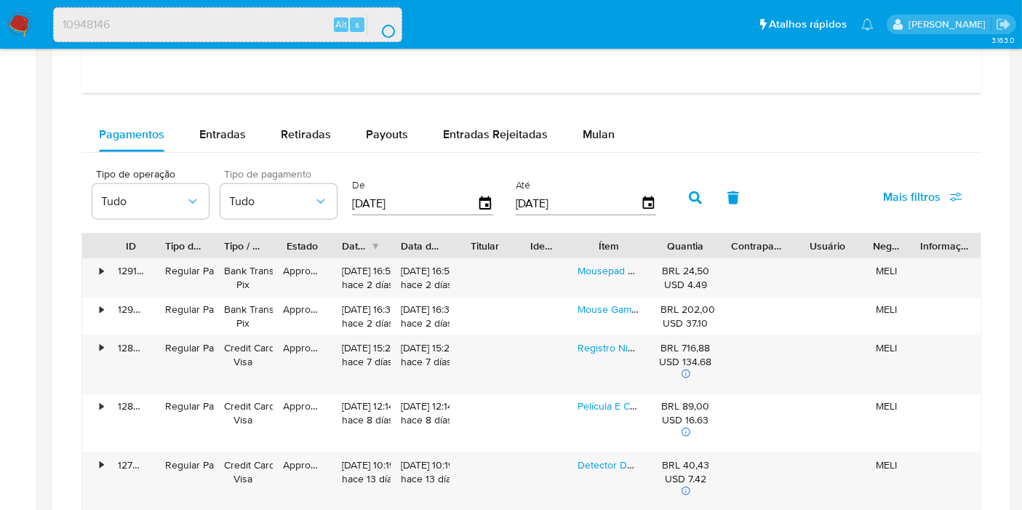
scroll to position [1455, 0]
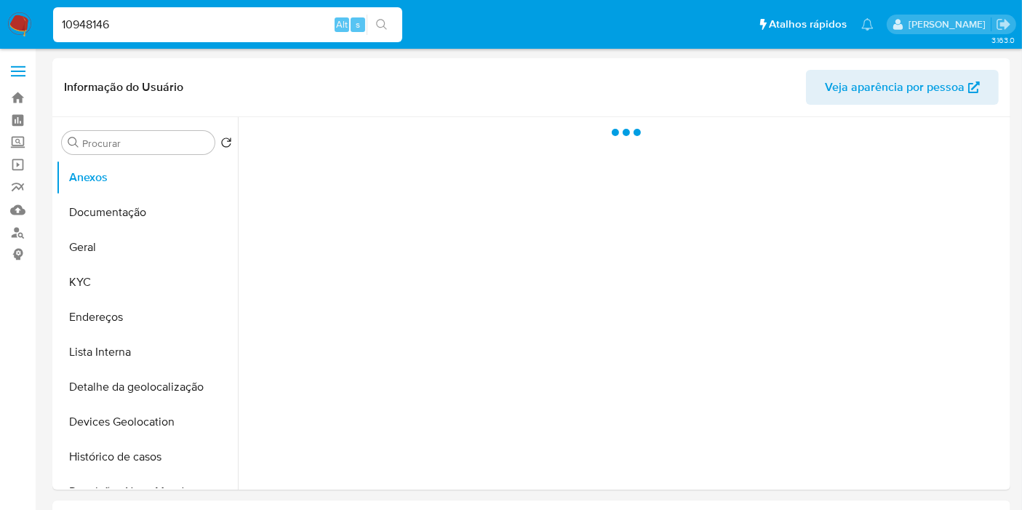
select select "10"
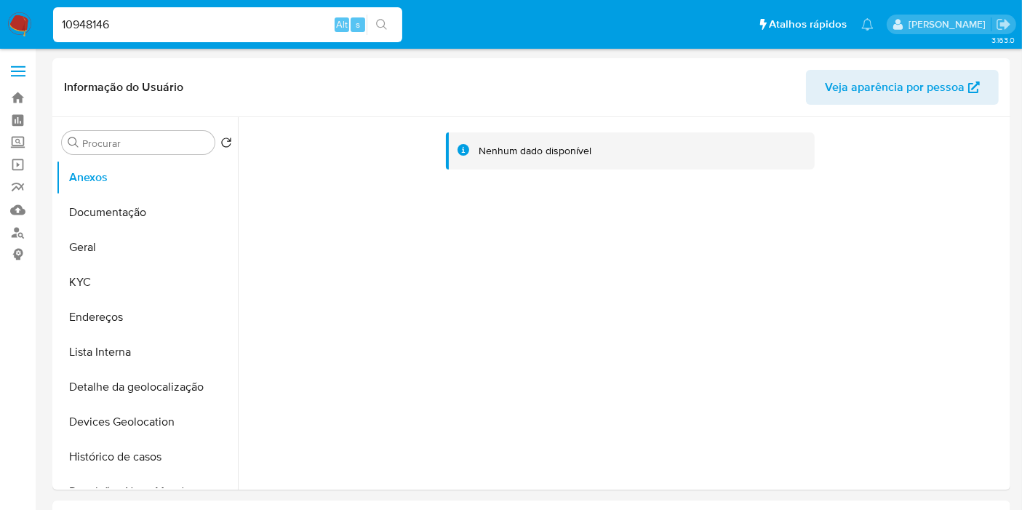
click at [839, 253] on div "Nenhum dado disponível" at bounding box center [622, 303] width 769 height 373
